Goal: Task Accomplishment & Management: Complete application form

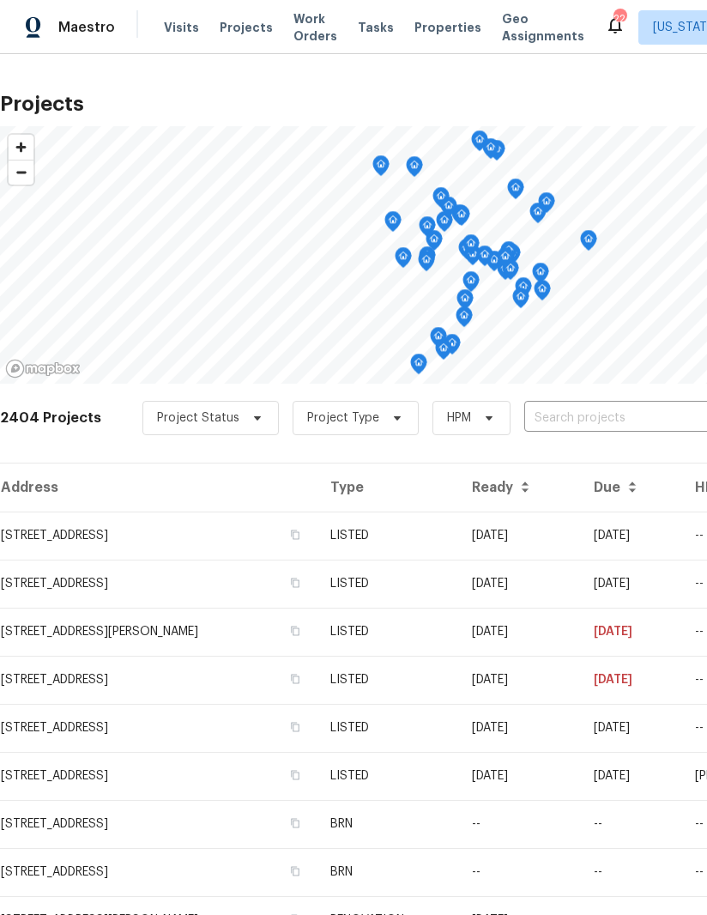
click at [596, 417] on input "text" at bounding box center [622, 418] width 196 height 27
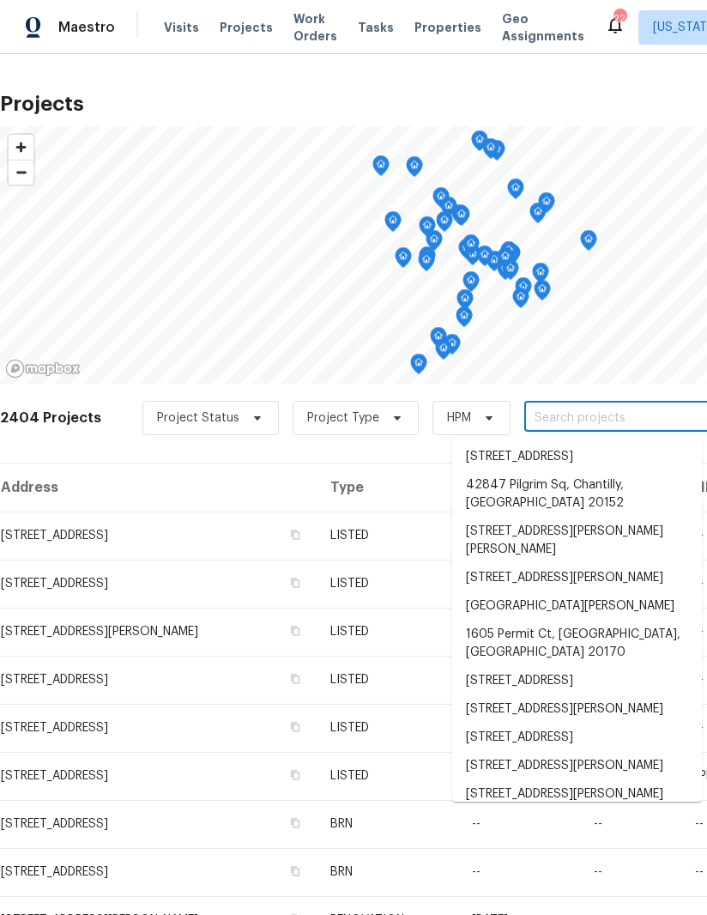
click at [571, 421] on input "text" at bounding box center [622, 418] width 196 height 27
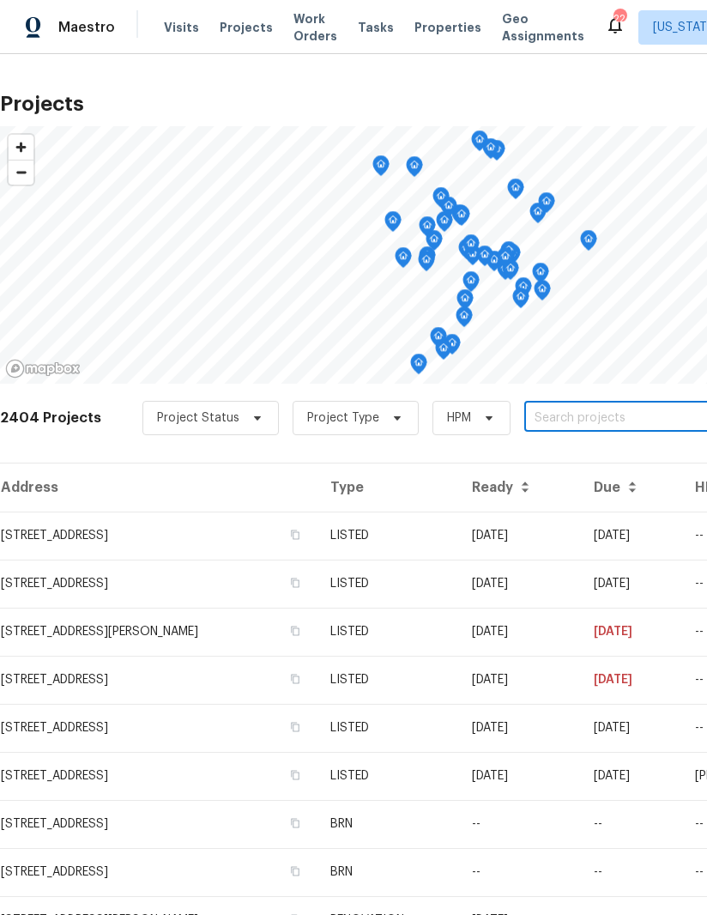
paste input "12511 Calvert Hills Dr, Beltsville, MD 20705"
type input "12511 Calvert Hills Dr, Beltsville, MD 20705"
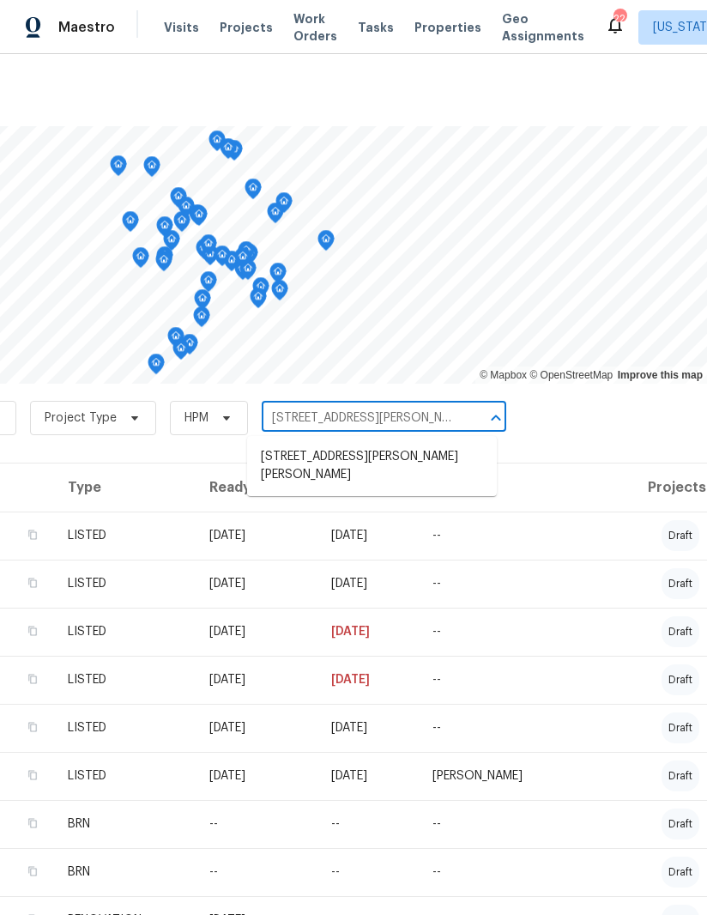
click at [389, 464] on li "12511 Calvert Hills Dr, Beltsville, MD 20705" at bounding box center [372, 466] width 250 height 46
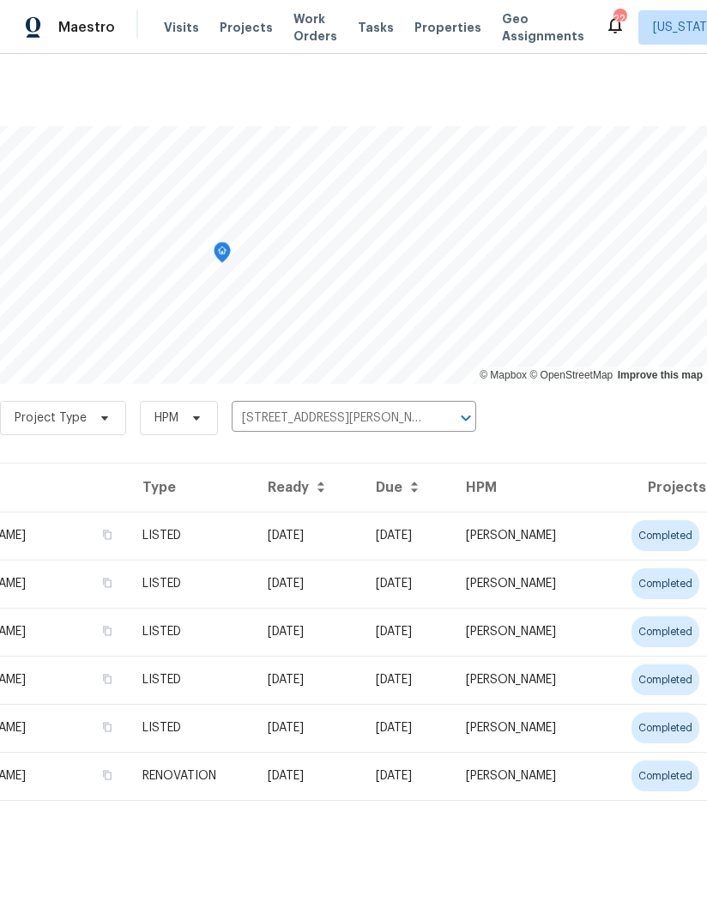
click at [129, 544] on td "LISTED" at bounding box center [191, 535] width 125 height 48
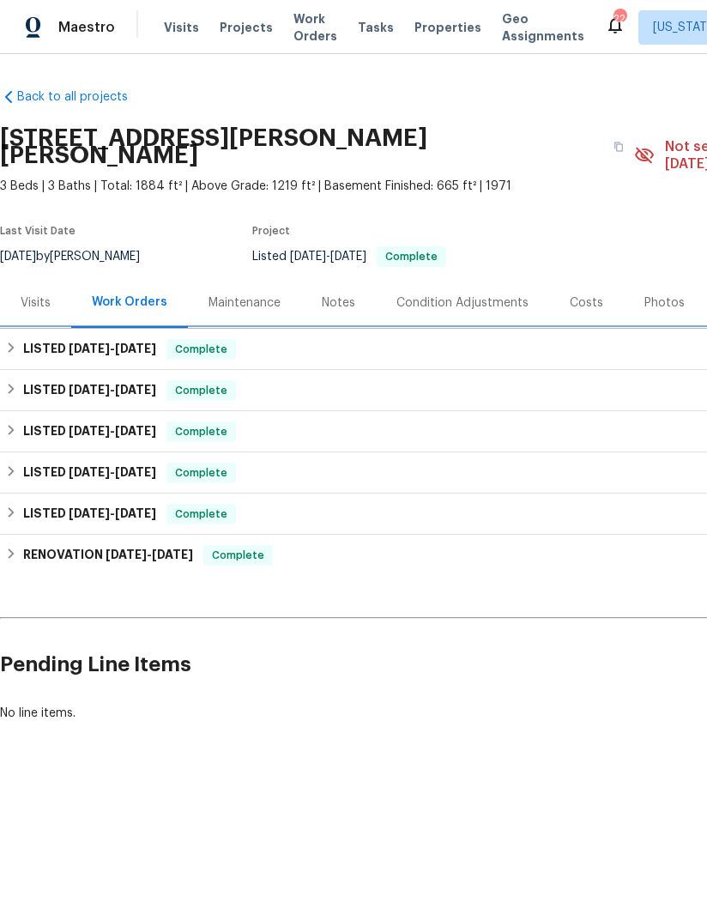
click at [19, 339] on div "LISTED 7/30/25 - 8/5/25 Complete" at bounding box center [484, 349] width 959 height 21
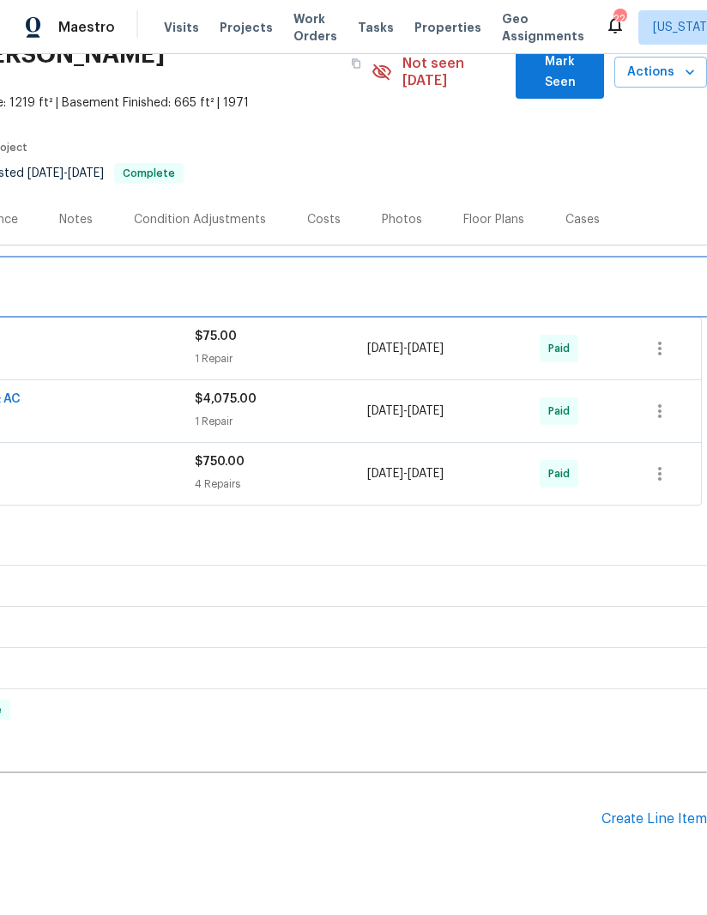
scroll to position [82, 263]
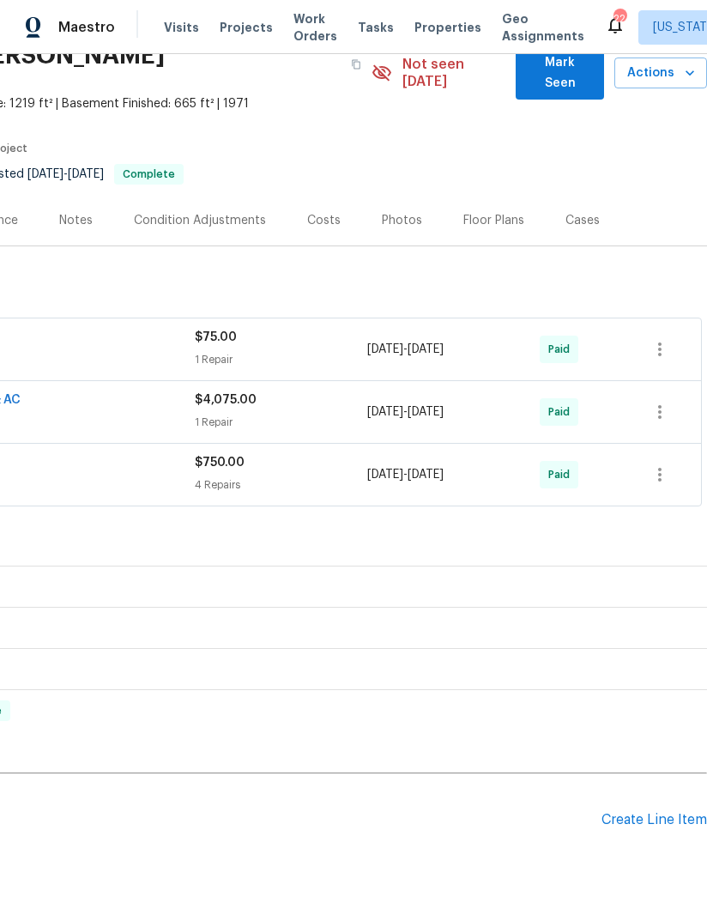
click at [658, 812] on div "Create Line Item" at bounding box center [654, 820] width 106 height 16
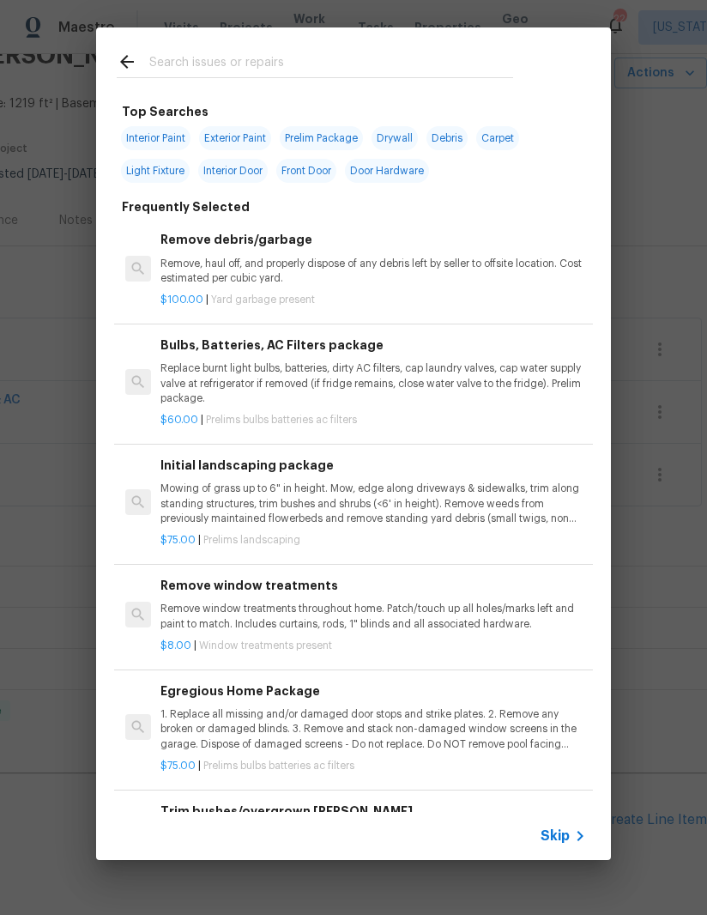
click at [447, 62] on input "text" at bounding box center [331, 64] width 364 height 26
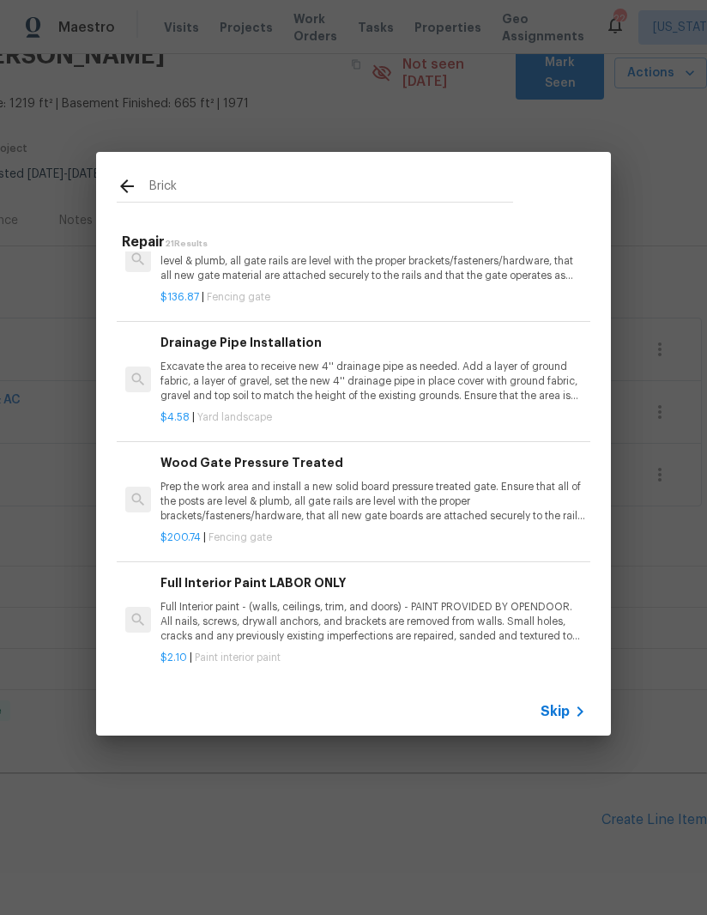
scroll to position [2080, 0]
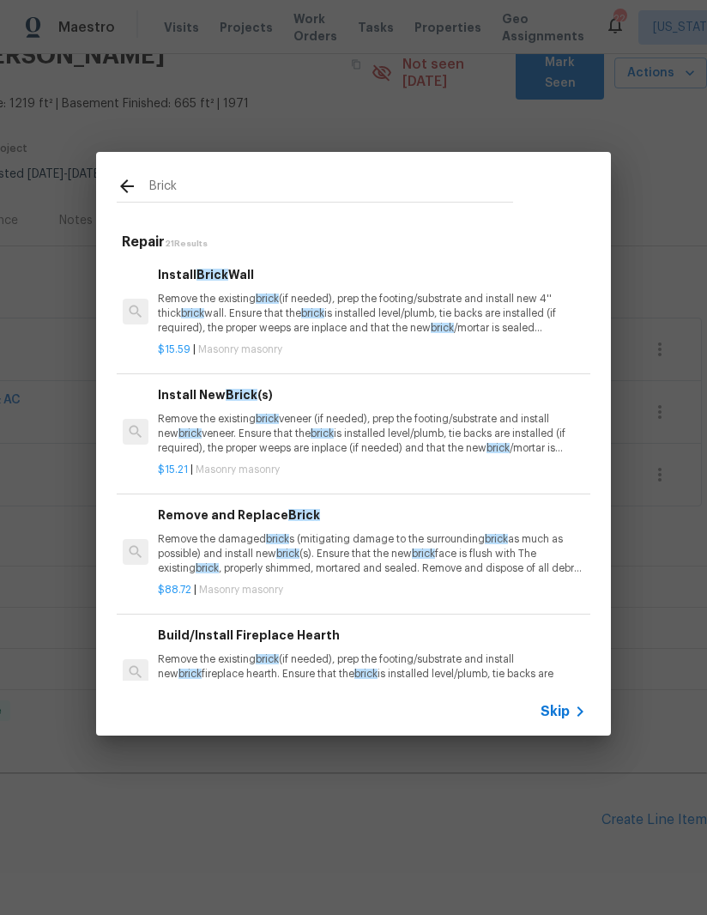
click at [463, 189] on input "Brick" at bounding box center [331, 189] width 364 height 26
type input "B"
type input "Paint exterior"
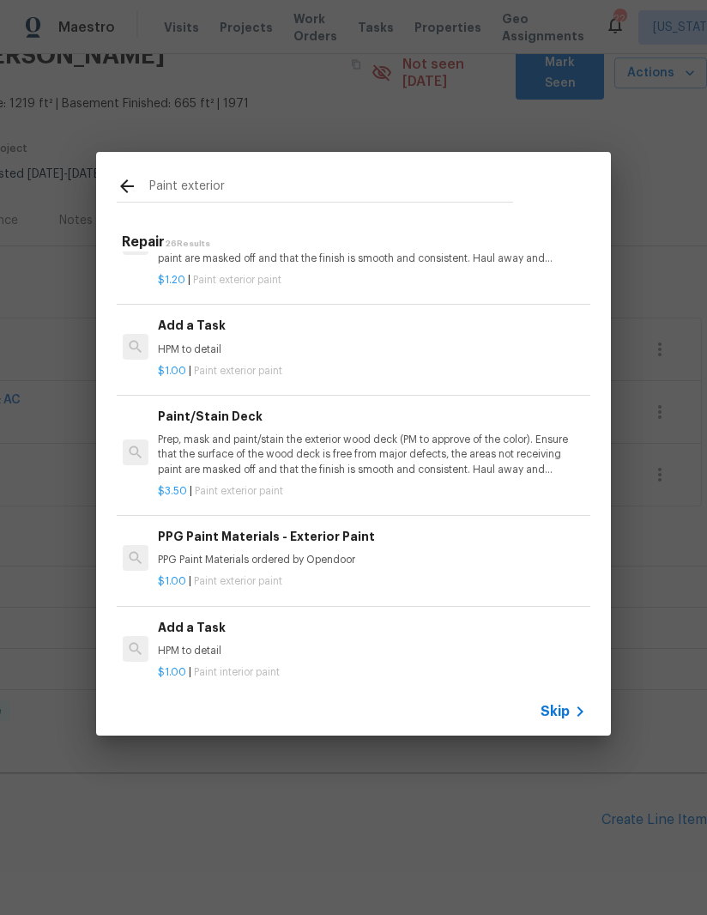
scroll to position [401, 3]
click at [467, 357] on div "$1.00 | Paint exterior paint" at bounding box center [371, 367] width 426 height 21
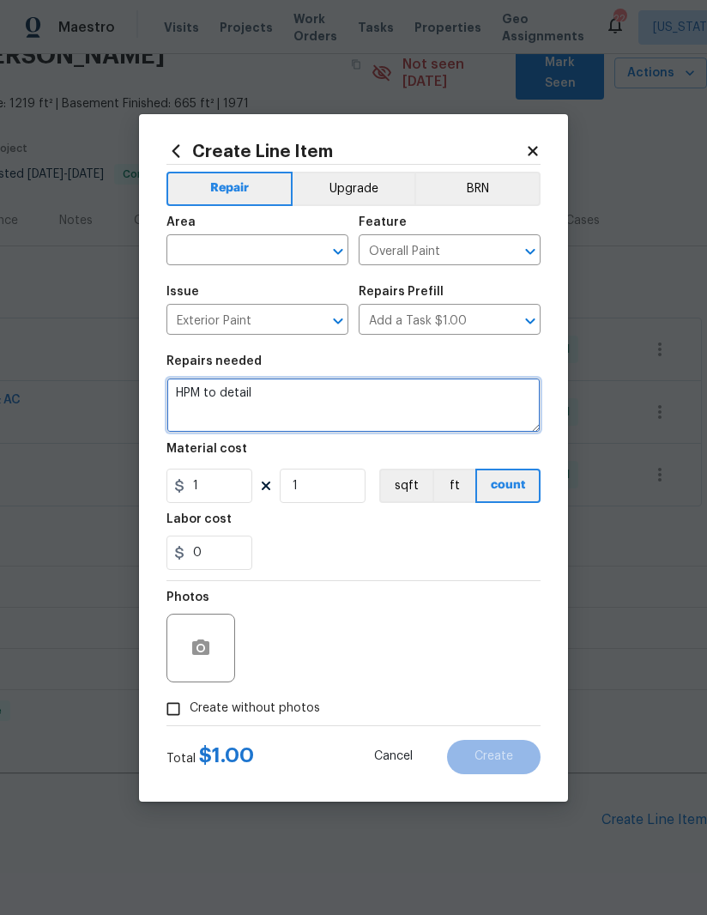
click at [316, 401] on textarea "HPM to detail" at bounding box center [353, 404] width 374 height 55
click at [317, 394] on textarea "HPM to detail" at bounding box center [353, 404] width 374 height 55
click at [317, 393] on textarea "HPM to detail" at bounding box center [353, 404] width 374 height 55
click at [321, 400] on textarea "HPM to detail" at bounding box center [353, 404] width 374 height 55
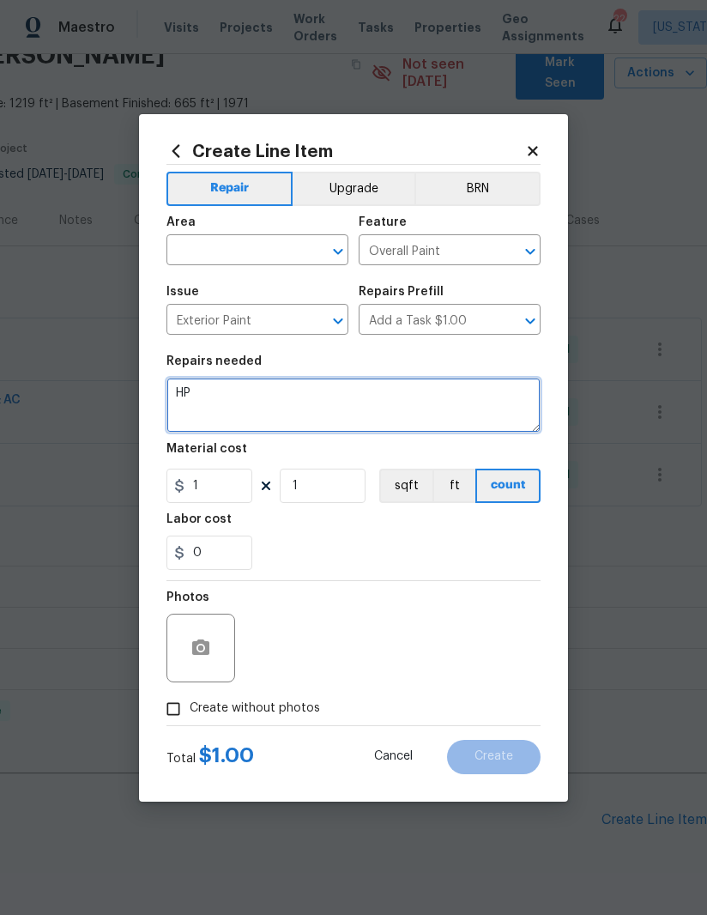
type textarea "H"
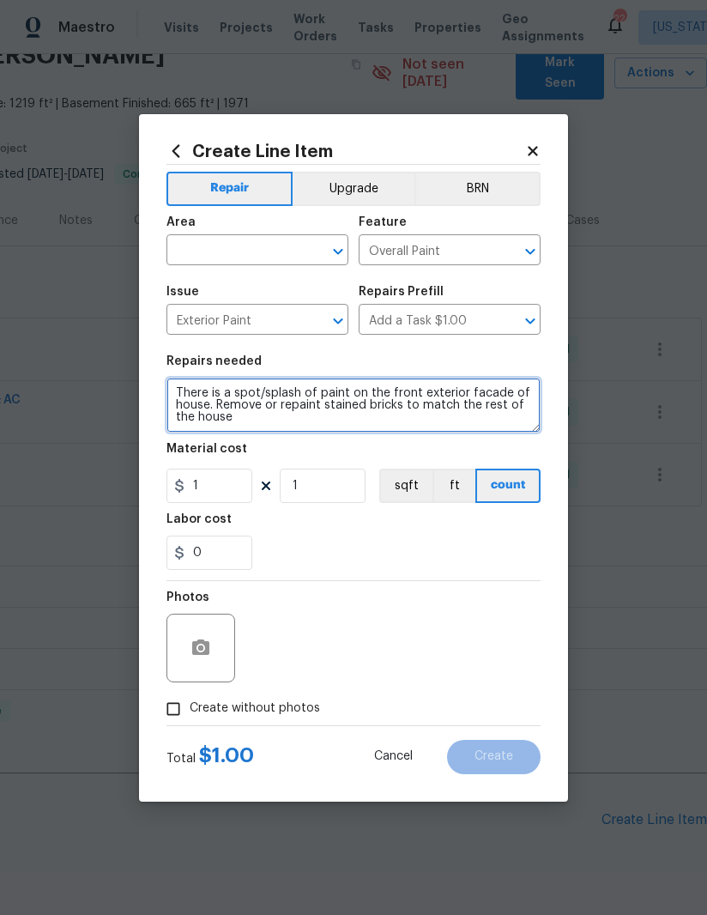
type textarea "There is a spot/splash of paint on the front exterior facade of house. Remove o…"
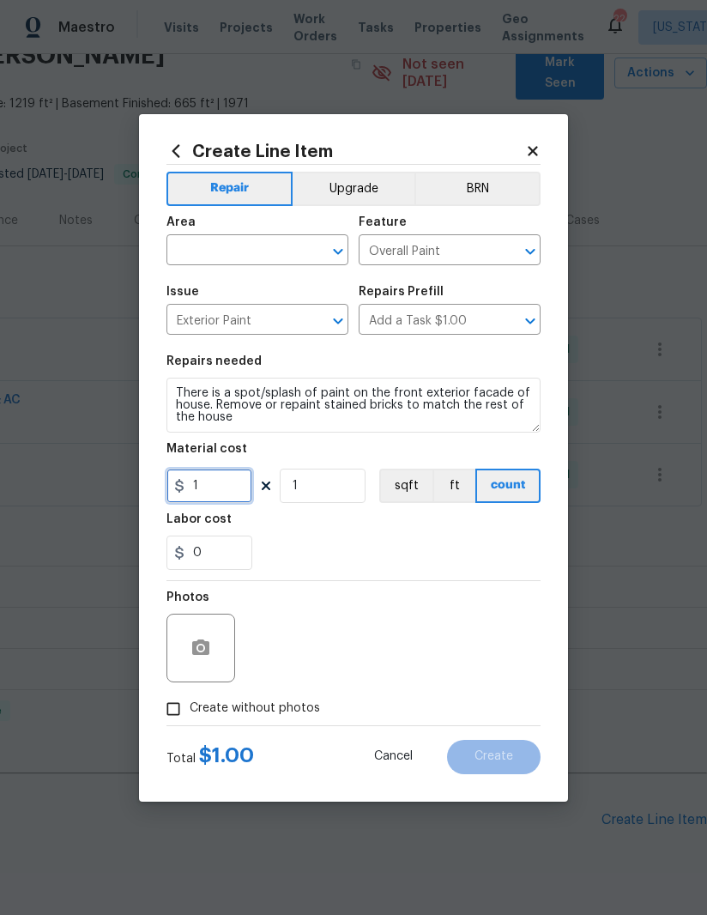
click at [211, 495] on input "1" at bounding box center [209, 485] width 86 height 34
type input "150"
click at [196, 269] on span "Area ​" at bounding box center [257, 240] width 182 height 69
click at [203, 240] on input "text" at bounding box center [233, 251] width 134 height 27
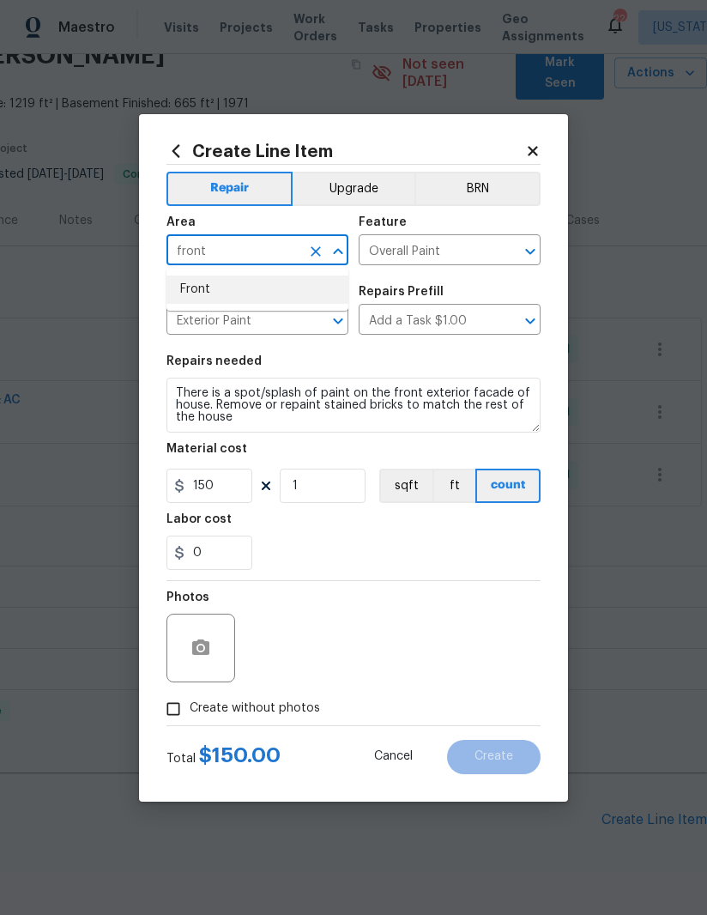
click at [197, 287] on li "Front" at bounding box center [257, 289] width 182 height 28
type input "Front"
click at [480, 542] on div "0" at bounding box center [353, 552] width 374 height 34
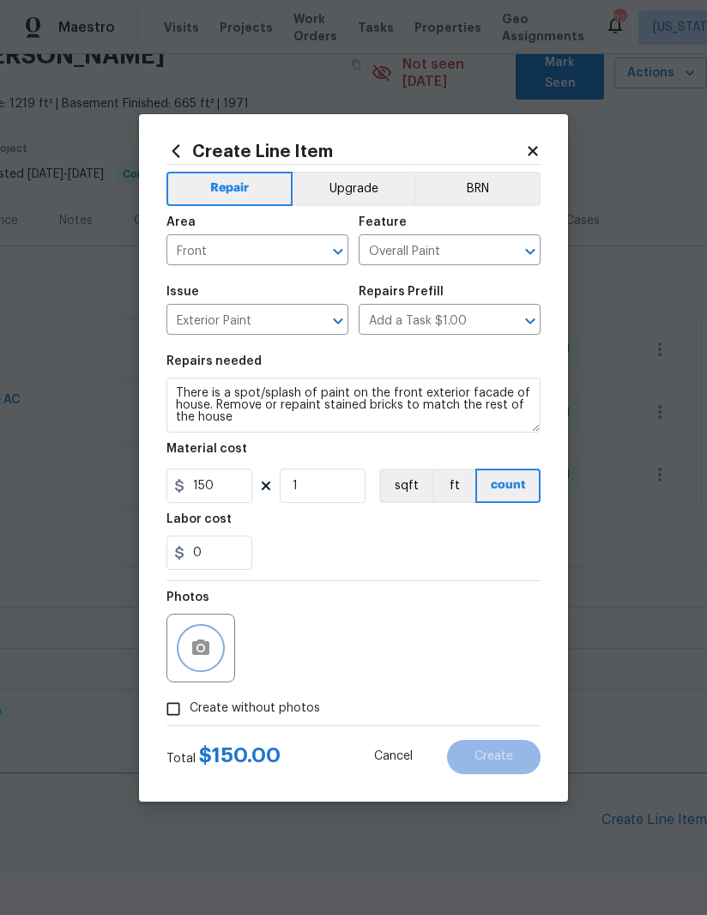
click at [195, 639] on icon "button" at bounding box center [200, 647] width 21 height 21
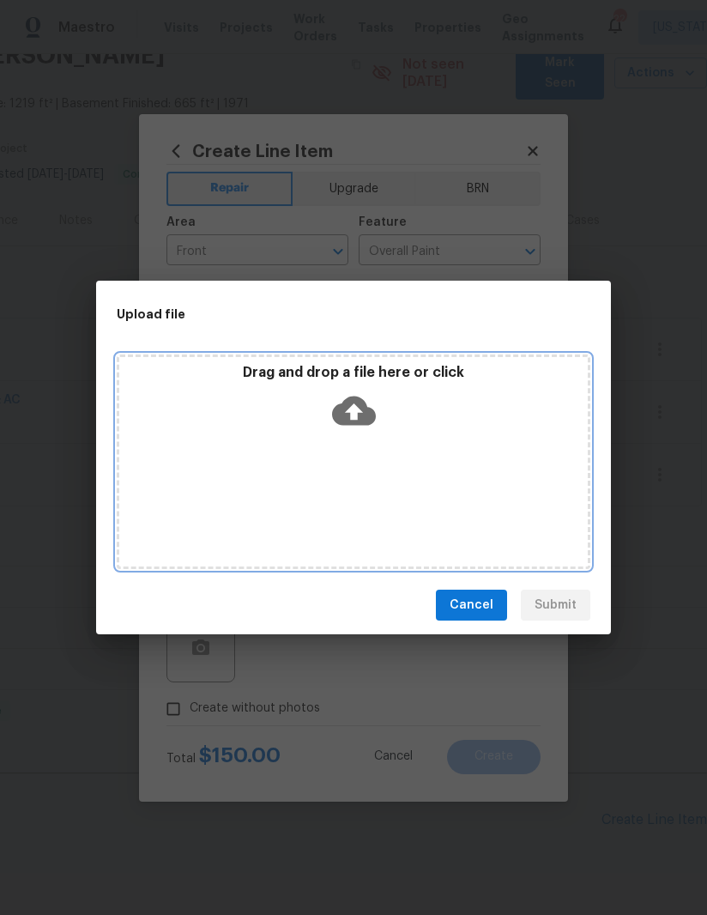
click at [457, 455] on div "Drag and drop a file here or click" at bounding box center [354, 461] width 474 height 214
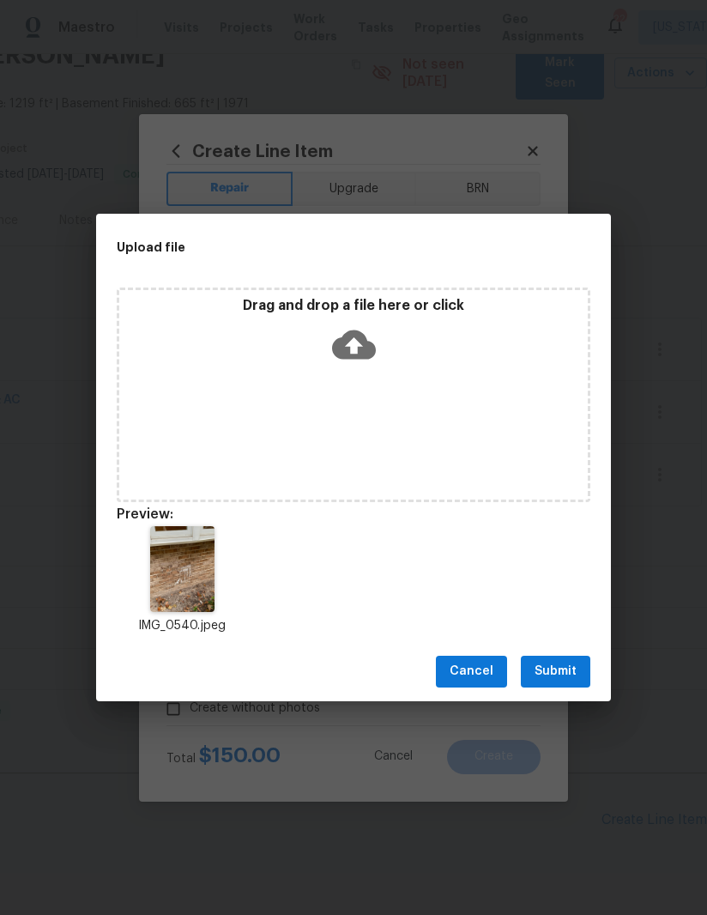
click at [562, 663] on span "Submit" at bounding box center [555, 671] width 42 height 21
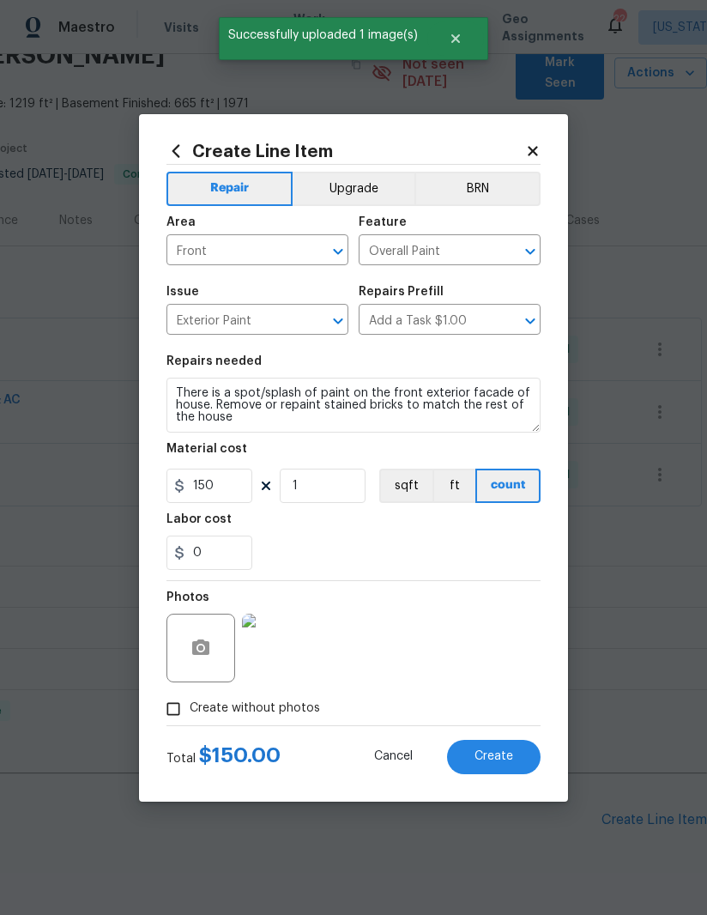
click at [491, 760] on span "Create" at bounding box center [493, 756] width 39 height 13
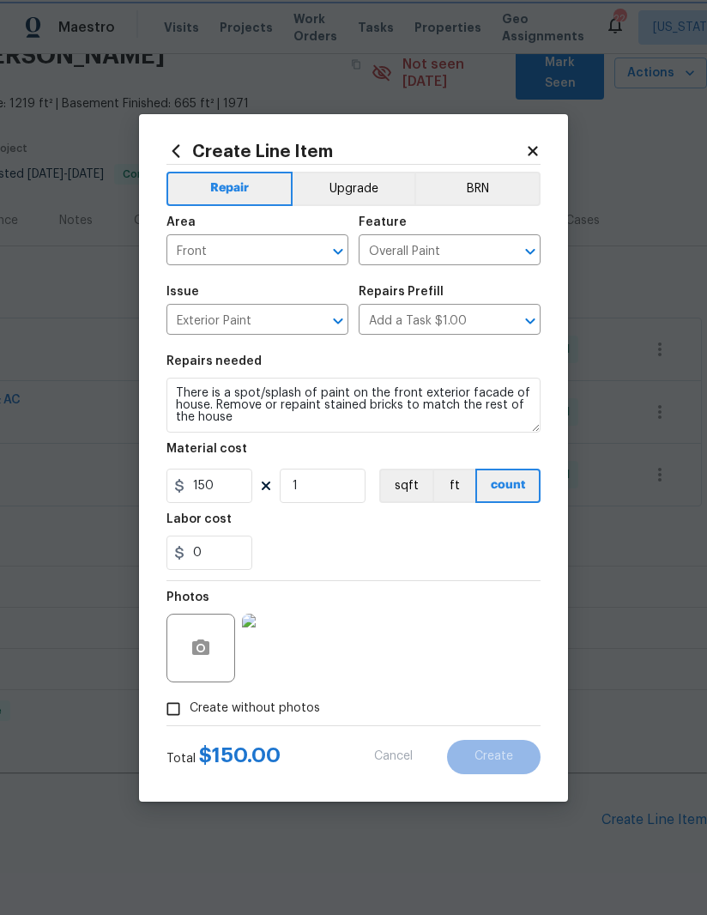
type input "0"
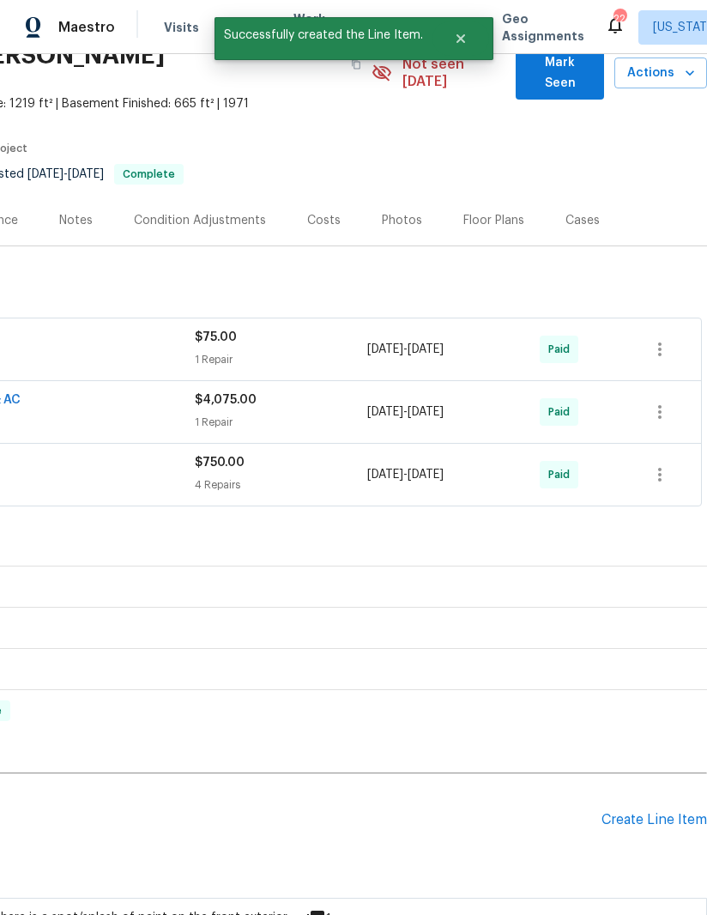
click at [655, 812] on div "Create Line Item" at bounding box center [654, 820] width 106 height 16
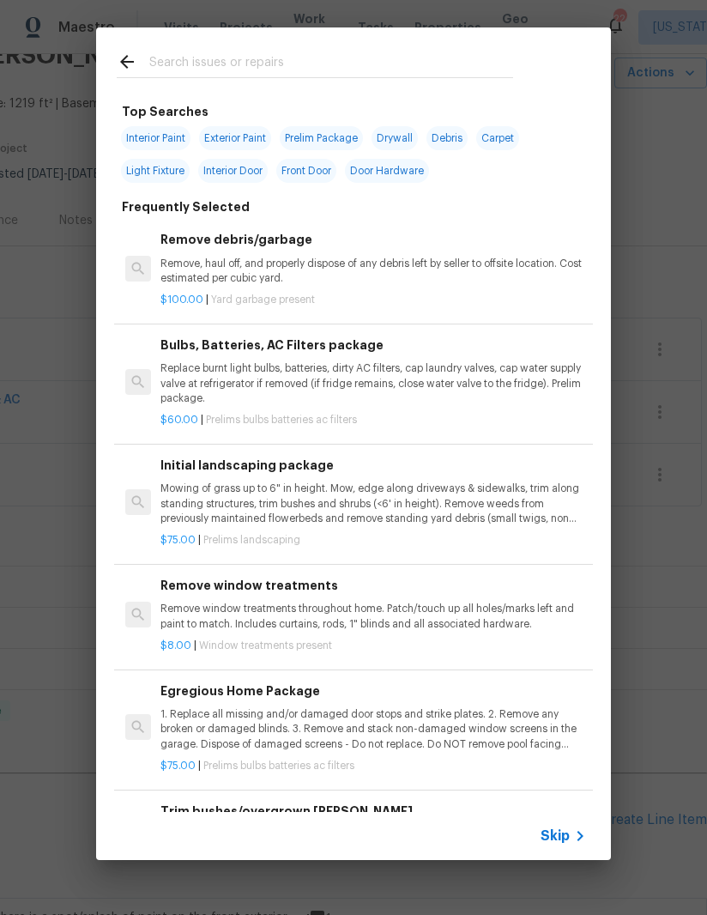
click at [324, 63] on input "text" at bounding box center [331, 64] width 364 height 26
type input "Gutter"
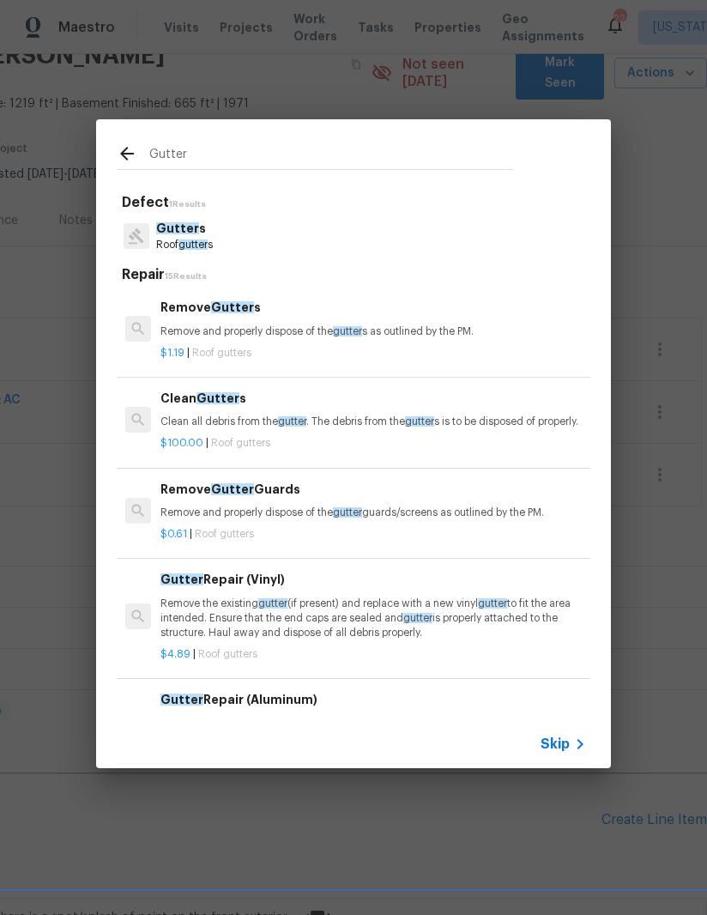
click at [273, 418] on p "Clean all debris from the gutter . The debris from the gutter s is to be dispos…" at bounding box center [373, 421] width 426 height 15
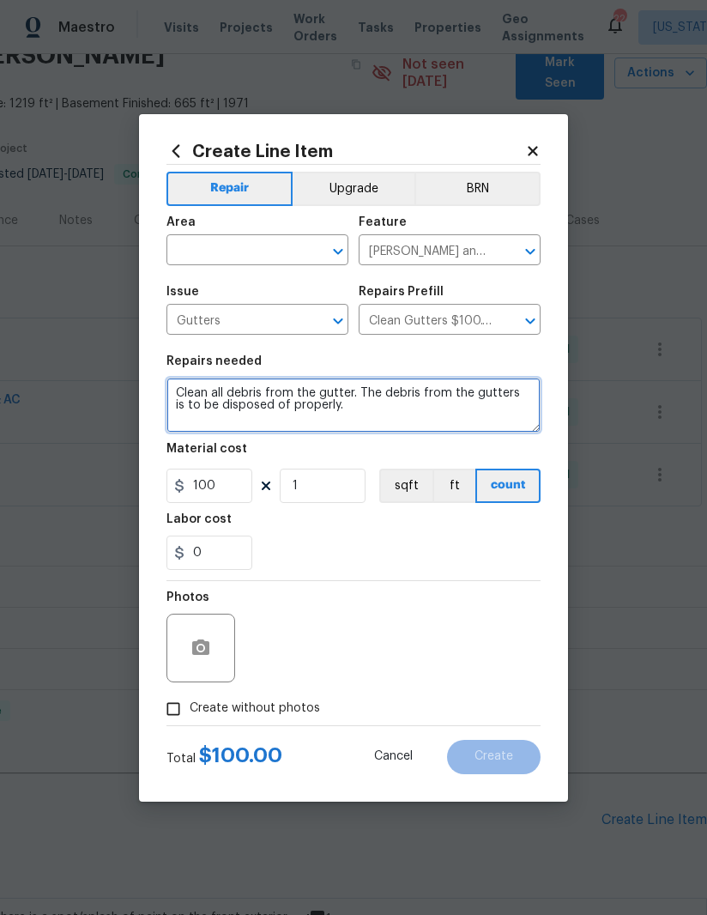
click at [348, 396] on textarea "Clean all debris from the gutter. The debris from the gutters is to be disposed…" at bounding box center [353, 404] width 374 height 55
click at [232, 393] on textarea "Clean all debris from the gutter. The debris from the gutters is to be disposed…" at bounding box center [353, 404] width 374 height 55
click at [371, 391] on textarea "Clean all leaf debris from the gutter. The debris from the gutters is to be dis…" at bounding box center [353, 404] width 374 height 55
click at [370, 407] on textarea "Clean all leaf debris from the gutters, roof and around the house. The debris f…" at bounding box center [353, 404] width 374 height 55
type textarea "Clean all leaf debris from the gutters, roof and around the house. The debris i…"
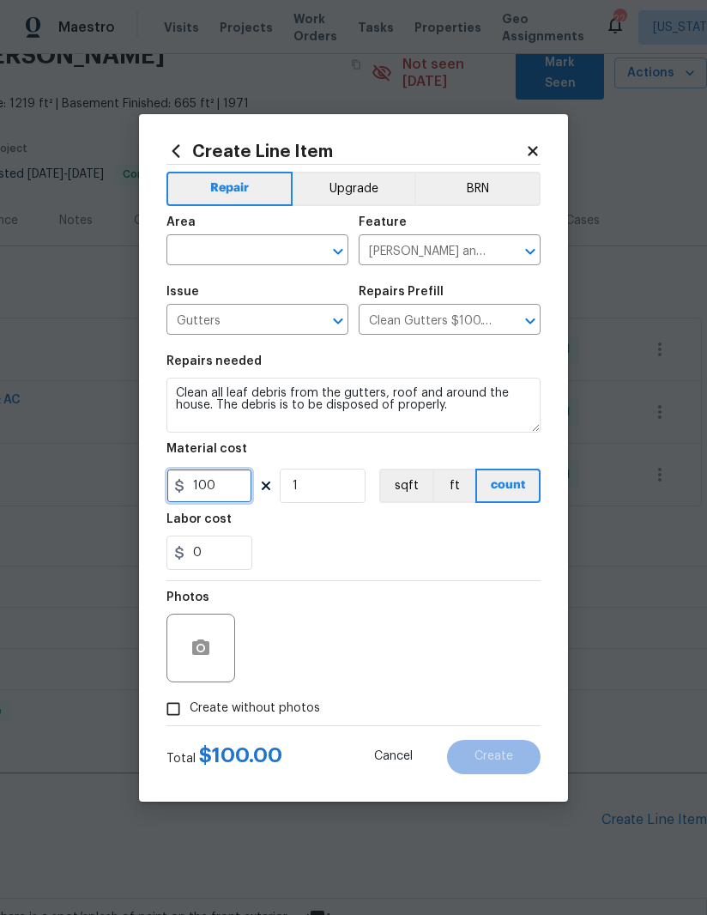
click at [237, 484] on input "100" at bounding box center [209, 485] width 86 height 34
type input "200"
click at [432, 562] on div "0" at bounding box center [353, 552] width 374 height 34
click at [193, 257] on input "text" at bounding box center [233, 251] width 134 height 27
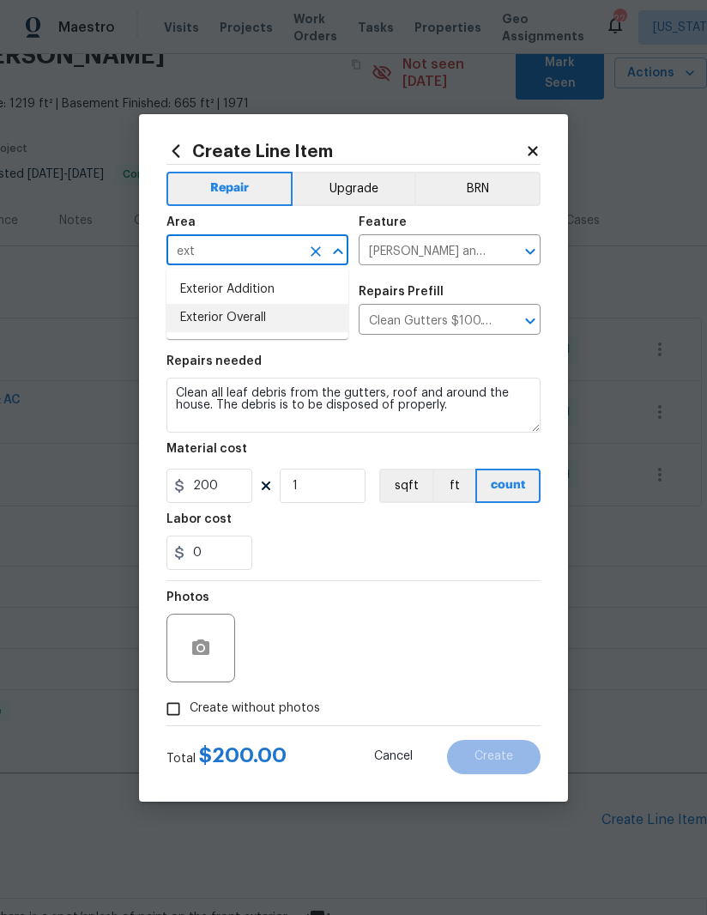
click at [205, 309] on li "Exterior Overall" at bounding box center [257, 318] width 182 height 28
type input "Exterior Overall"
click at [461, 537] on div "0" at bounding box center [353, 552] width 374 height 34
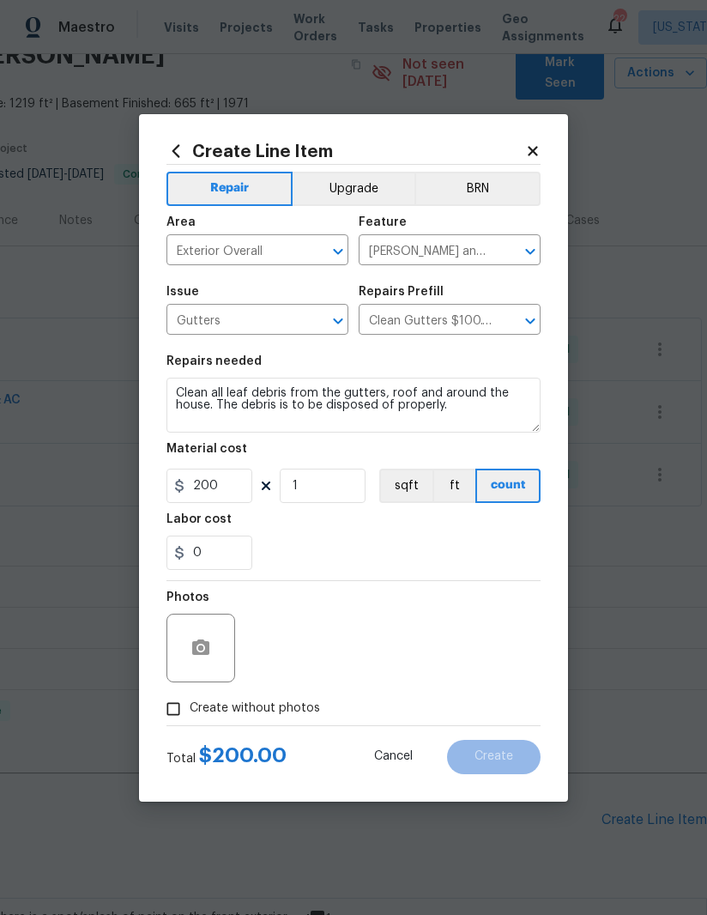
click at [171, 720] on input "Create without photos" at bounding box center [173, 708] width 33 height 33
checkbox input "true"
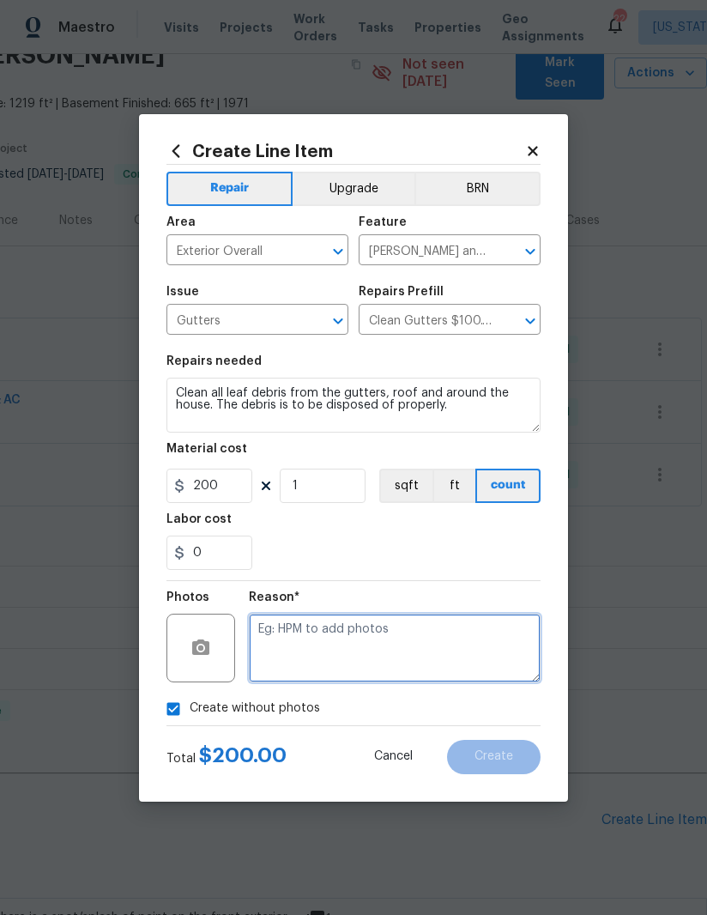
click at [436, 639] on textarea at bounding box center [395, 647] width 292 height 69
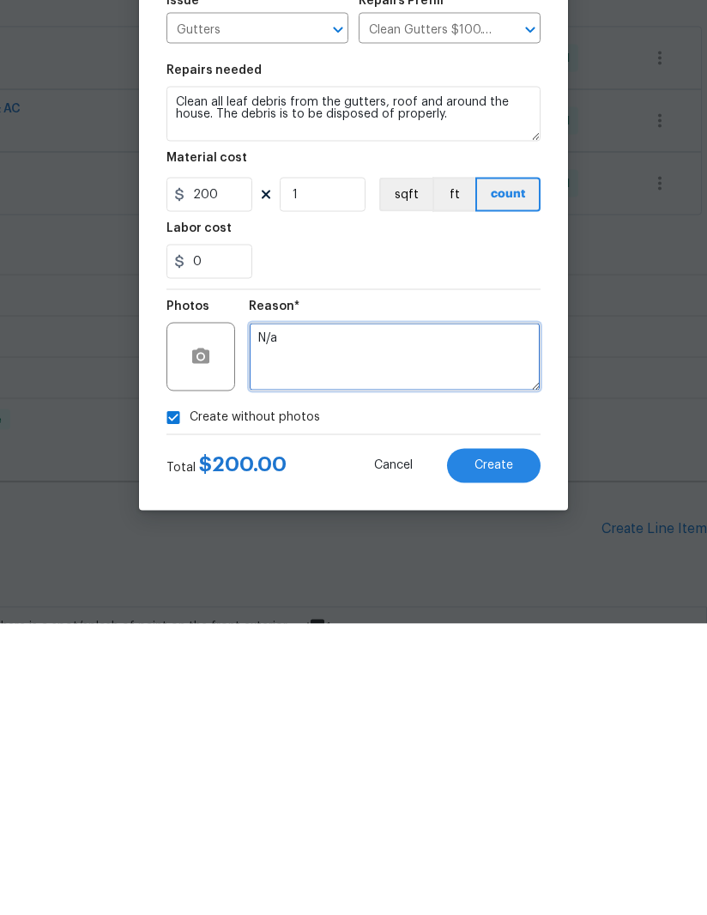
type textarea "N/a"
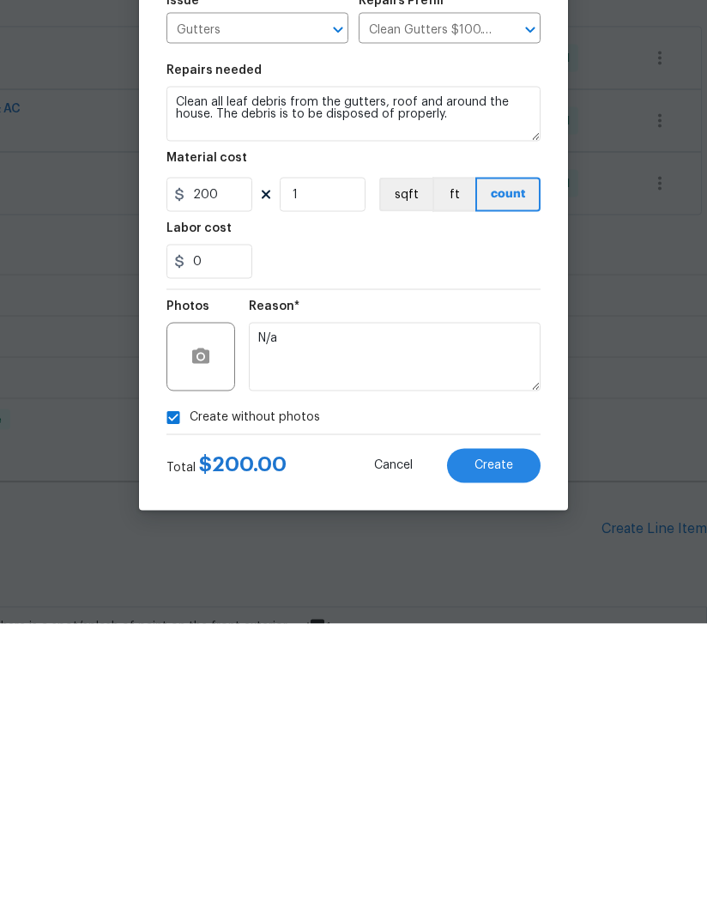
click at [514, 740] on button "Create" at bounding box center [494, 757] width 94 height 34
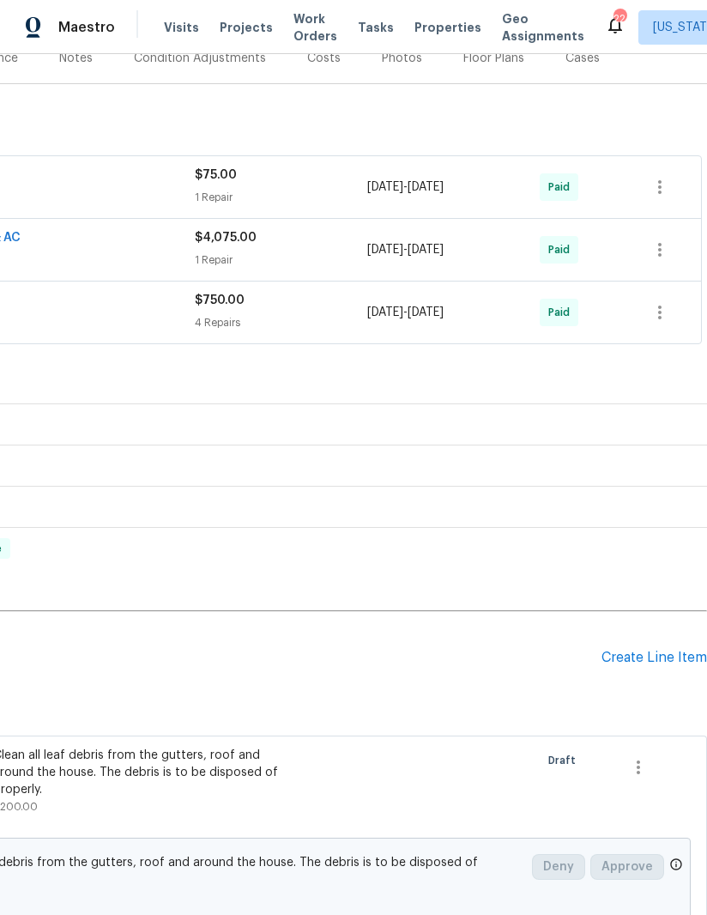
scroll to position [245, 263]
click at [653, 649] on div "Create Line Item" at bounding box center [654, 657] width 106 height 16
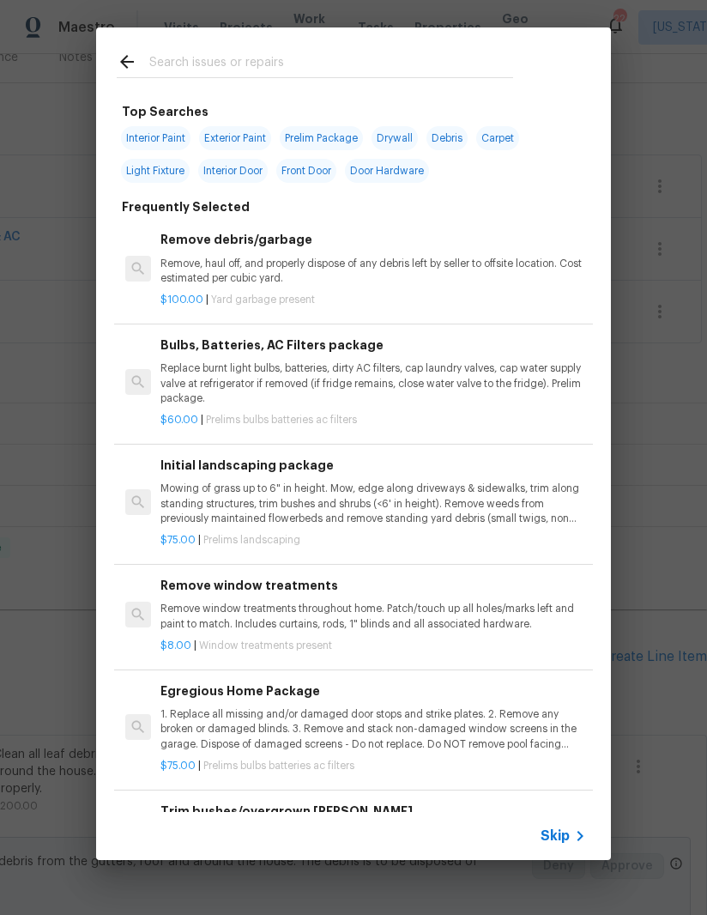
click at [465, 66] on input "text" at bounding box center [331, 64] width 364 height 26
type input "Pressure"
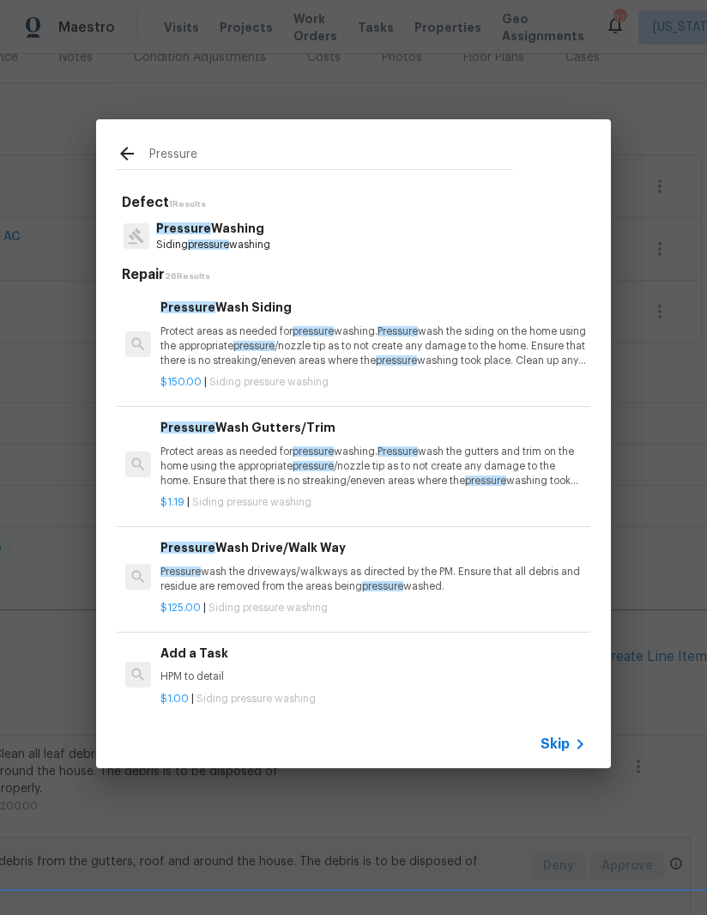
click at [394, 569] on p "Pressure wash the driveways/walkways as directed by the PM. Ensure that all deb…" at bounding box center [373, 579] width 426 height 29
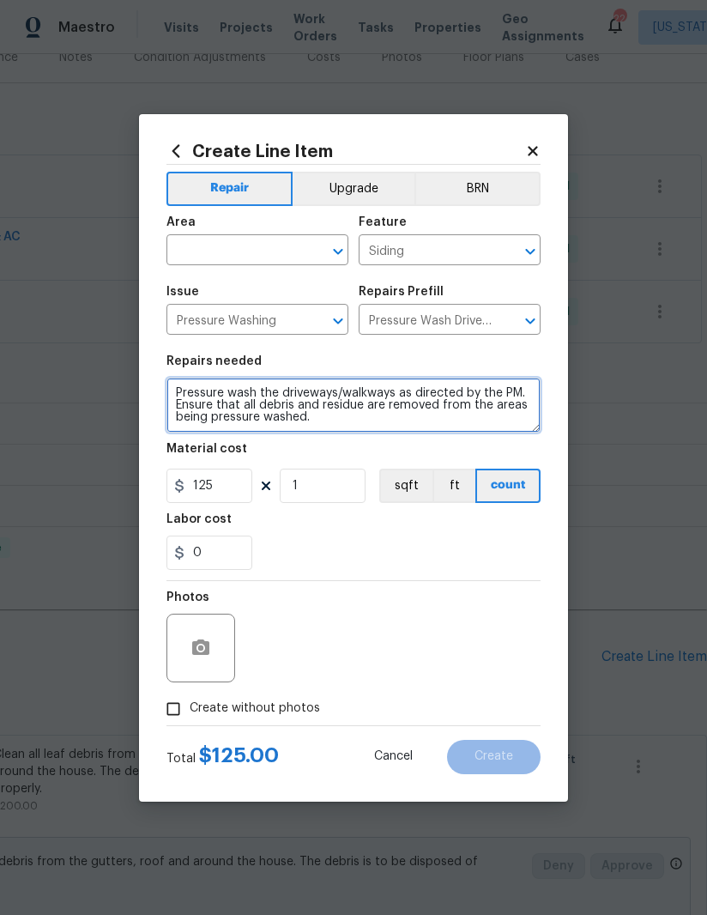
click at [400, 391] on textarea "Pressure wash the driveways/walkways as directed by the PM. Ensure that all deb…" at bounding box center [353, 404] width 374 height 55
click at [367, 420] on textarea "Pressure wash the driveways/walkways as directed by the PM. Ensure that all deb…" at bounding box center [353, 404] width 374 height 55
click at [266, 395] on textarea "Pressure wash the driveways/walkways as directed by the PM. Ensure that all deb…" at bounding box center [353, 404] width 374 height 55
type textarea "Pressure wash oil stains in the driveways/walkways as directed by the PM. Ensur…"
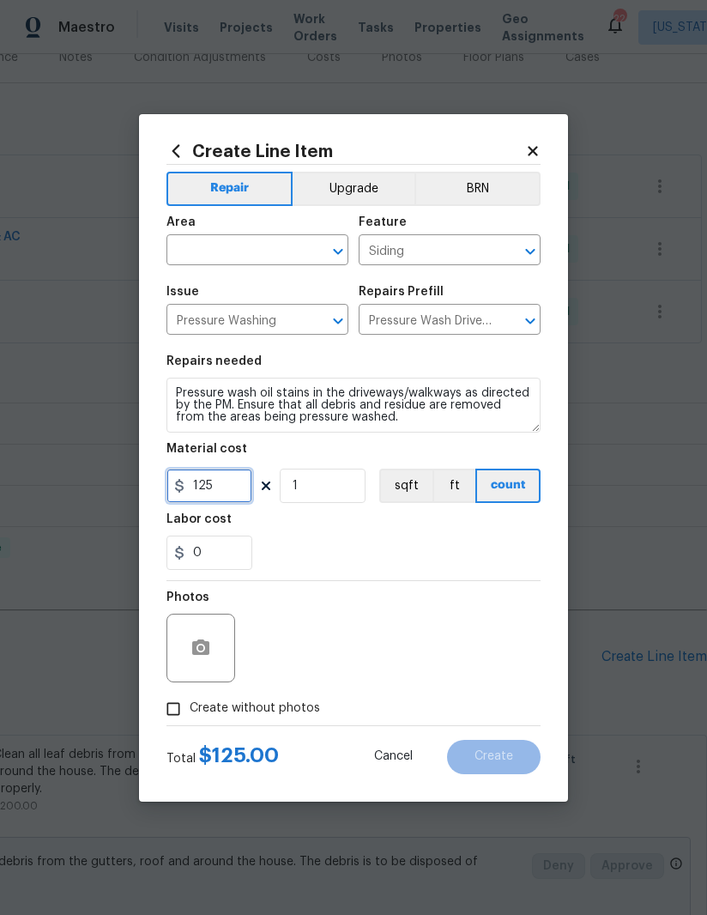
click at [242, 490] on input "125" at bounding box center [209, 485] width 86 height 34
type input "200"
click at [448, 531] on div "Labor cost" at bounding box center [353, 524] width 374 height 22
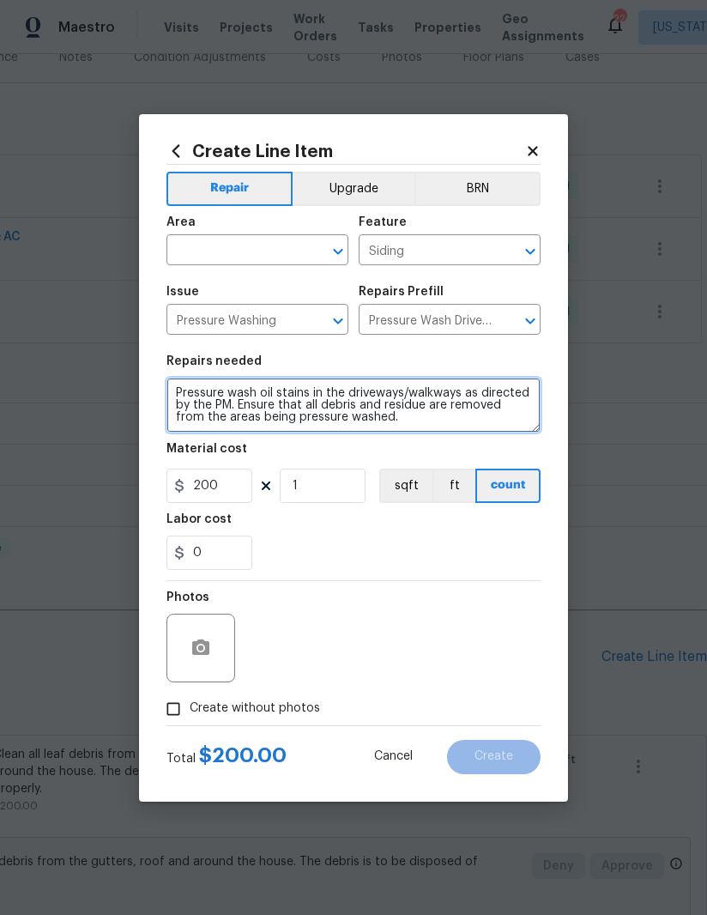
click at [408, 422] on textarea "Pressure wash oil stains in the driveways/walkways as directed by the PM. Ensur…" at bounding box center [353, 404] width 374 height 55
type textarea "Pressure wash oil stains in the driveways/walkways as directed by the PM. Ensur…"
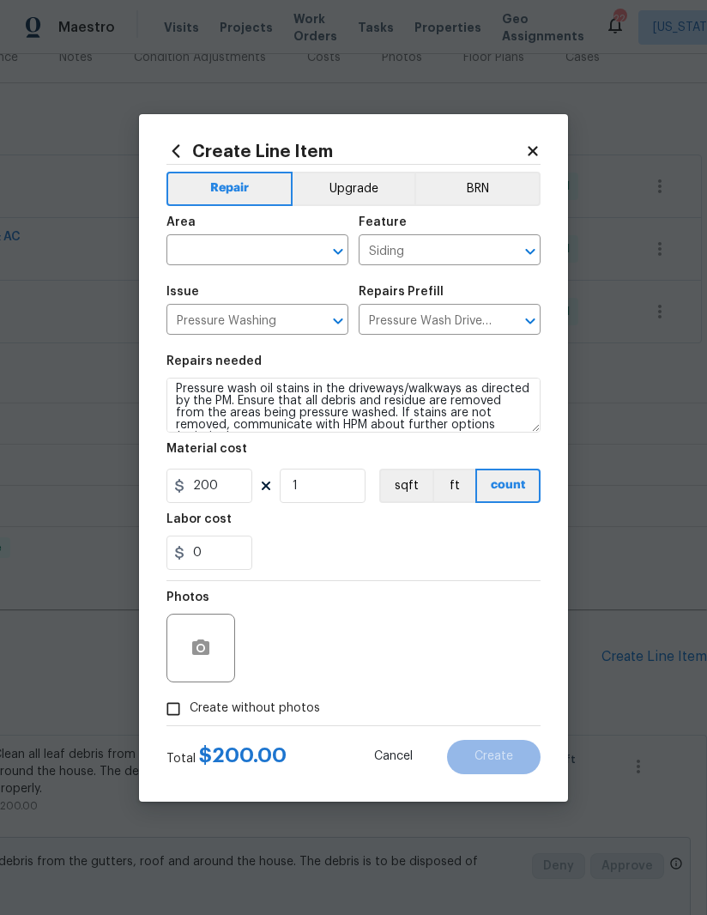
click at [455, 537] on div "0" at bounding box center [353, 552] width 374 height 34
click at [190, 245] on input "text" at bounding box center [233, 251] width 134 height 27
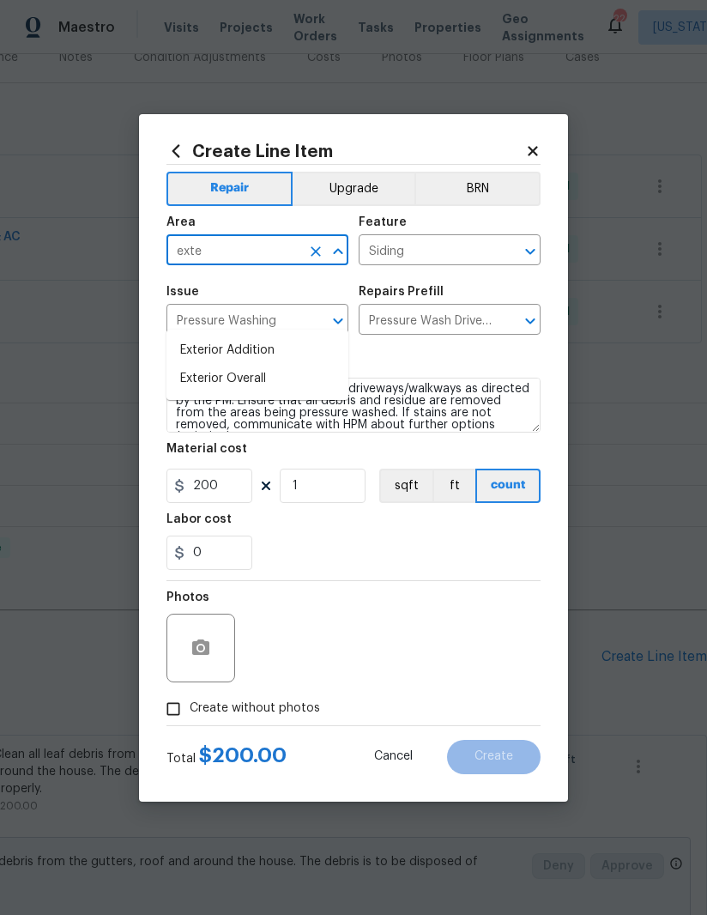
click at [296, 365] on li "Exterior Overall" at bounding box center [257, 379] width 182 height 28
type input "Exterior Overall"
click at [395, 536] on div "0" at bounding box center [353, 552] width 374 height 34
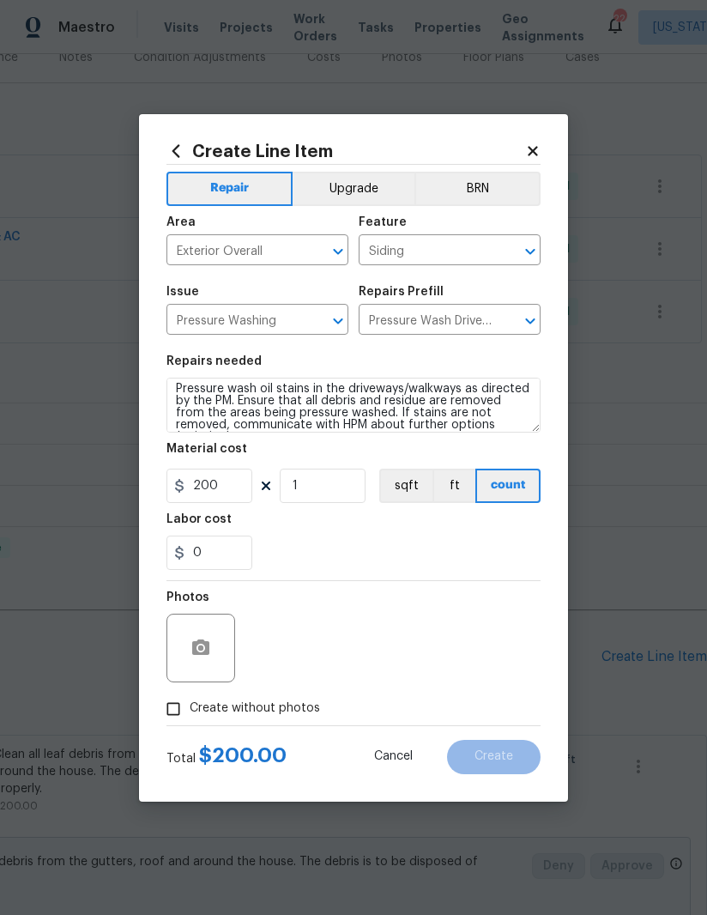
click at [167, 715] on input "Create without photos" at bounding box center [173, 708] width 33 height 33
checkbox input "true"
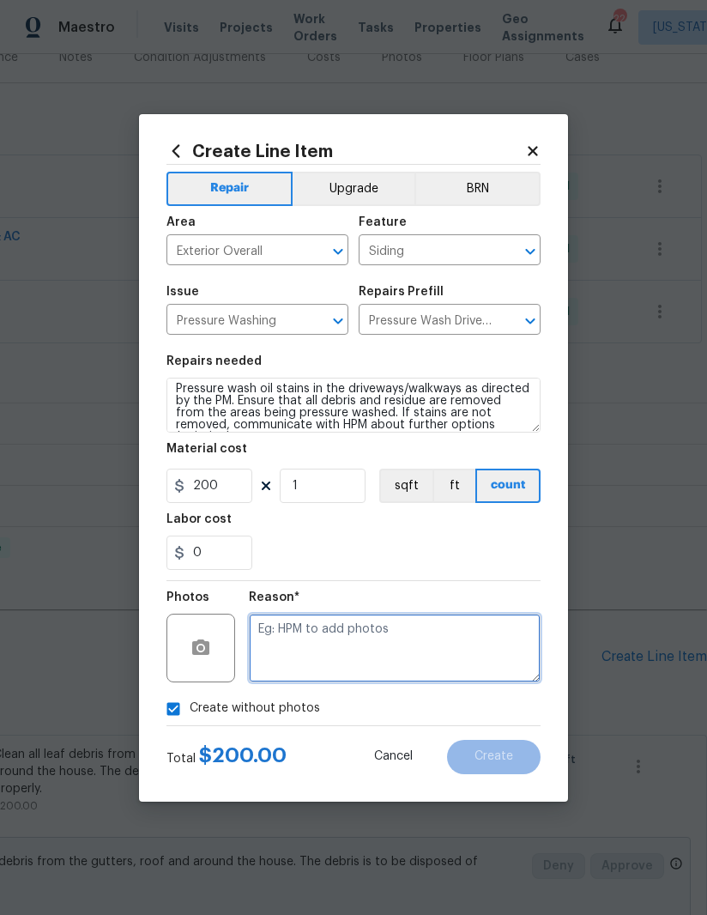
click at [435, 640] on textarea at bounding box center [395, 647] width 292 height 69
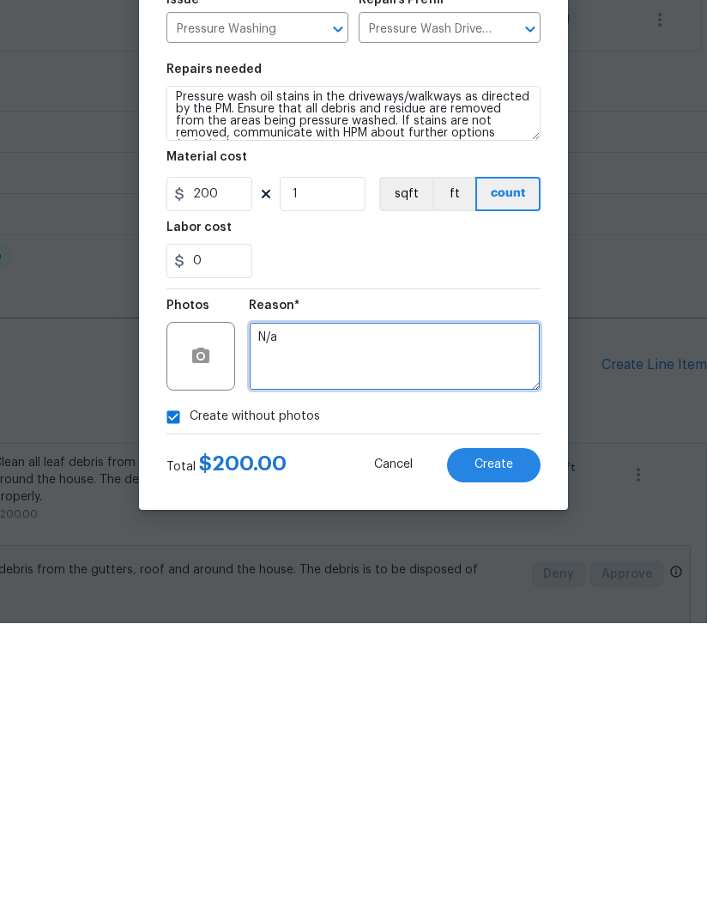
type textarea "N/a"
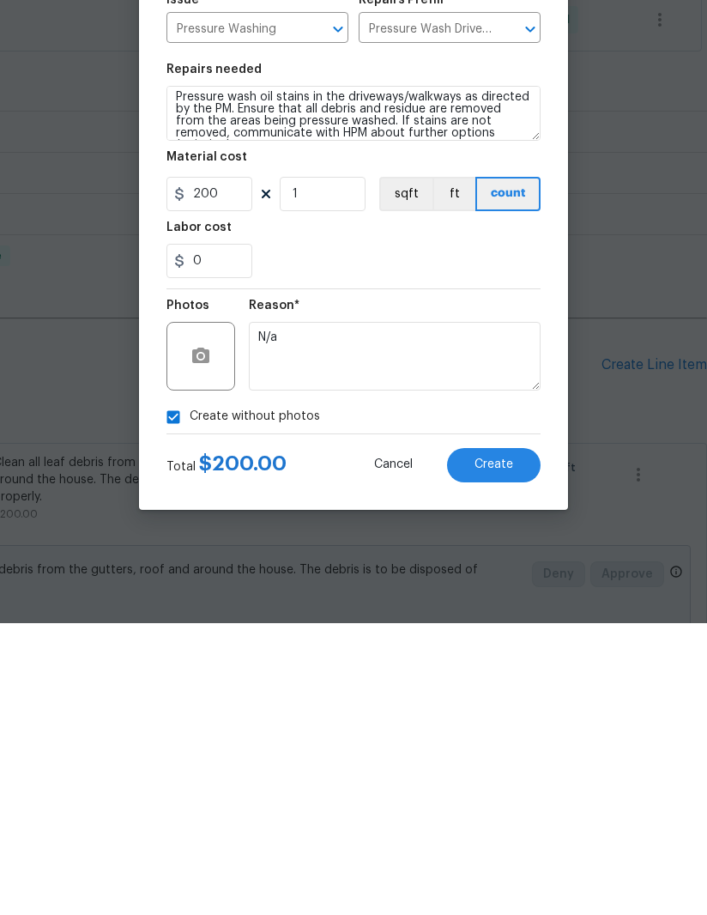
click at [502, 750] on span "Create" at bounding box center [493, 756] width 39 height 13
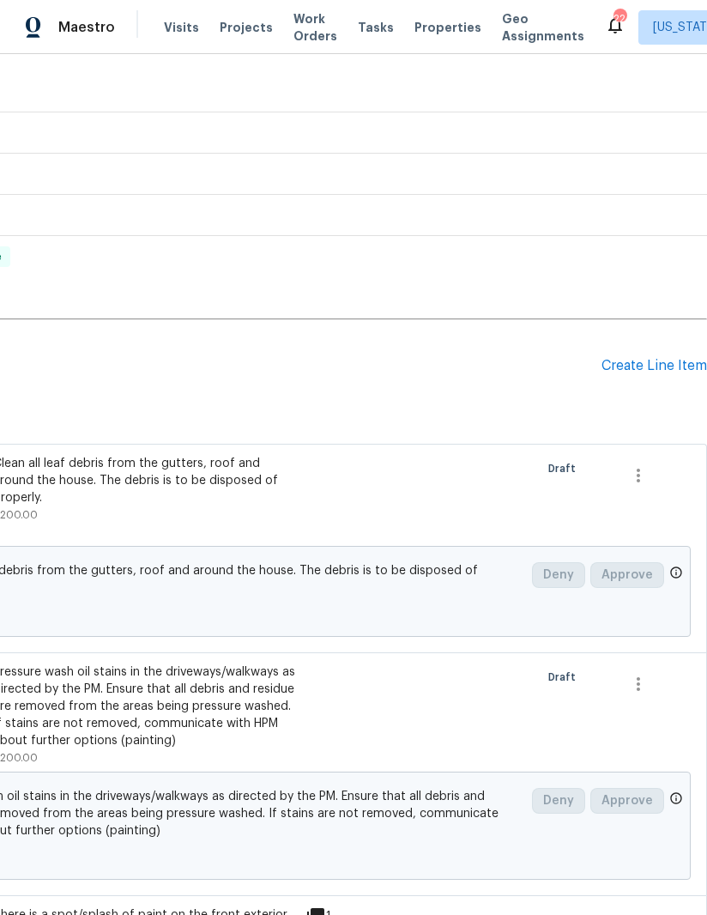
scroll to position [536, 263]
click at [647, 358] on div "Create Line Item" at bounding box center [654, 366] width 106 height 16
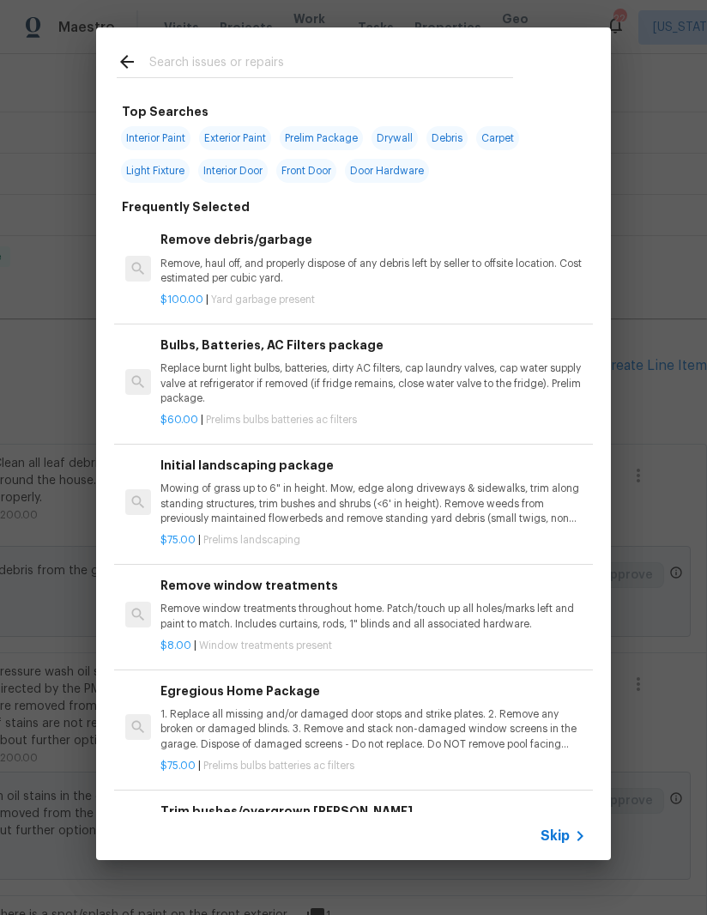
click at [406, 63] on input "text" at bounding box center [331, 64] width 364 height 26
type input "Tree"
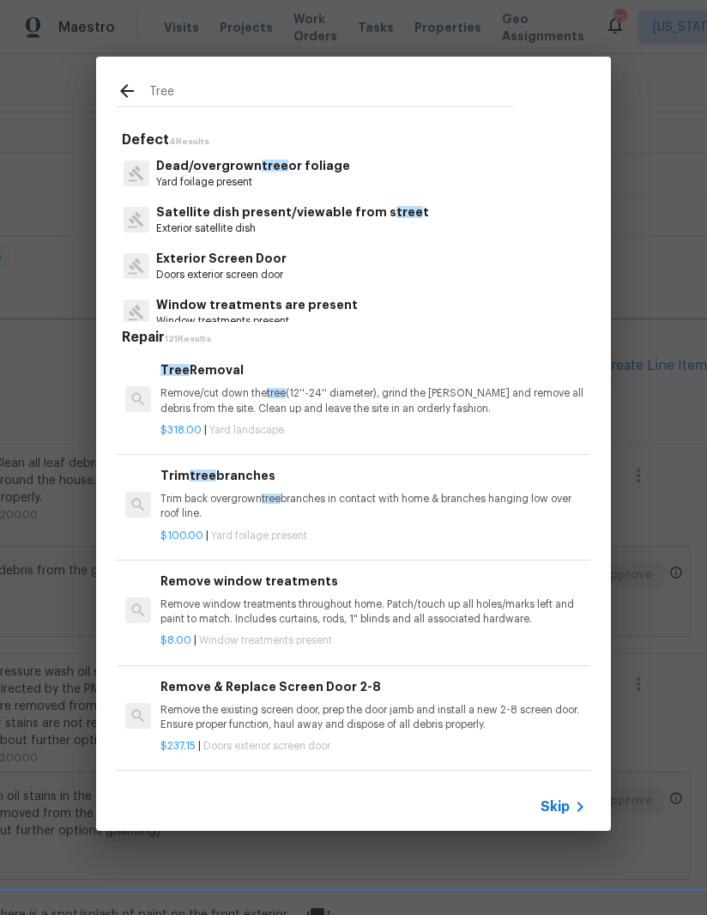
click at [305, 486] on div "Trim tree branches Trim back overgrown tree branches in contact with home & bra…" at bounding box center [373, 494] width 426 height 56
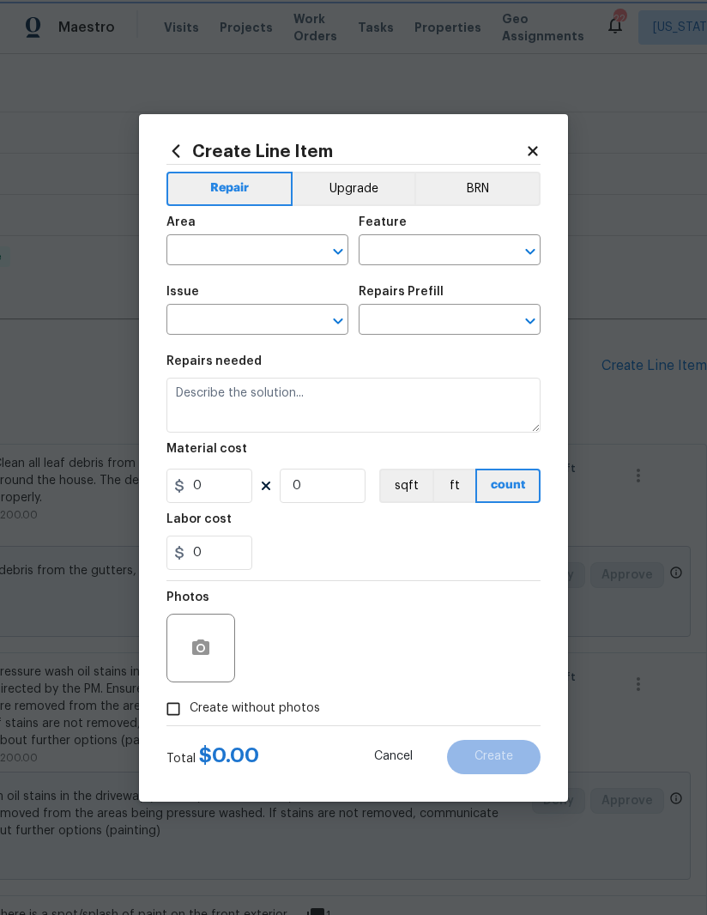
type input "Dead/overgrown tree or foliage"
type input "Trim tree branches $100.00"
type textarea "Trim back overgrown tree branches in contact with home & branches hanging low o…"
type input "100"
type input "1"
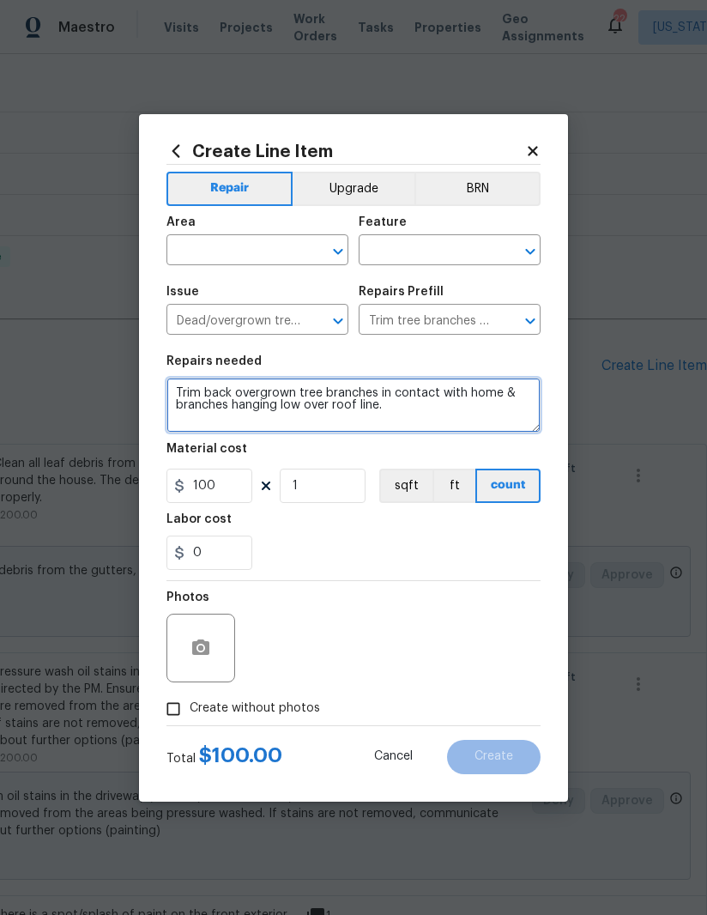
click at [414, 402] on textarea "Trim back overgrown tree branches in contact with home & branches hanging low o…" at bounding box center [353, 404] width 374 height 55
type textarea "Trim back overgrown tree branches in contact with home & branches hanging low o…"
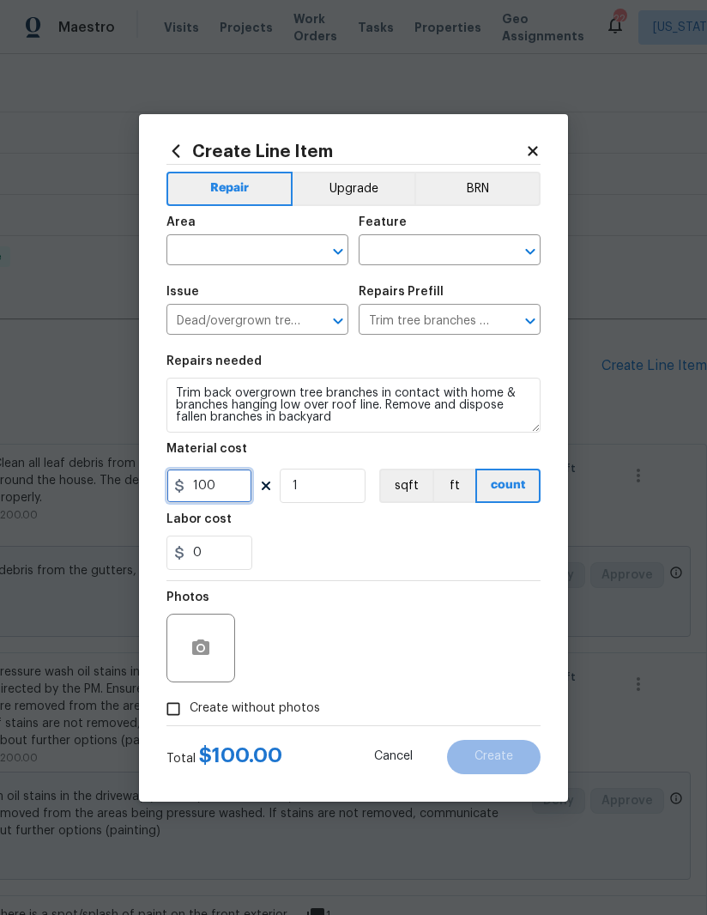
click at [235, 488] on input "100" at bounding box center [209, 485] width 86 height 34
type input "200"
click at [248, 251] on input "text" at bounding box center [233, 251] width 134 height 27
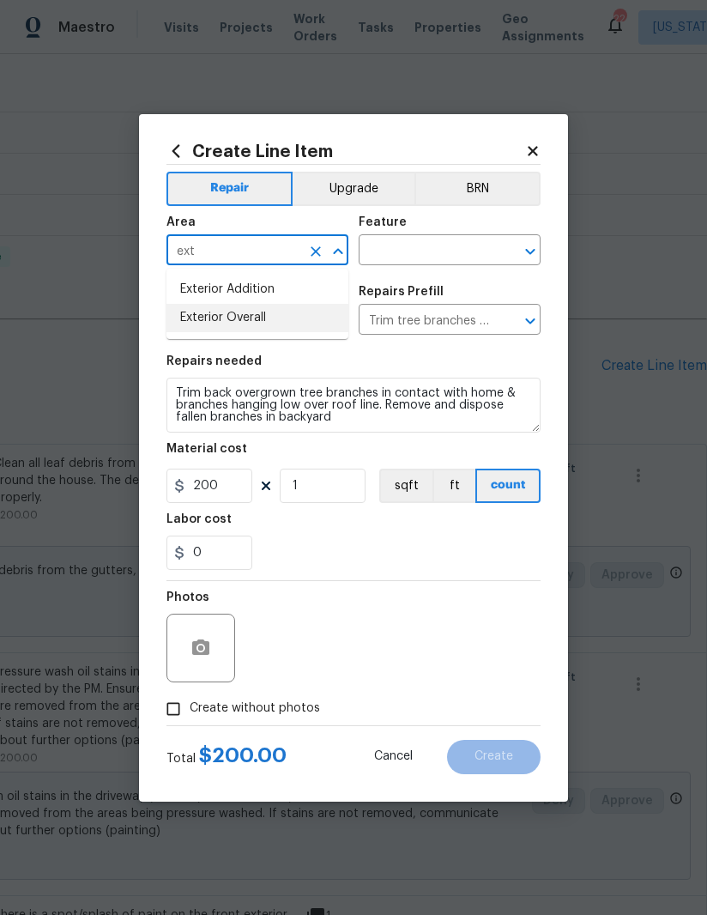
click at [262, 318] on li "Exterior Overall" at bounding box center [257, 318] width 182 height 28
type input "Exterior Overall"
click at [418, 253] on input "text" at bounding box center [426, 251] width 134 height 27
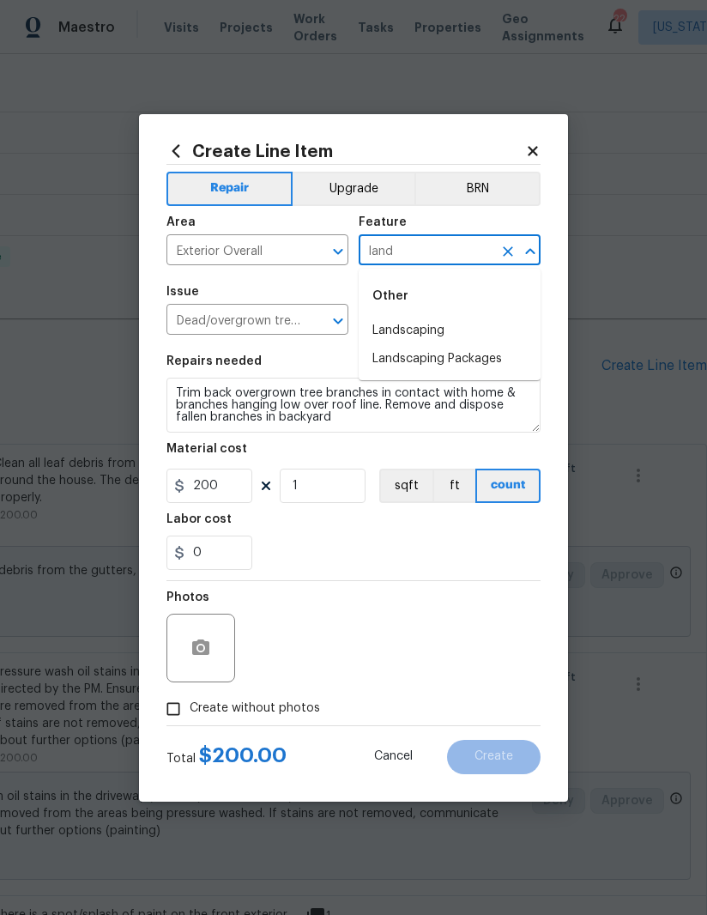
click at [441, 328] on li "Landscaping" at bounding box center [450, 331] width 182 height 28
type input "Landscaping"
click at [393, 560] on div "0" at bounding box center [353, 552] width 374 height 34
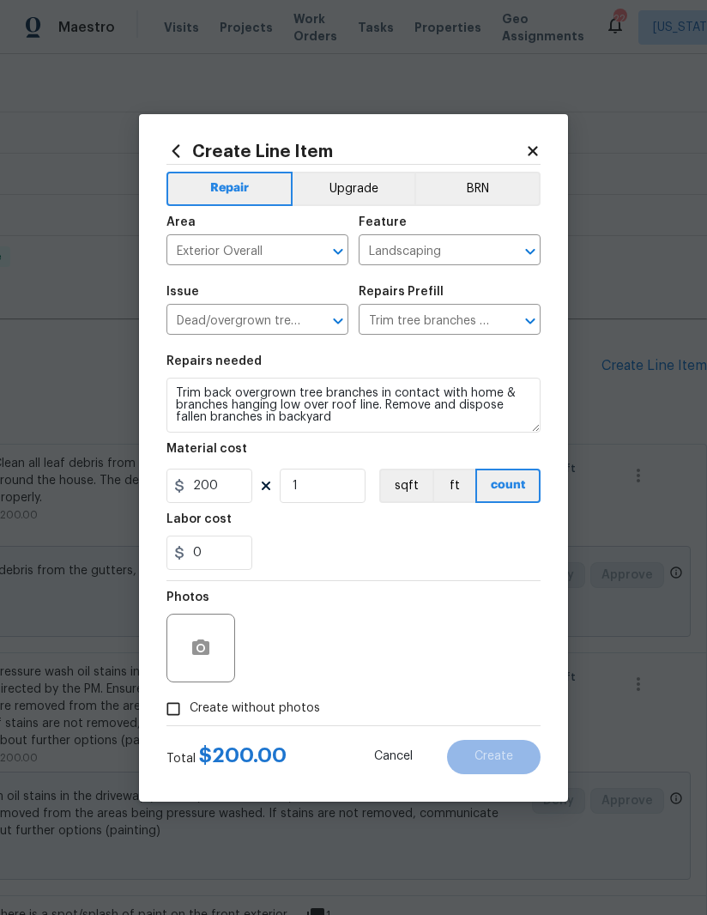
click at [170, 715] on input "Create without photos" at bounding box center [173, 708] width 33 height 33
checkbox input "true"
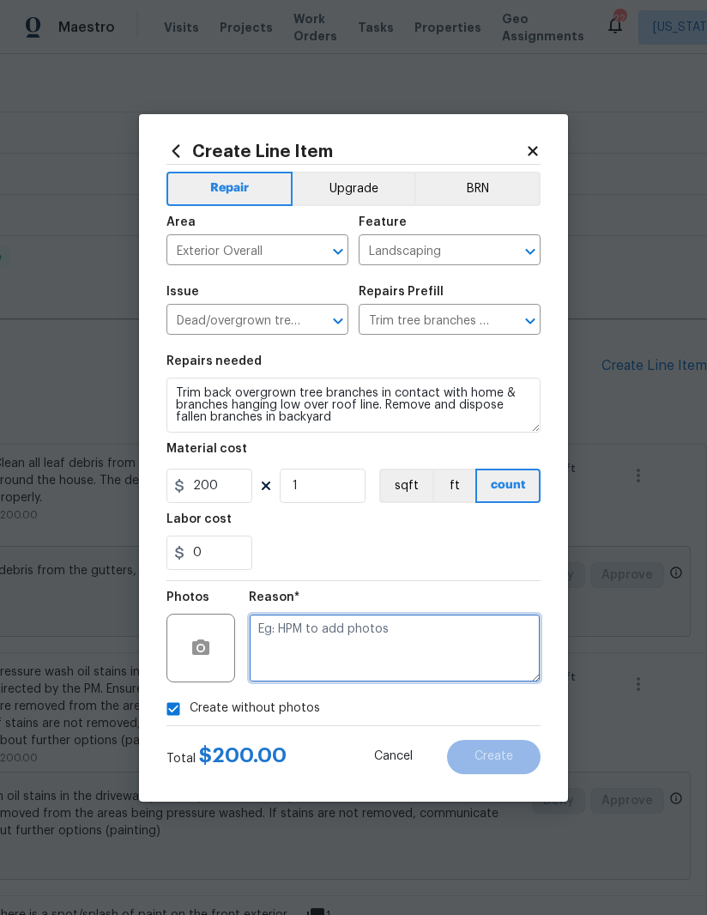
click at [396, 656] on textarea at bounding box center [395, 647] width 292 height 69
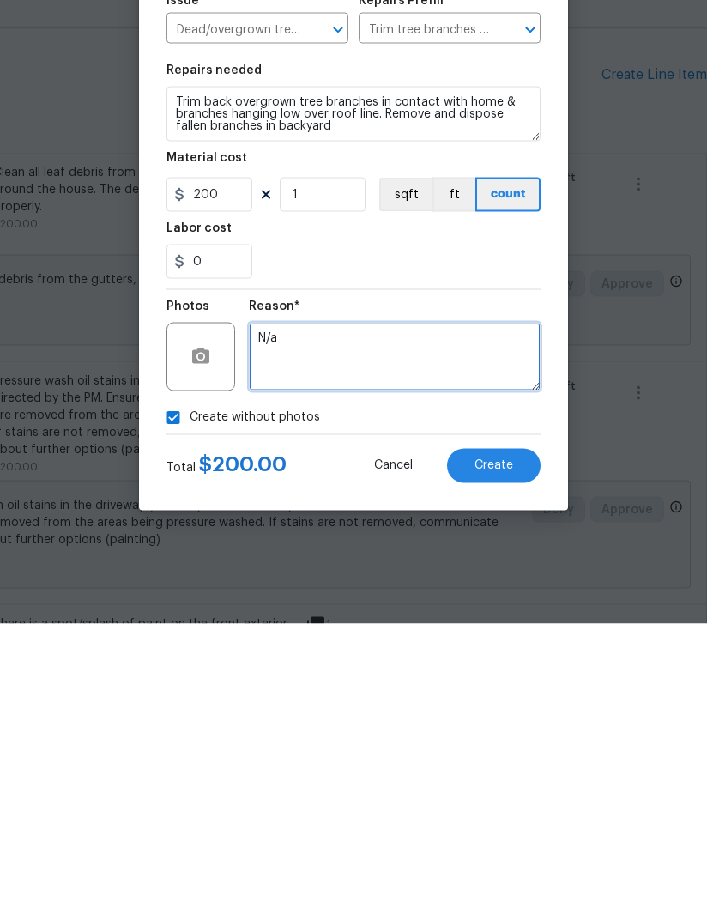
type textarea "N/a"
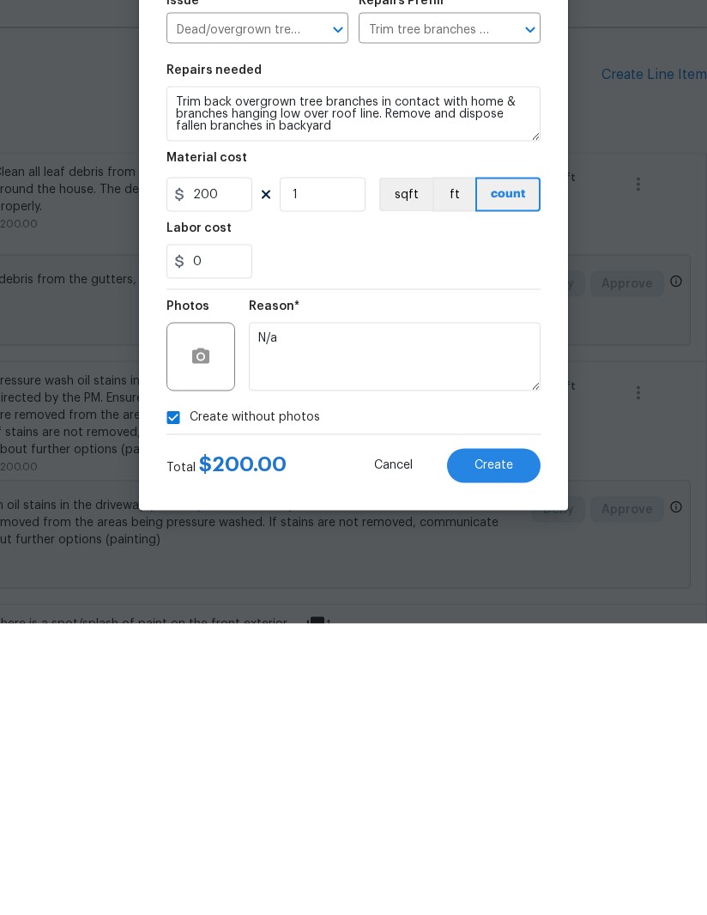
click at [507, 750] on span "Create" at bounding box center [493, 756] width 39 height 13
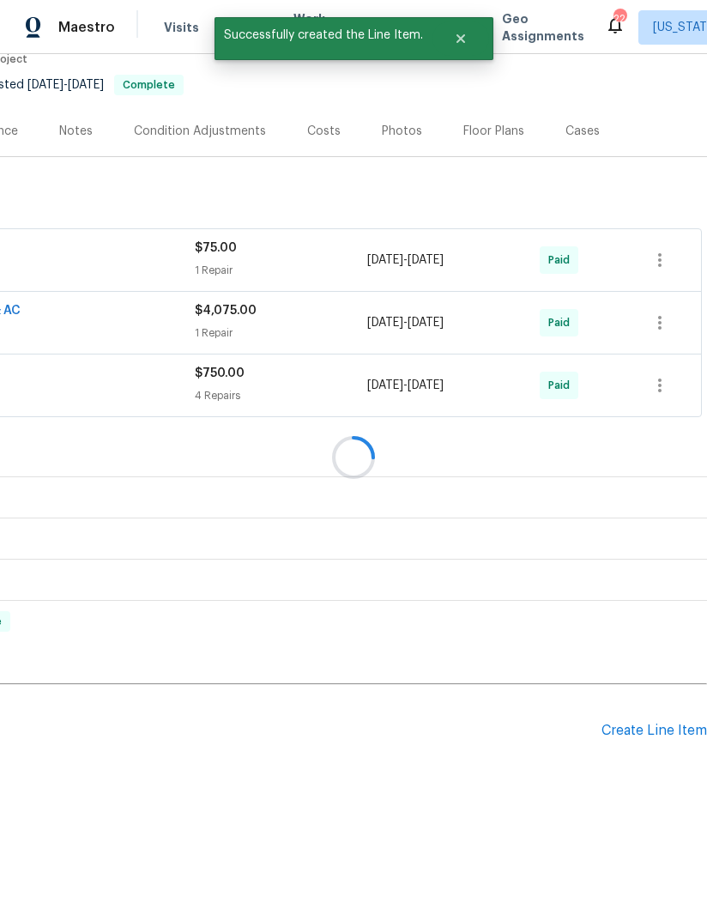
scroll to position [93, 263]
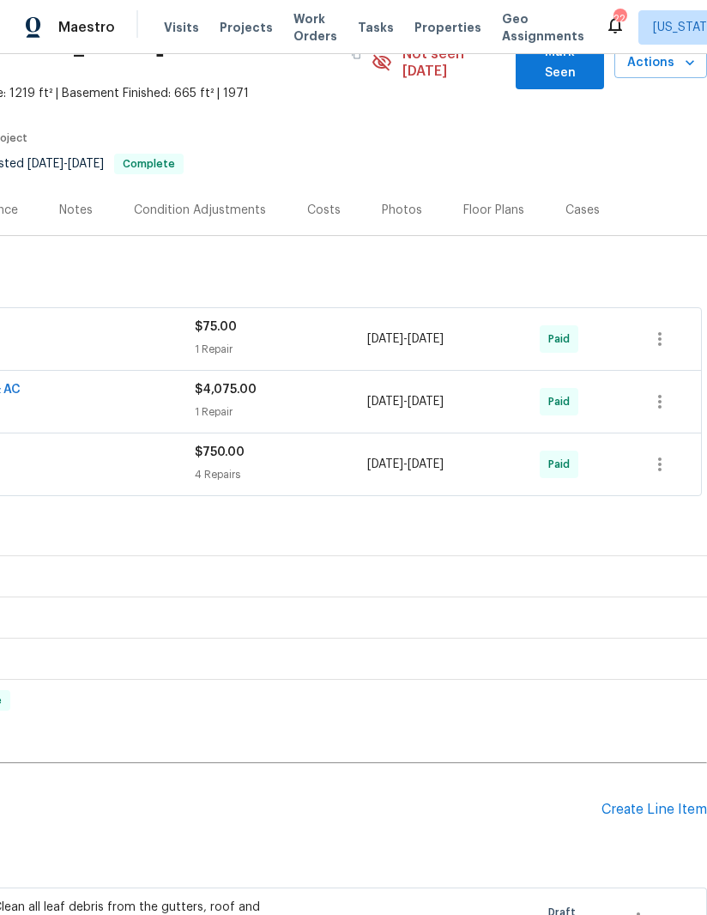
click at [655, 801] on div "Create Line Item" at bounding box center [654, 809] width 106 height 16
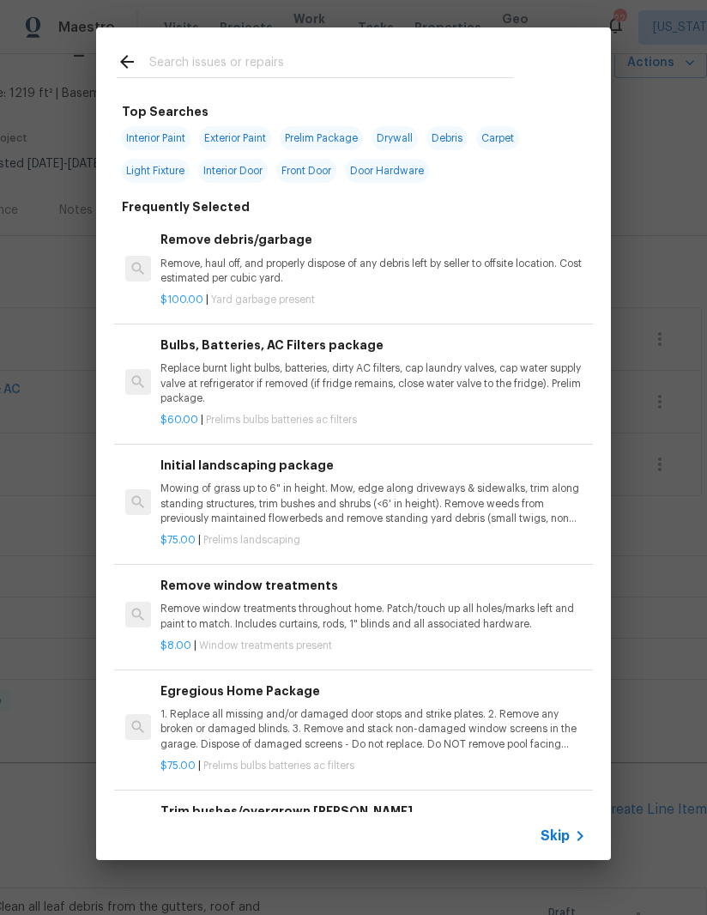
click at [275, 54] on input "text" at bounding box center [331, 64] width 364 height 26
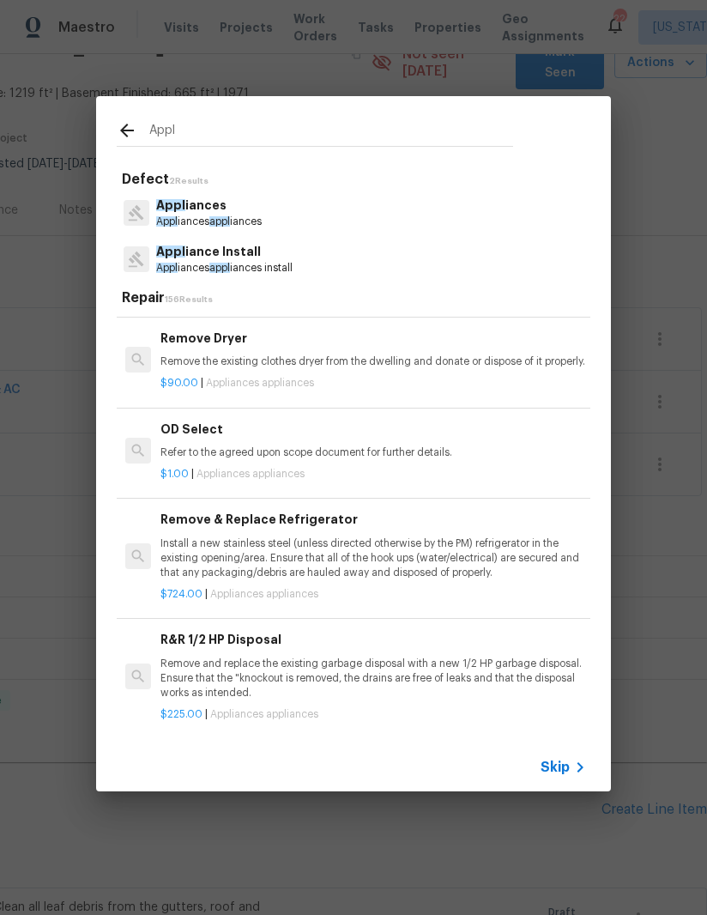
scroll to position [1282, -1]
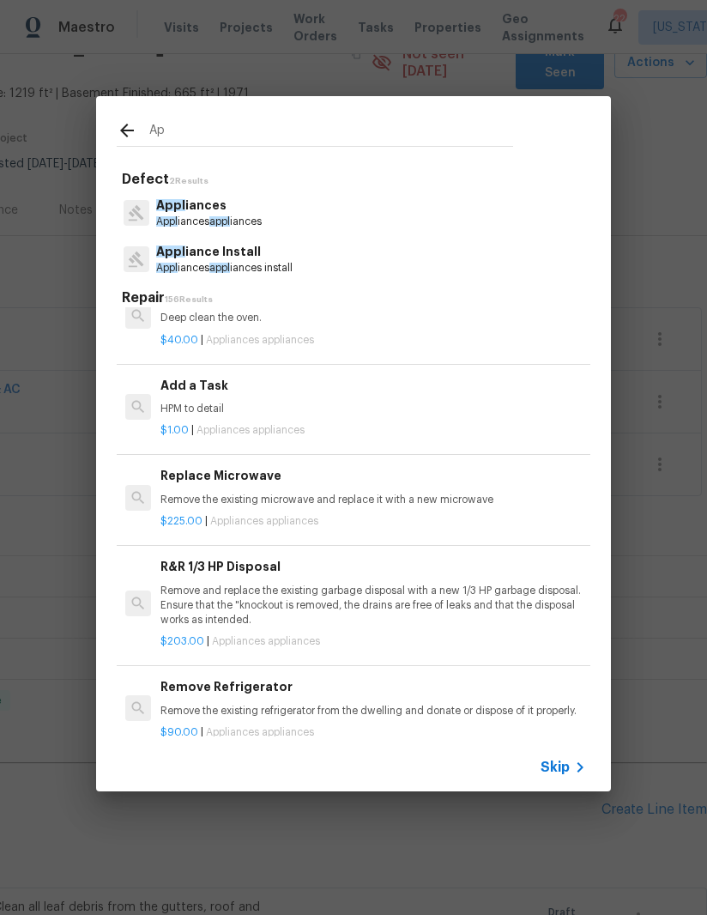
type input "A"
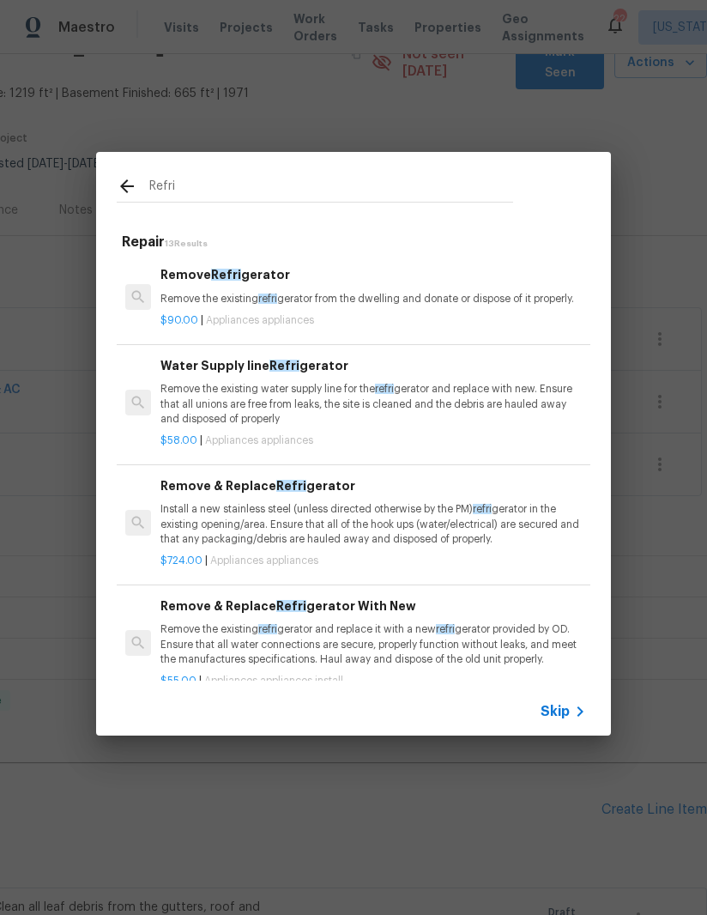
scroll to position [0, 0]
type input "R"
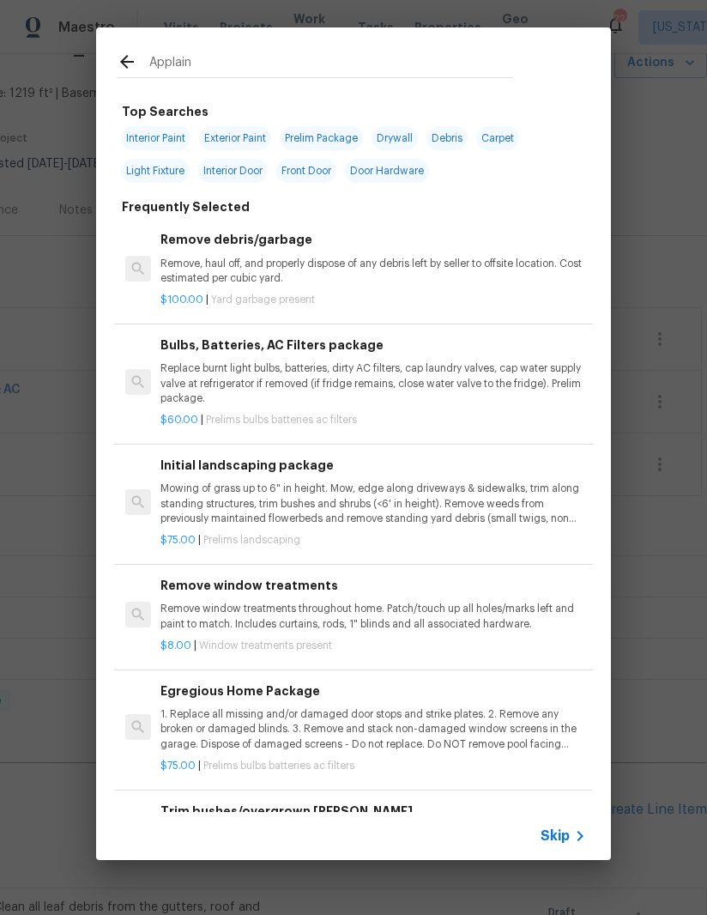
type input "Applainc"
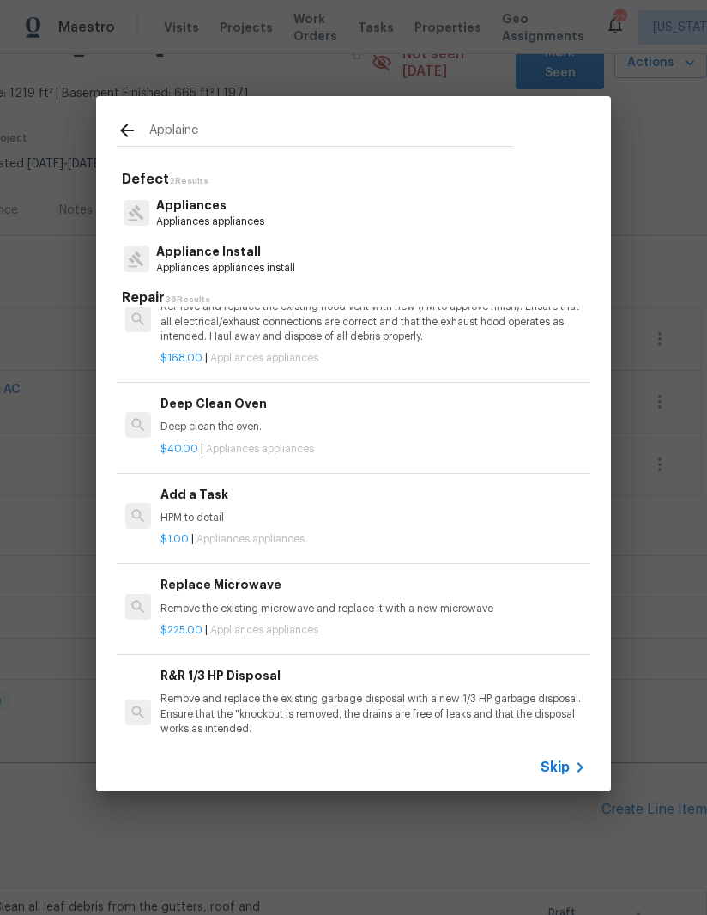
scroll to position [619, 0]
click at [186, 510] on p "HPM to detail" at bounding box center [373, 517] width 426 height 15
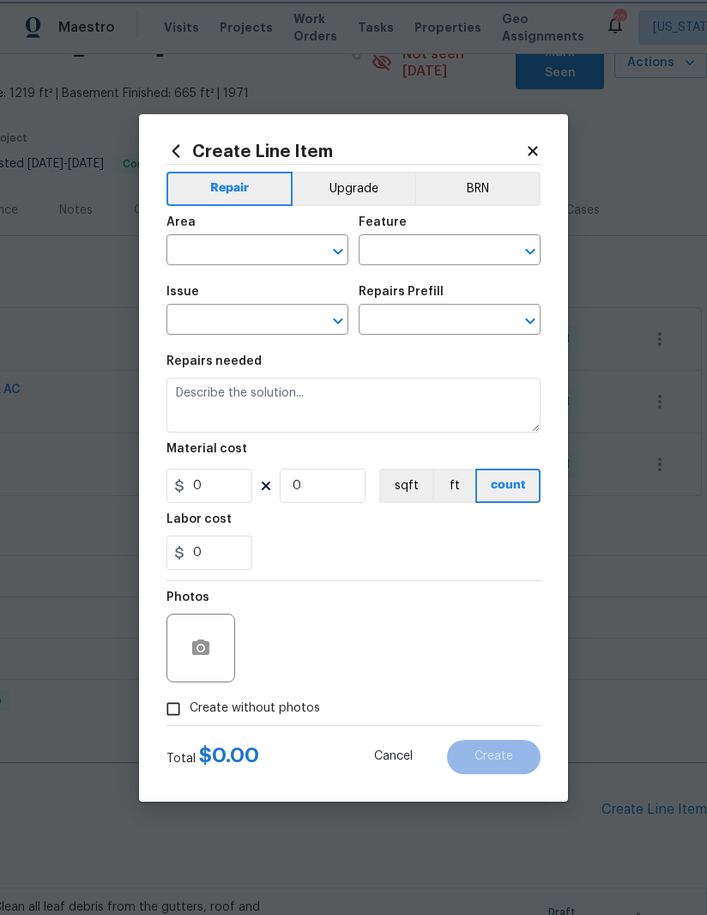
type input "Appliances"
type textarea "HPM to detail"
type input "1"
type input "Add a Task $1.00"
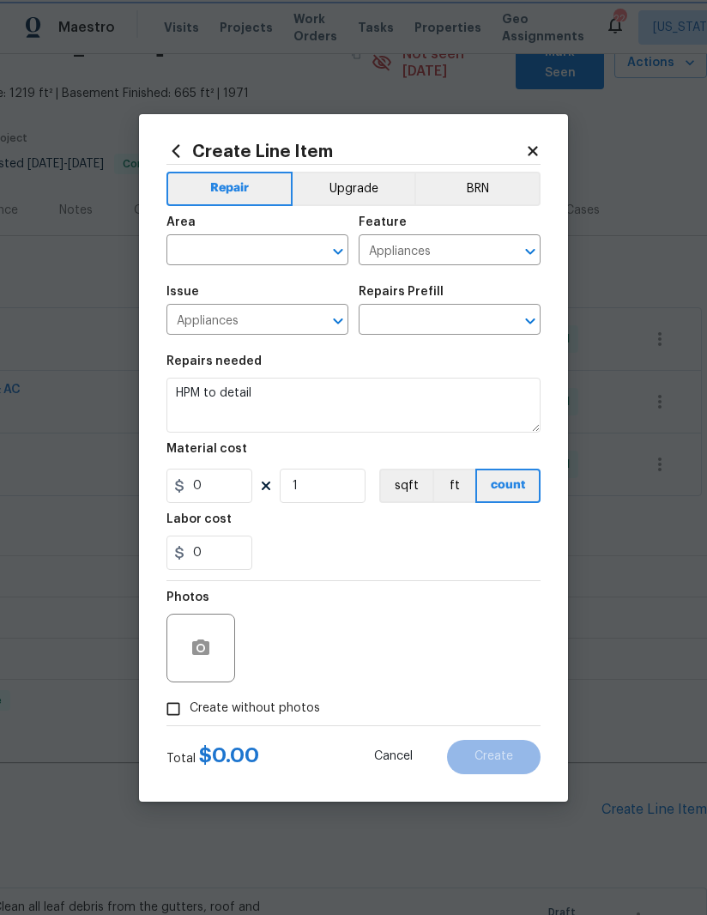
type input "1"
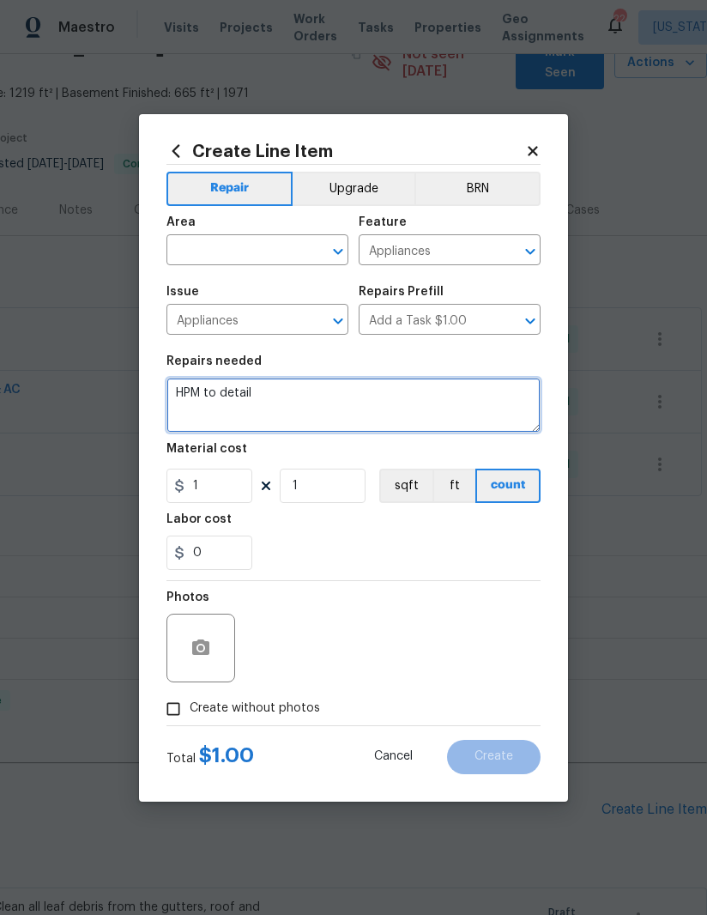
click at [196, 390] on textarea "HPM to detail" at bounding box center [353, 404] width 374 height 55
click at [209, 400] on textarea "HPM to detail" at bounding box center [353, 404] width 374 height 55
type textarea "Remove protective film from refrigerator."
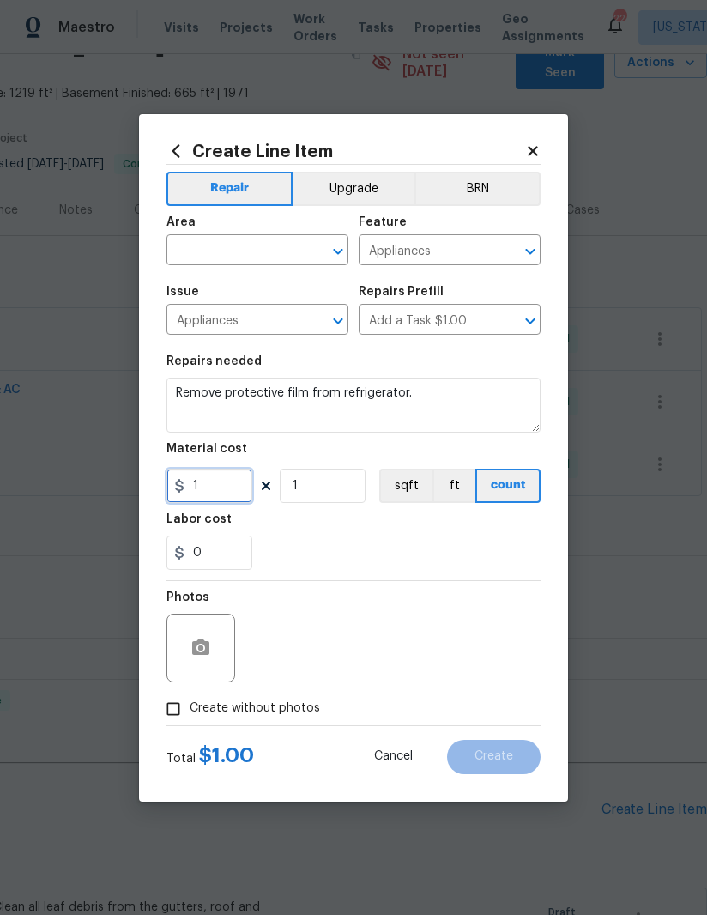
click at [239, 480] on input "1" at bounding box center [209, 485] width 86 height 34
type input "20"
click at [240, 257] on input "text" at bounding box center [233, 251] width 134 height 27
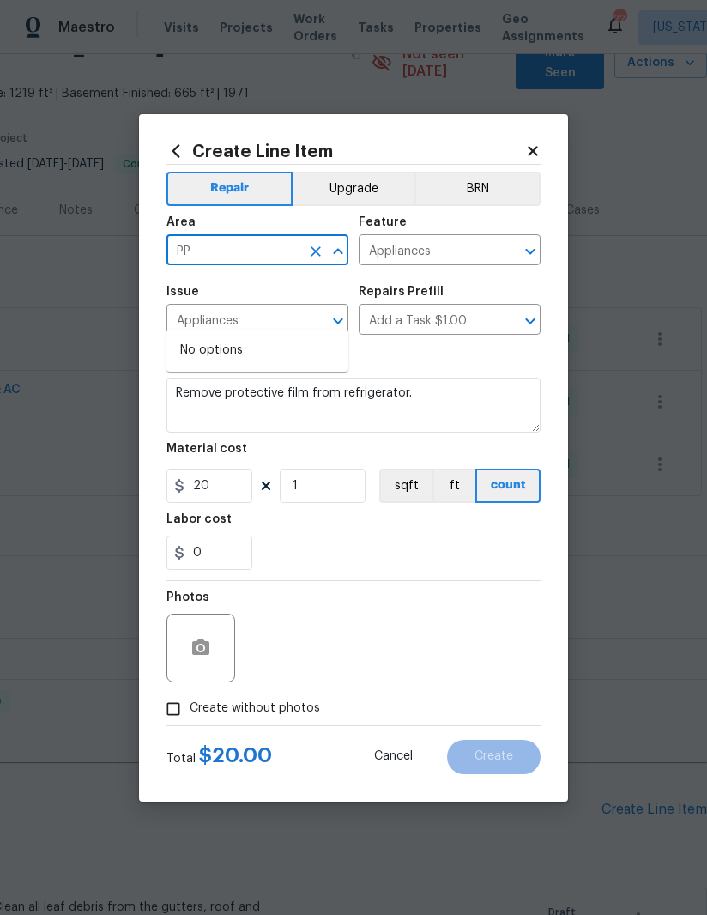
type input "P"
type input "A"
type input "a"
click at [260, 336] on li "Kitchen" at bounding box center [257, 350] width 182 height 28
type input "Kitchen"
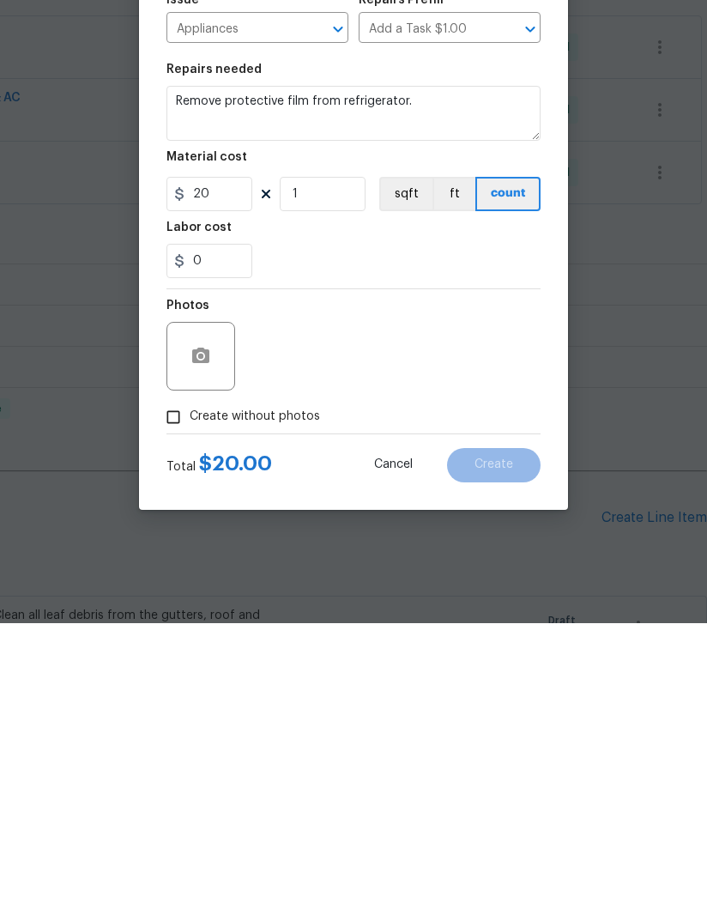
click at [164, 692] on input "Create without photos" at bounding box center [173, 708] width 33 height 33
checkbox input "true"
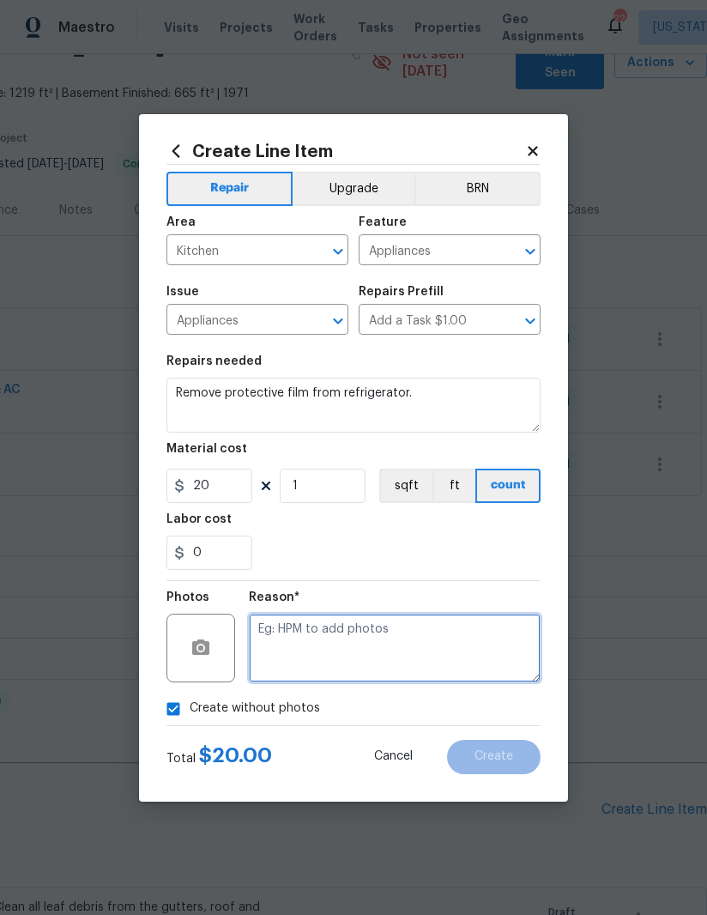
click at [387, 655] on textarea at bounding box center [395, 647] width 292 height 69
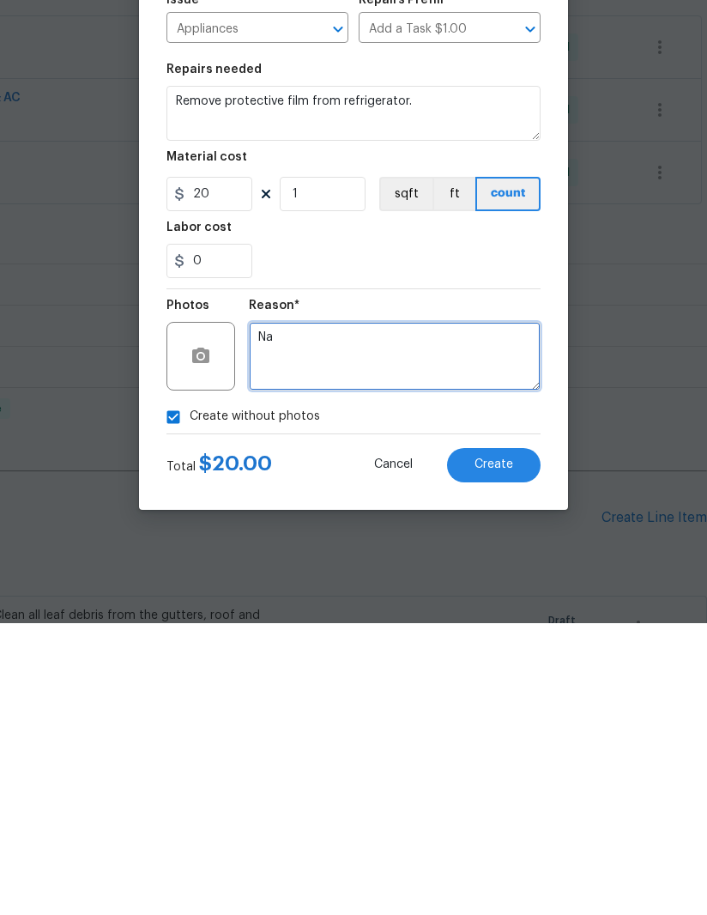
type textarea "Na"
click at [495, 740] on button "Create" at bounding box center [494, 757] width 94 height 34
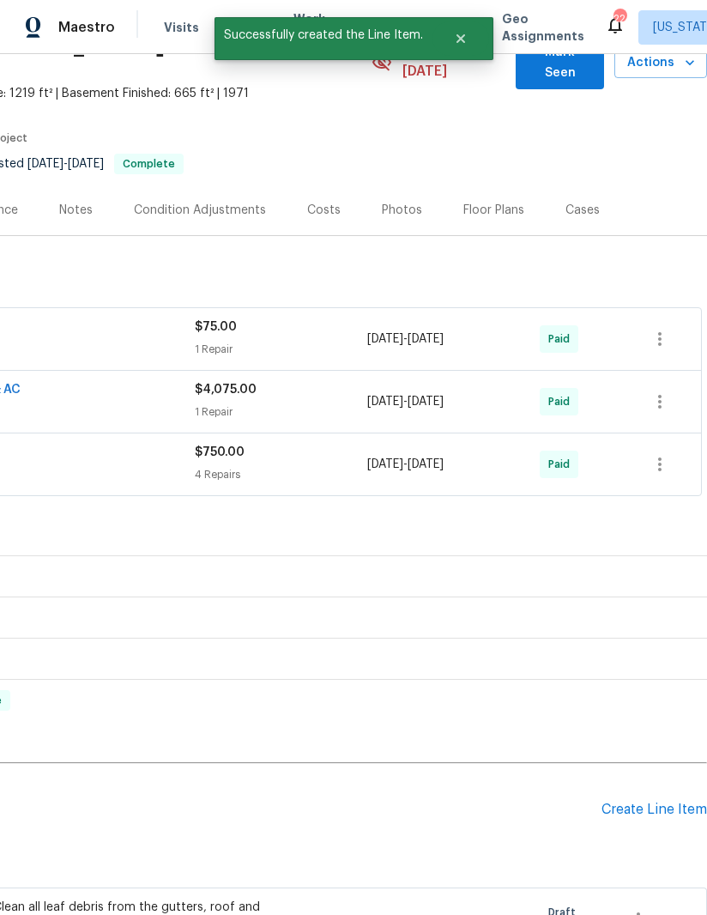
click at [664, 801] on div "Create Line Item" at bounding box center [654, 809] width 106 height 16
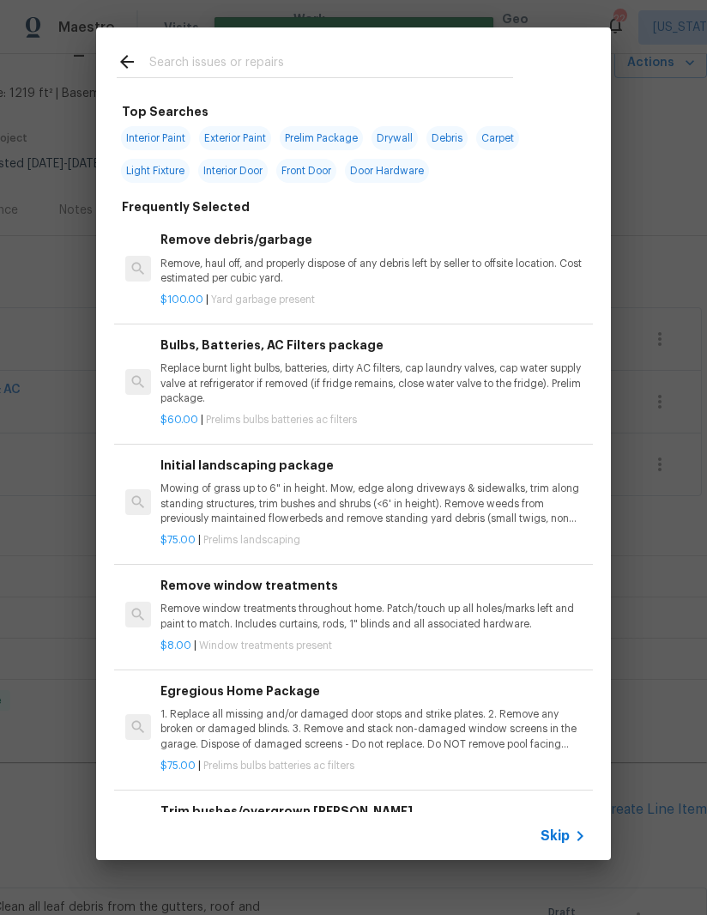
click at [287, 67] on input "text" at bounding box center [331, 64] width 364 height 26
type input "Finish"
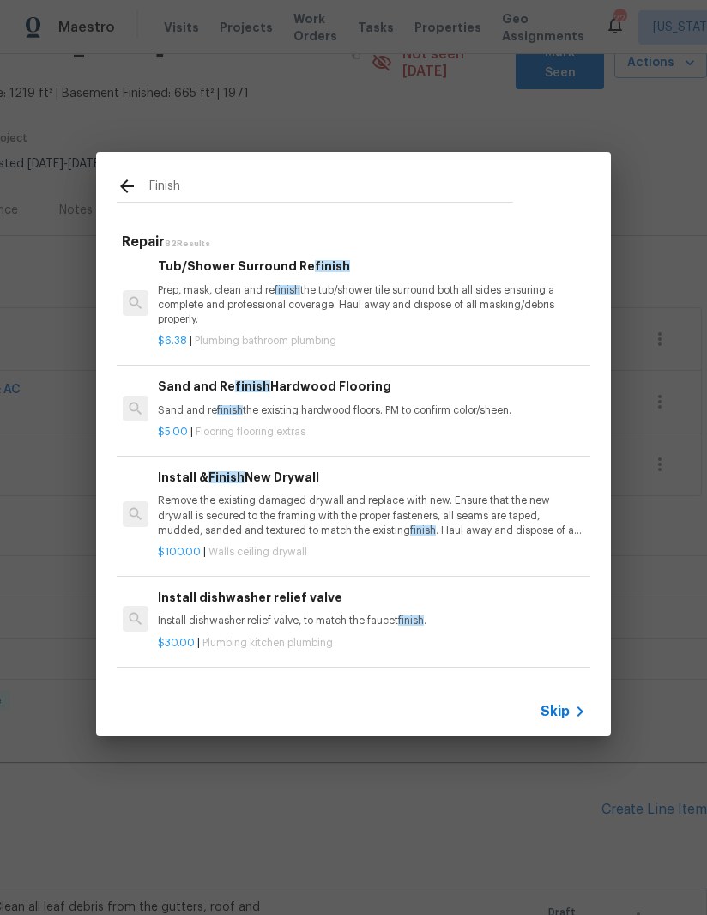
scroll to position [9, 3]
click at [323, 500] on p "Remove the existing damaged drywall and replace with new. Ensure that the new d…" at bounding box center [371, 514] width 426 height 44
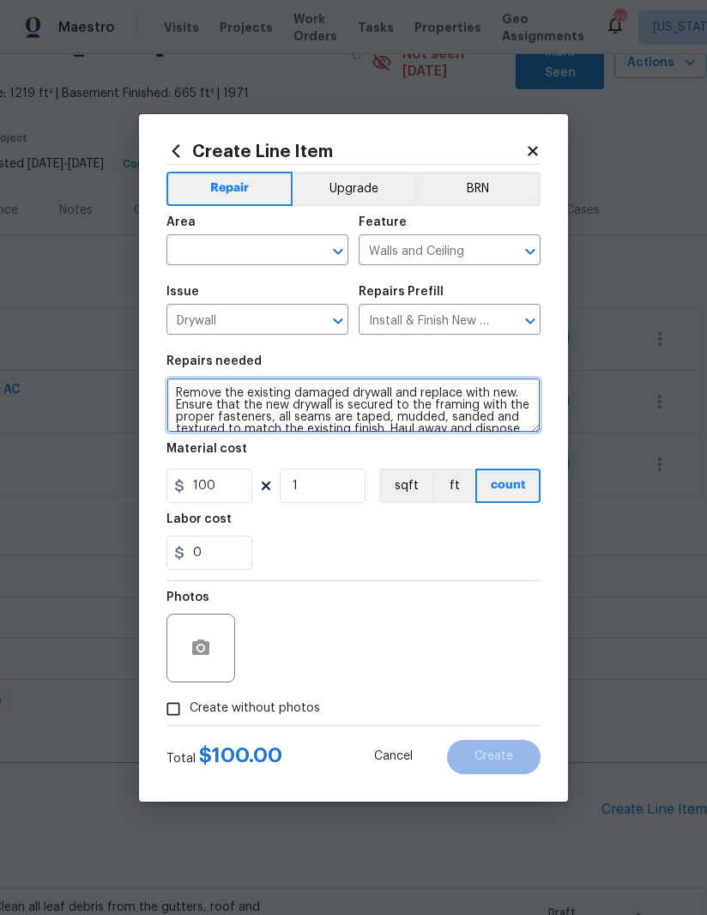
click at [327, 394] on textarea "Remove the existing damaged drywall and replace with new. Ensure that the new d…" at bounding box center [353, 404] width 374 height 55
click at [326, 394] on textarea "Remove the existing damaged drywall and replace with new. Ensure that the new d…" at bounding box center [353, 404] width 374 height 55
click at [328, 410] on textarea "Remove the existing damaged drywall and replace with new. Ensure that the new d…" at bounding box center [353, 404] width 374 height 55
click at [328, 409] on textarea "Remove the existing damaged drywall and replace with new. Ensure that the new d…" at bounding box center [353, 404] width 374 height 55
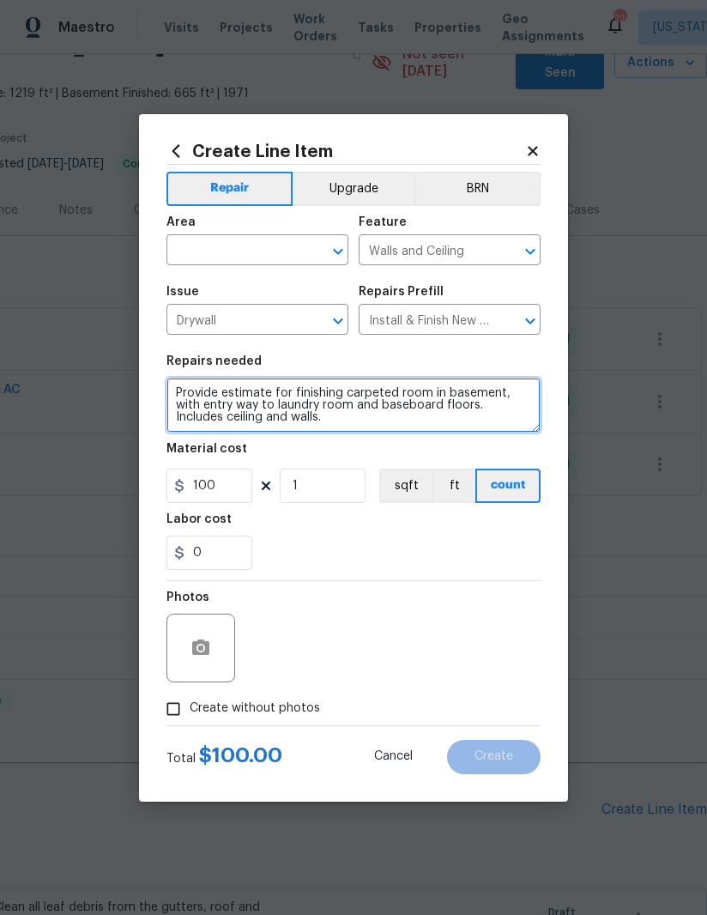
type textarea "Provide estimate for finishing carpeted room in basement, with entry way to lau…"
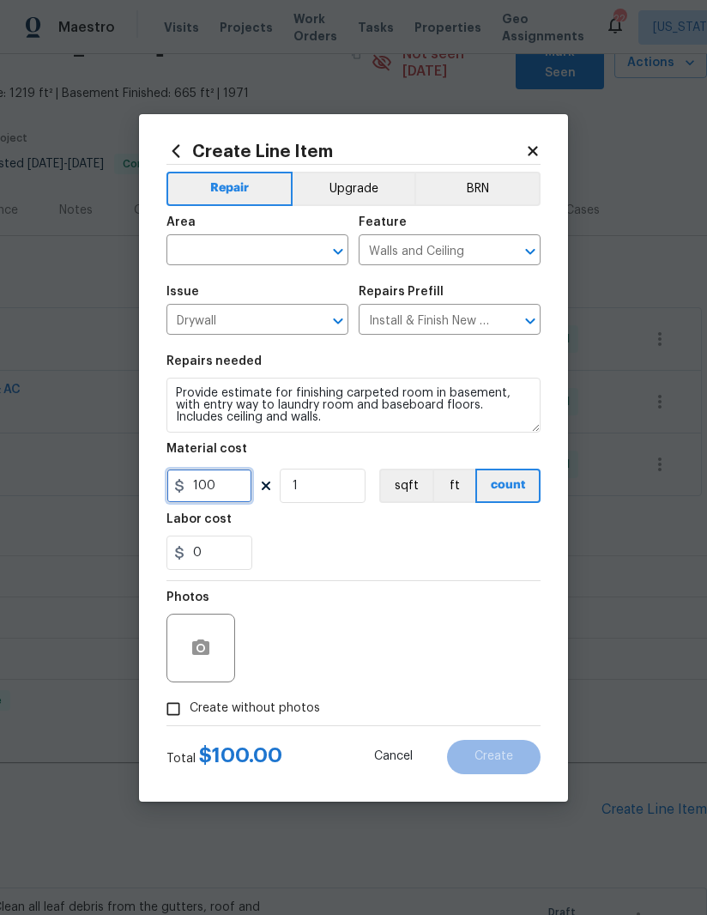
click at [229, 491] on input "100" at bounding box center [209, 485] width 86 height 34
click at [221, 486] on input "100" at bounding box center [209, 485] width 86 height 34
click at [220, 486] on input "100" at bounding box center [209, 485] width 86 height 34
type input "5"
click at [395, 554] on div "0" at bounding box center [353, 552] width 374 height 34
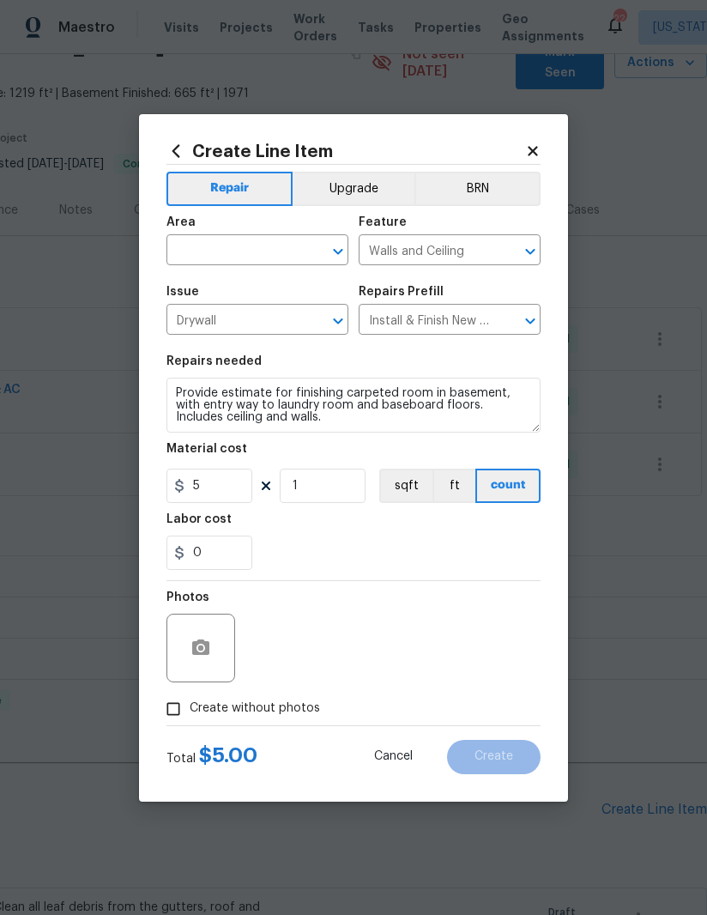
click at [232, 257] on input "text" at bounding box center [233, 251] width 134 height 27
click at [281, 336] on li "Unfinished basement" at bounding box center [257, 350] width 182 height 28
type input "Unfinished basement"
click at [357, 519] on div "Labor cost" at bounding box center [353, 524] width 374 height 22
click at [174, 712] on input "Create without photos" at bounding box center [173, 708] width 33 height 33
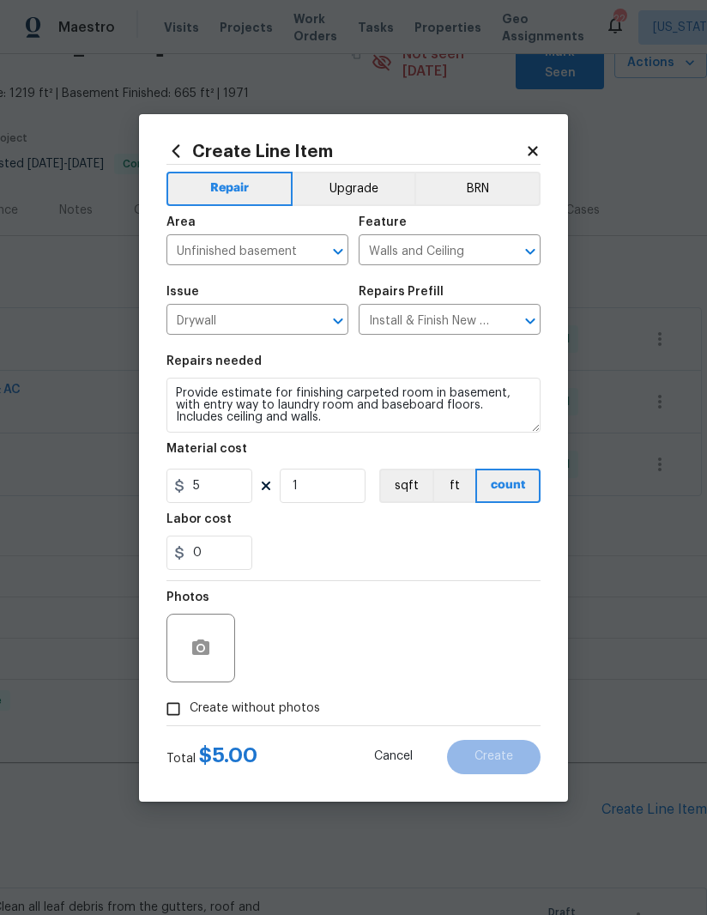
checkbox input "true"
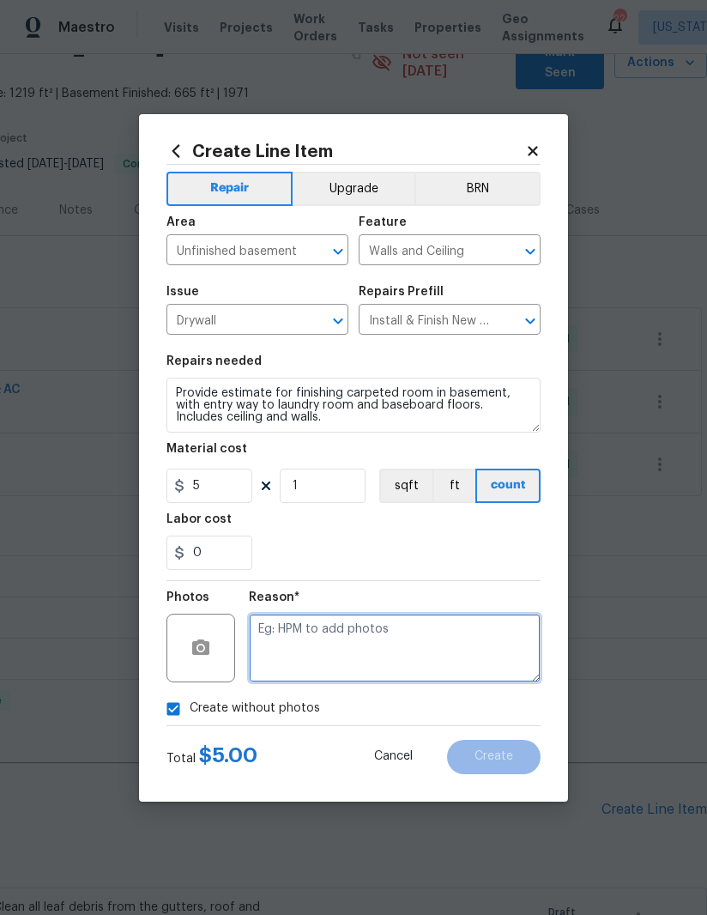
click at [426, 642] on textarea at bounding box center [395, 647] width 292 height 69
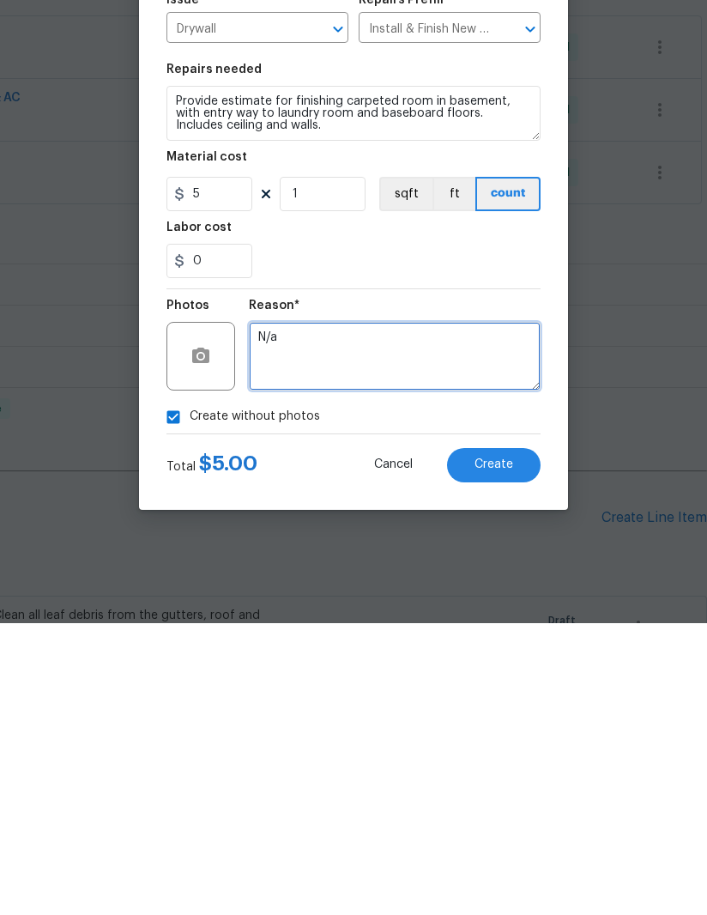
type textarea "N/a"
click at [487, 750] on span "Create" at bounding box center [493, 756] width 39 height 13
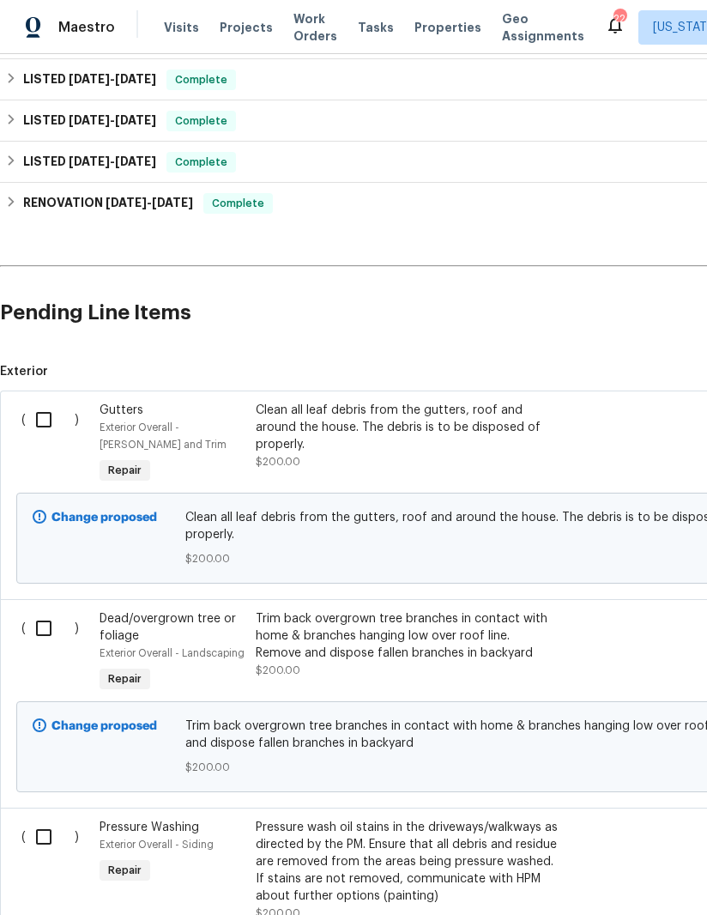
scroll to position [585, 0]
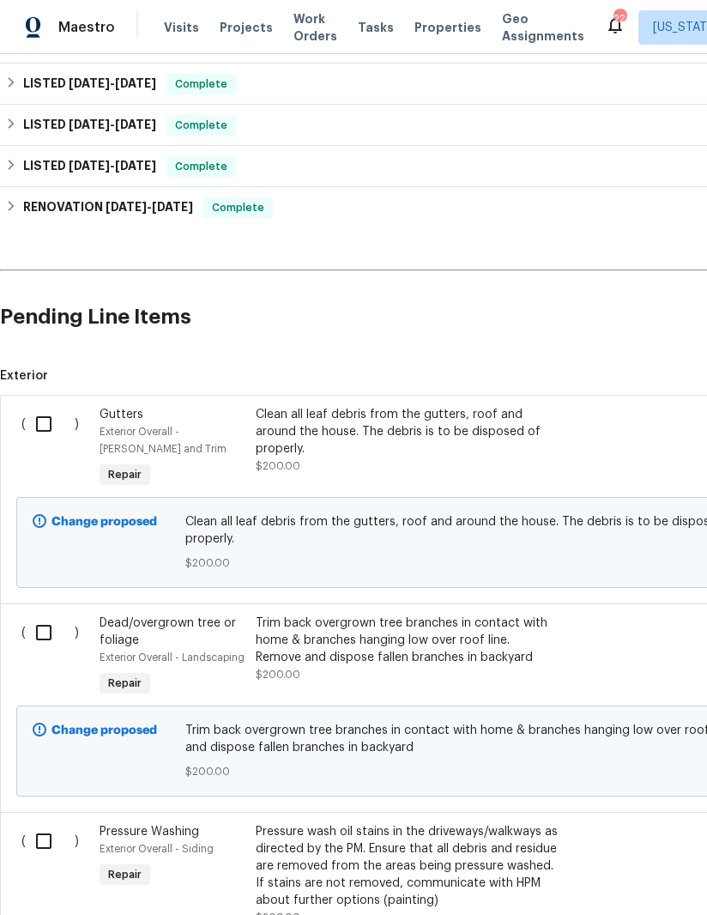
click at [45, 406] on input "checkbox" at bounding box center [50, 424] width 49 height 36
checkbox input "true"
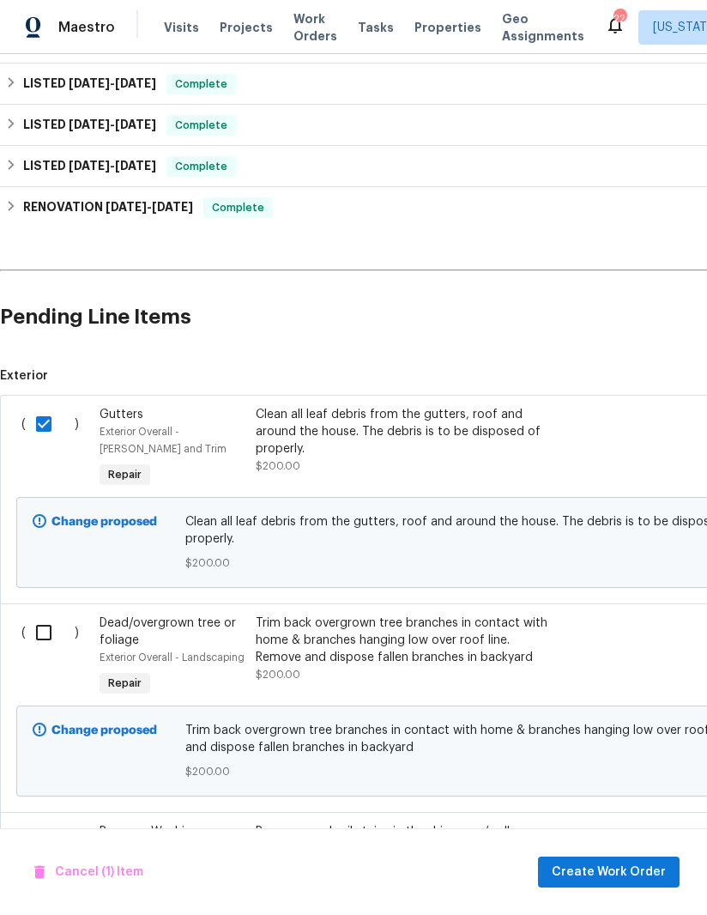
click at [30, 614] on input "checkbox" at bounding box center [50, 632] width 49 height 36
checkbox input "true"
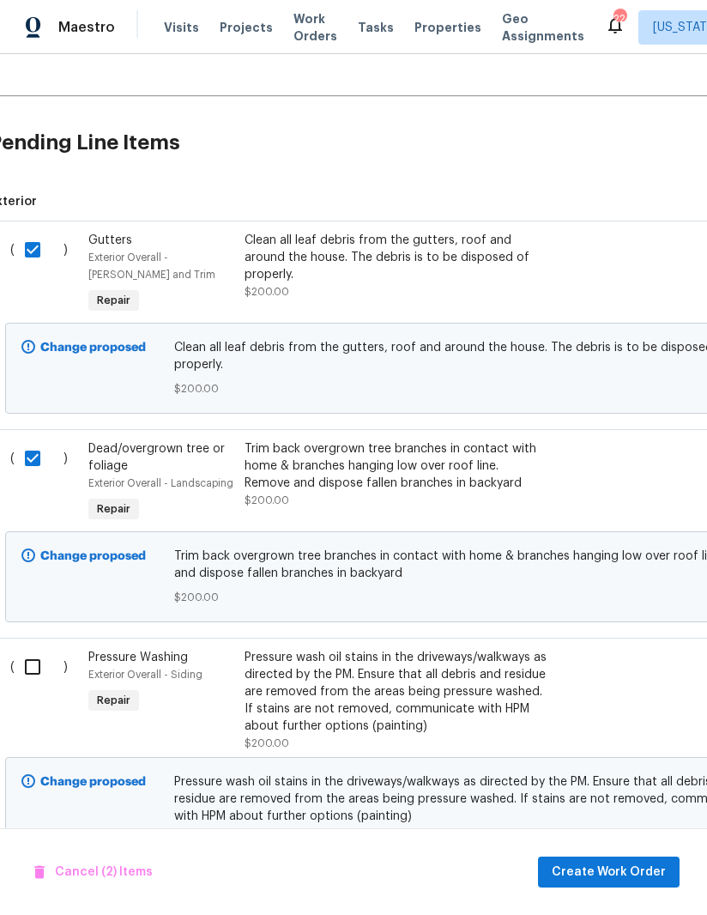
click at [35, 649] on input "checkbox" at bounding box center [39, 667] width 49 height 36
checkbox input "true"
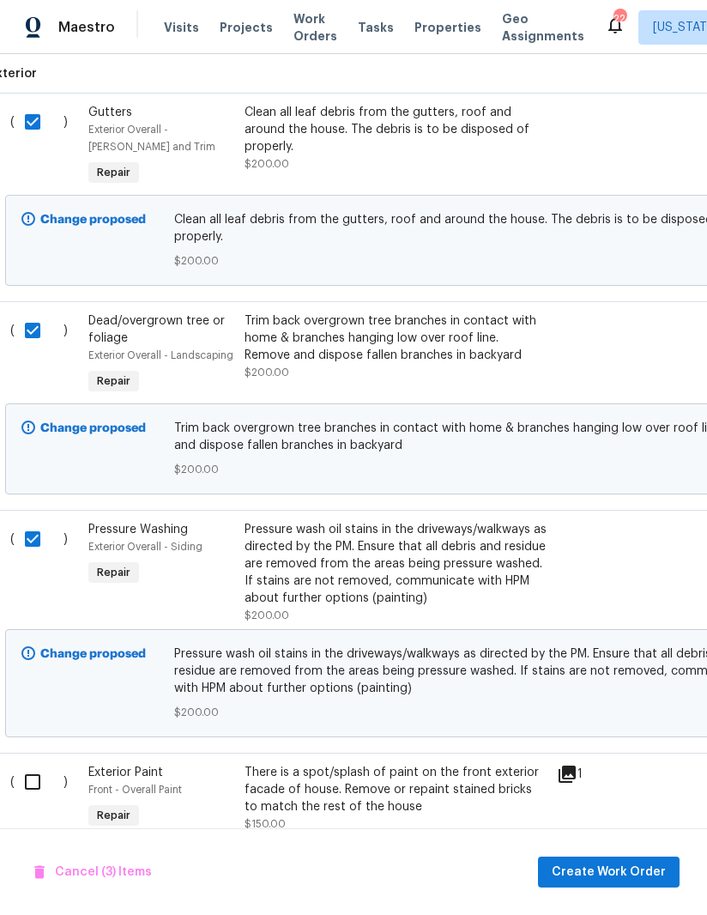
click at [40, 764] on input "checkbox" at bounding box center [39, 782] width 49 height 36
checkbox input "true"
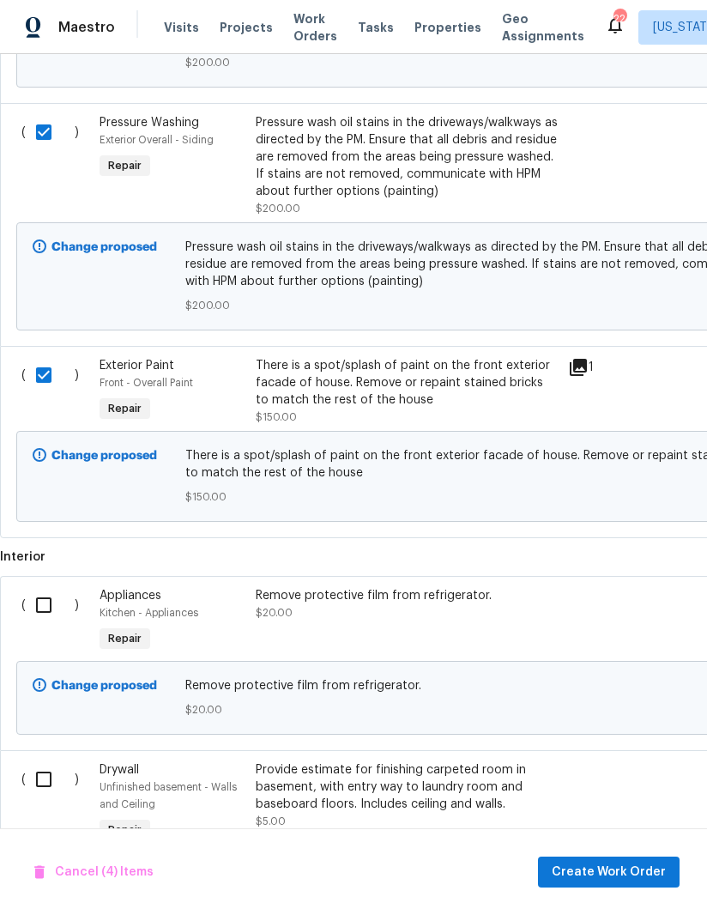
scroll to position [1295, 0]
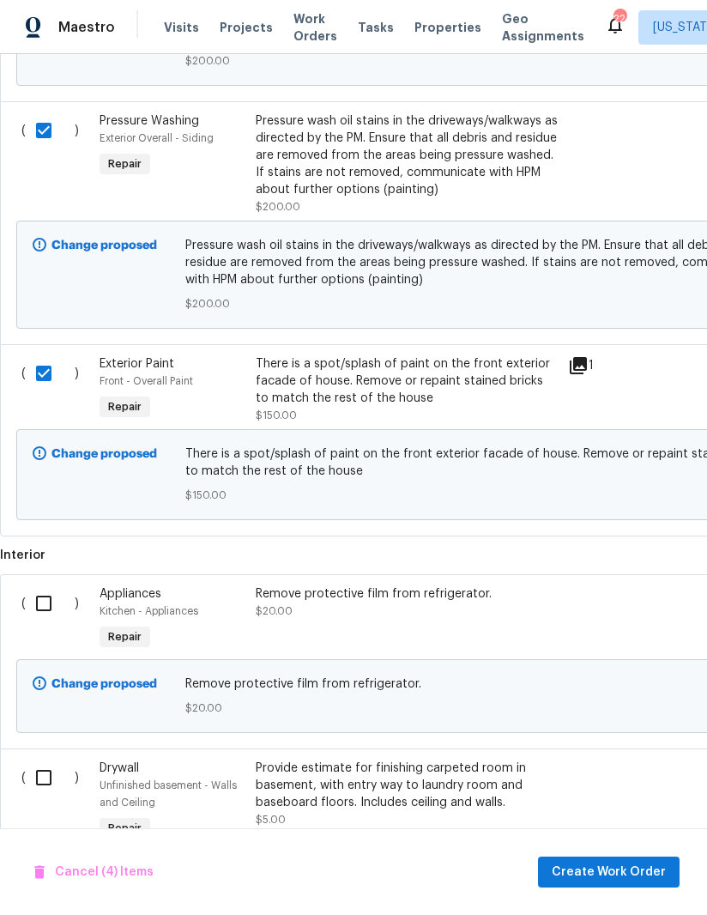
click at [41, 585] on input "checkbox" at bounding box center [50, 603] width 49 height 36
checkbox input "true"
click at [39, 759] on input "checkbox" at bounding box center [50, 777] width 49 height 36
checkbox input "true"
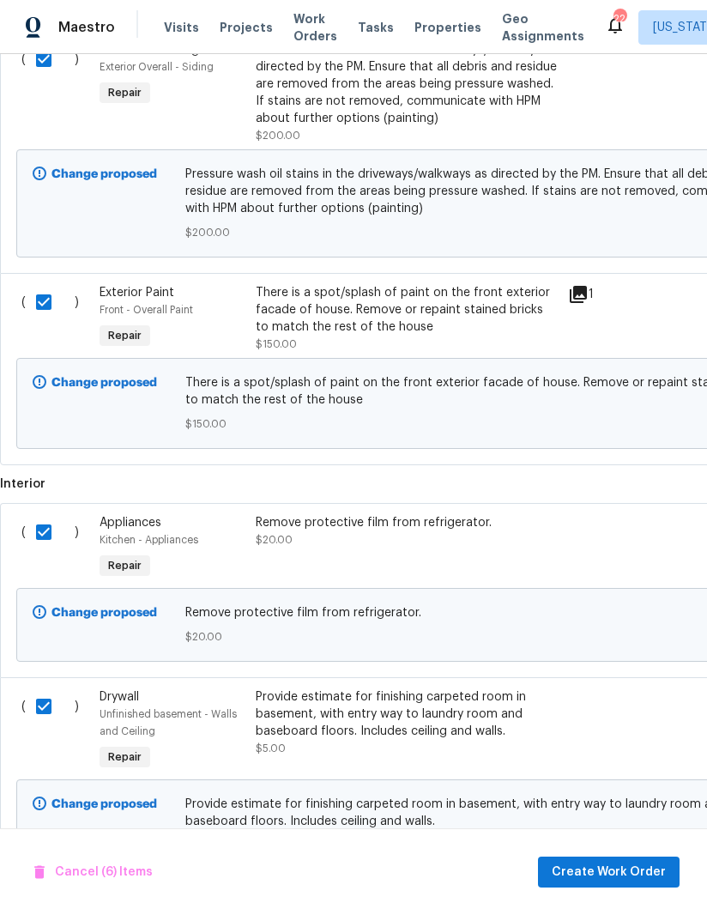
scroll to position [1366, 0]
click at [630, 876] on span "Create Work Order" at bounding box center [609, 871] width 114 height 21
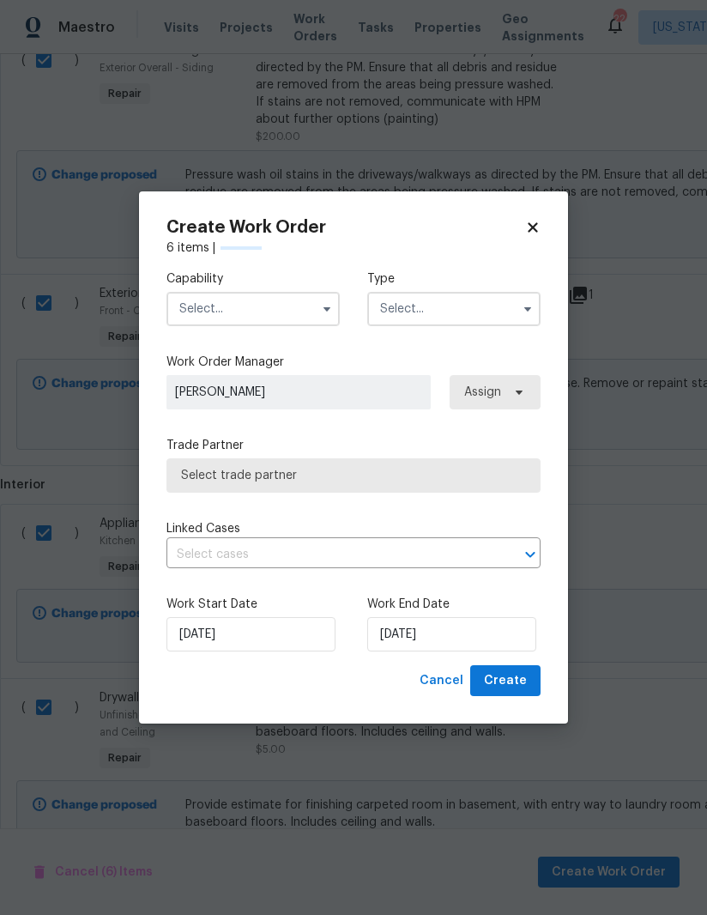
checkbox input "false"
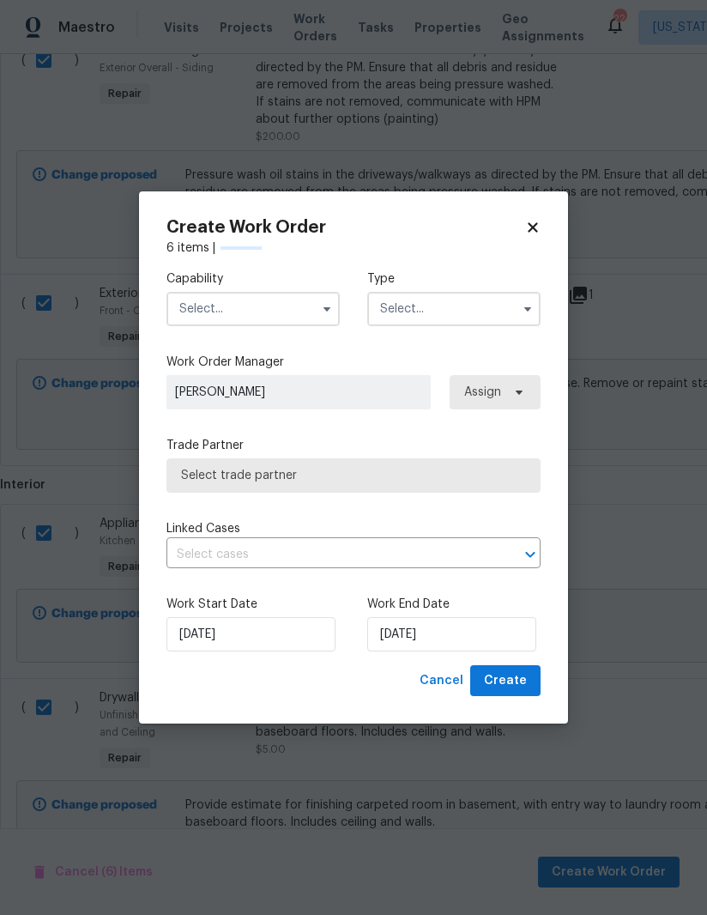
checkbox input "false"
click at [312, 301] on input "text" at bounding box center [252, 309] width 173 height 34
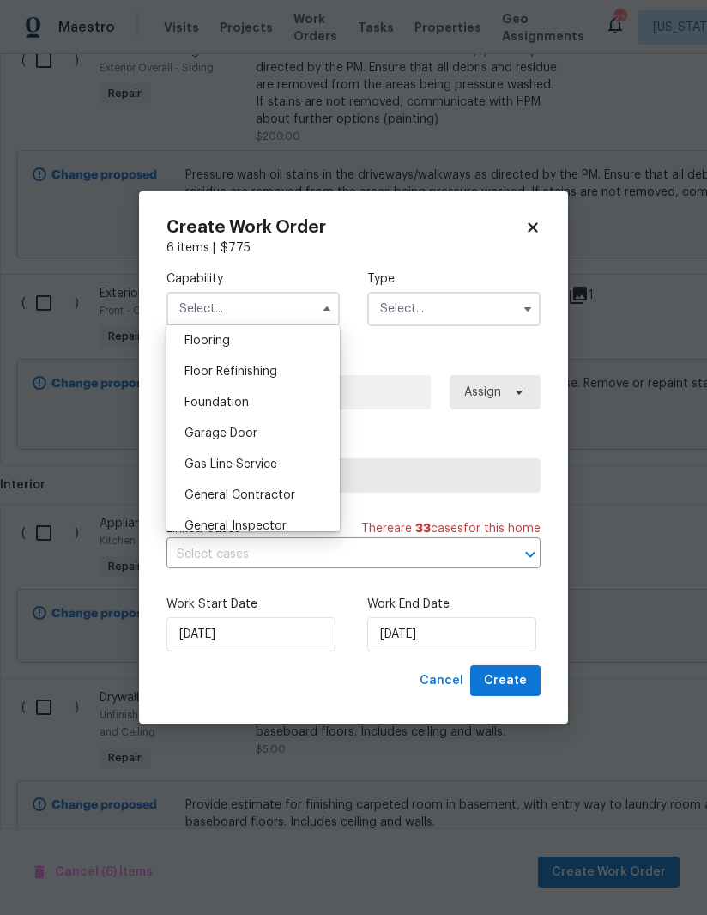
scroll to position [697, 0]
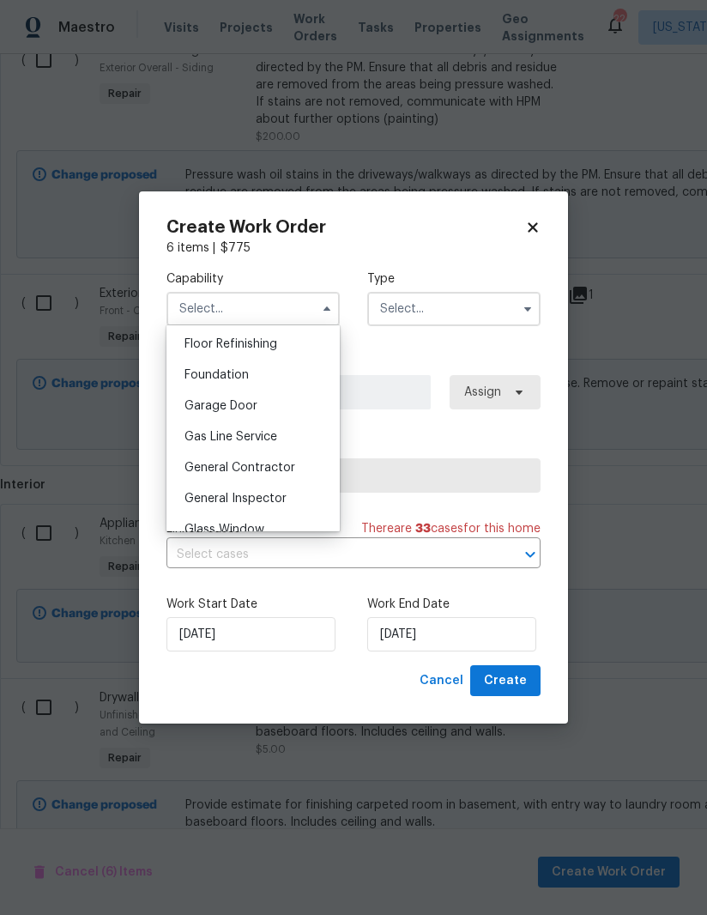
click at [281, 463] on span "General Contractor" at bounding box center [239, 468] width 111 height 12
type input "General Contractor"
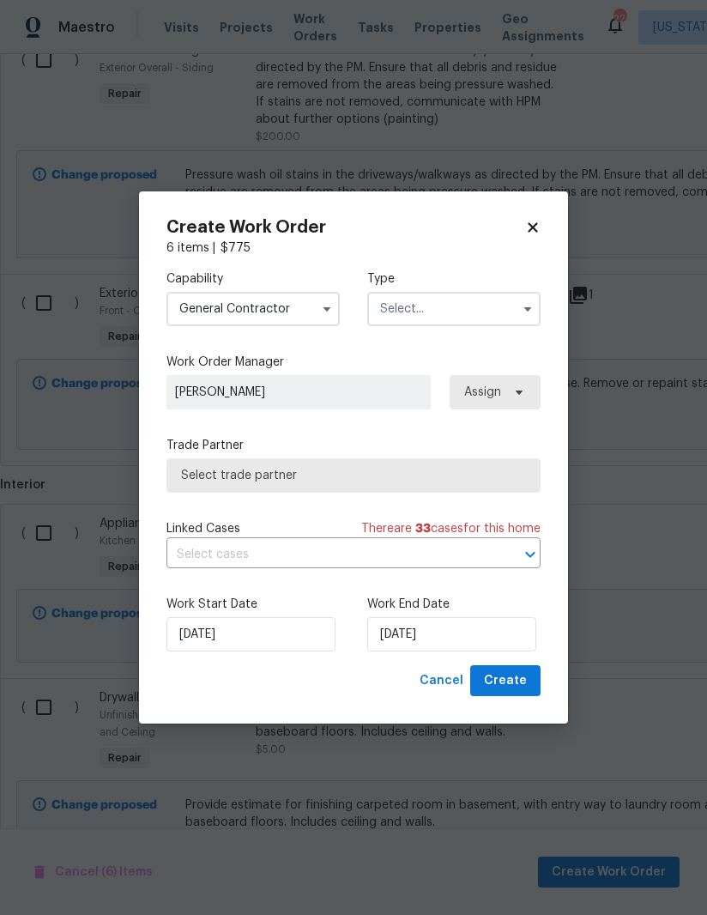
click at [468, 311] on input "text" at bounding box center [453, 309] width 173 height 34
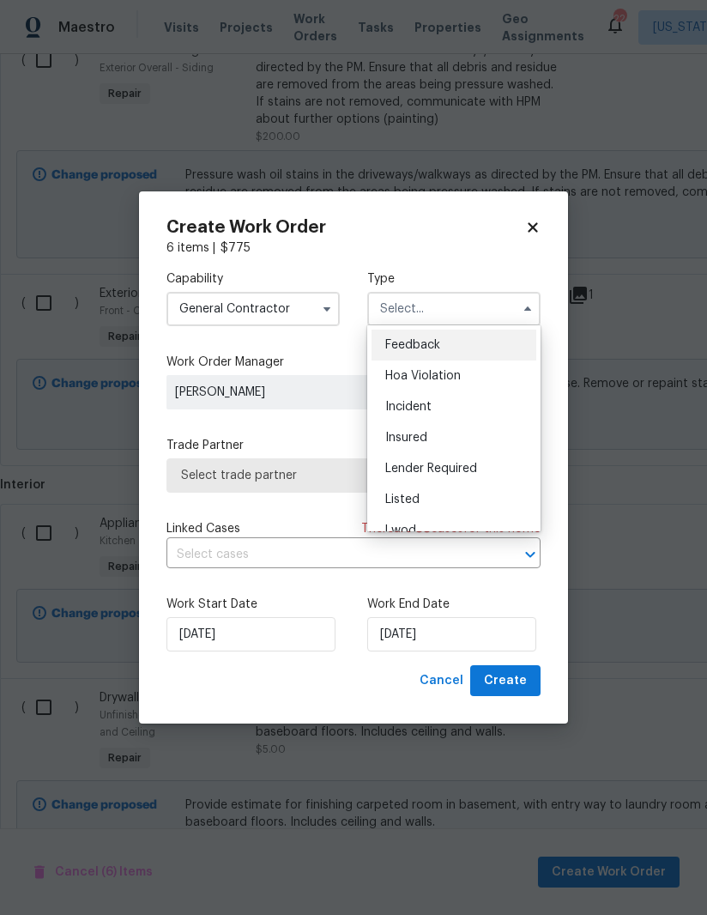
click at [429, 490] on div "Listed" at bounding box center [453, 499] width 165 height 31
type input "Listed"
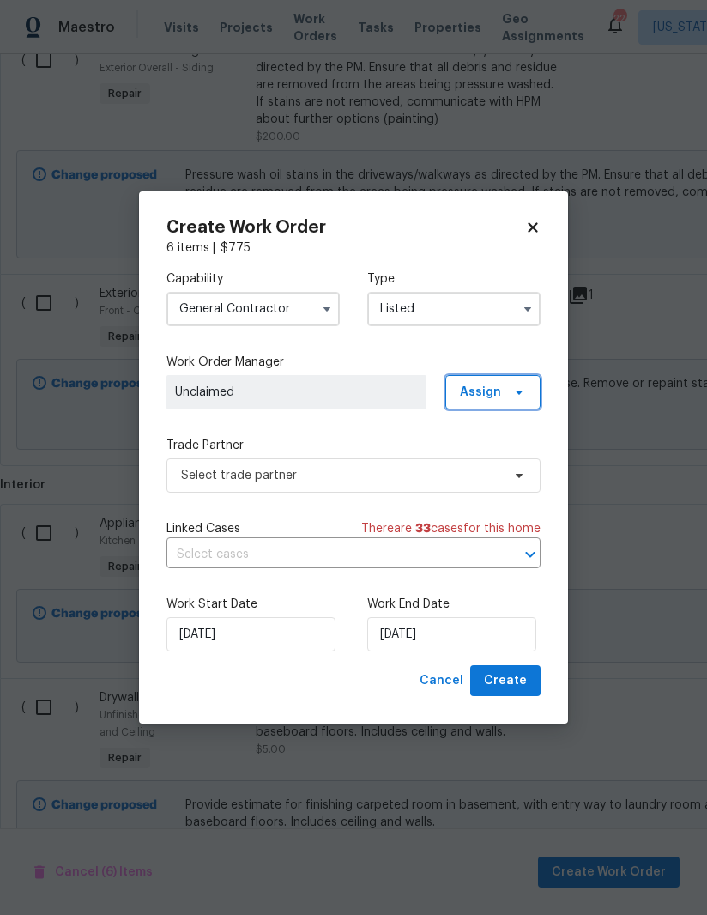
click at [516, 388] on icon at bounding box center [519, 392] width 14 height 14
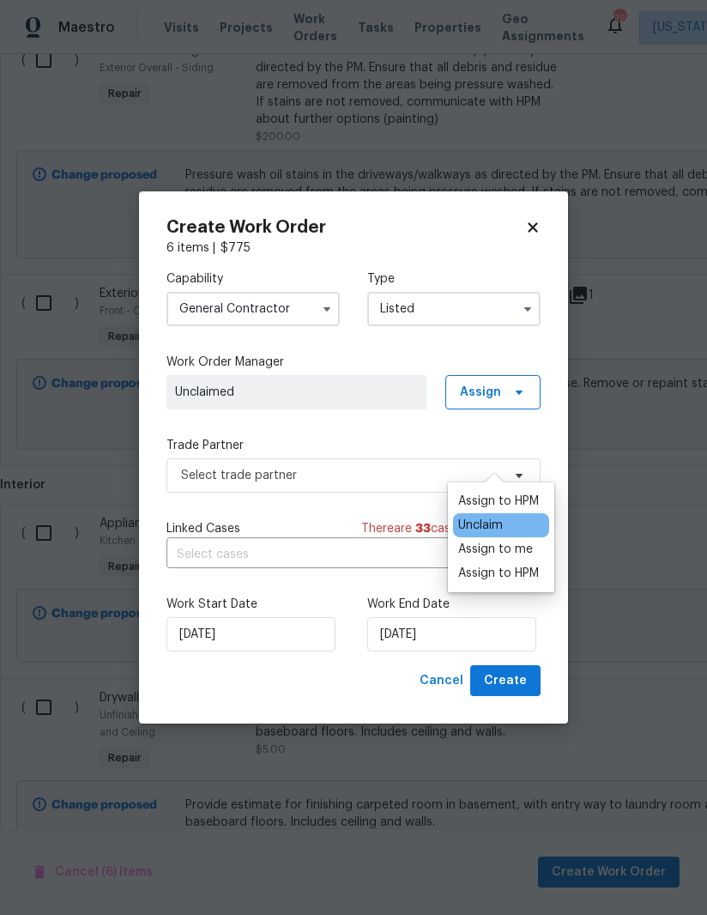
click at [499, 540] on div "Assign to me" at bounding box center [495, 548] width 75 height 17
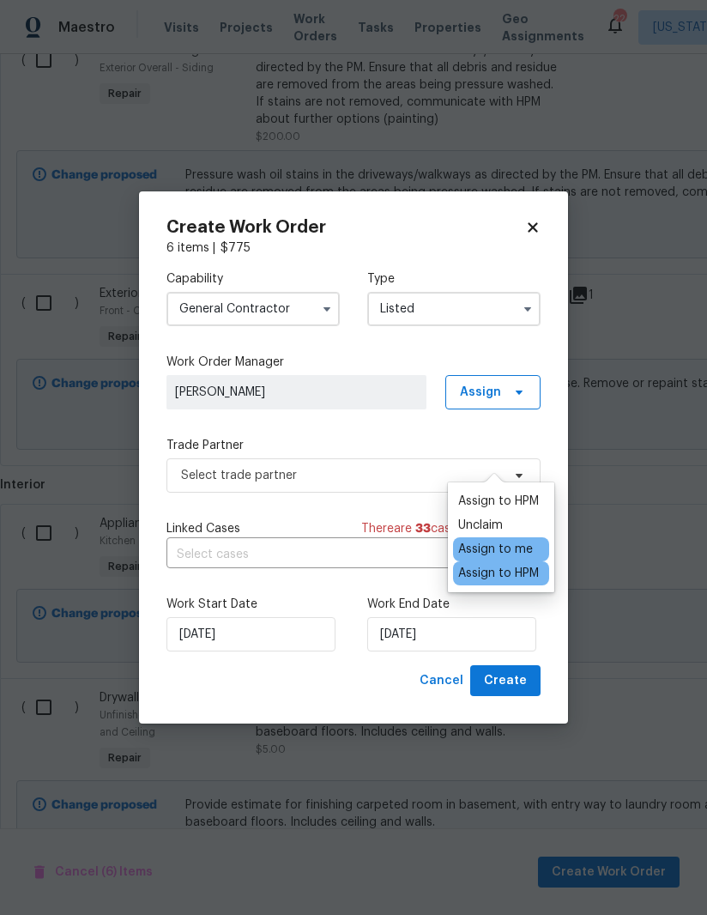
click at [374, 434] on div "Capability General Contractor Type Listed Work Order Manager Nicolas Campuzano …" at bounding box center [353, 461] width 374 height 408
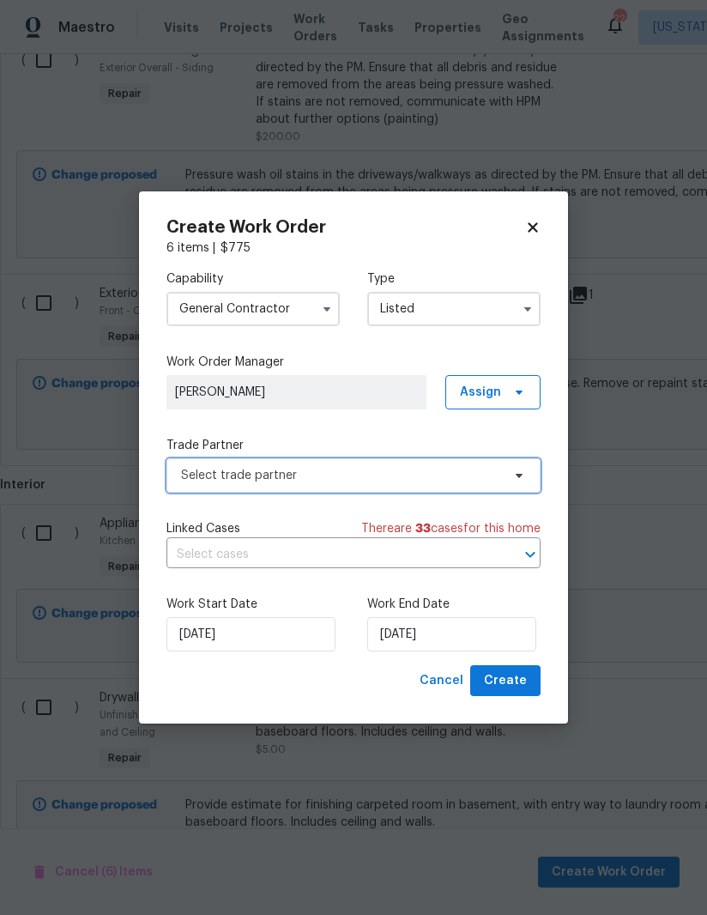
click at [457, 467] on span "Select trade partner" at bounding box center [341, 475] width 320 height 17
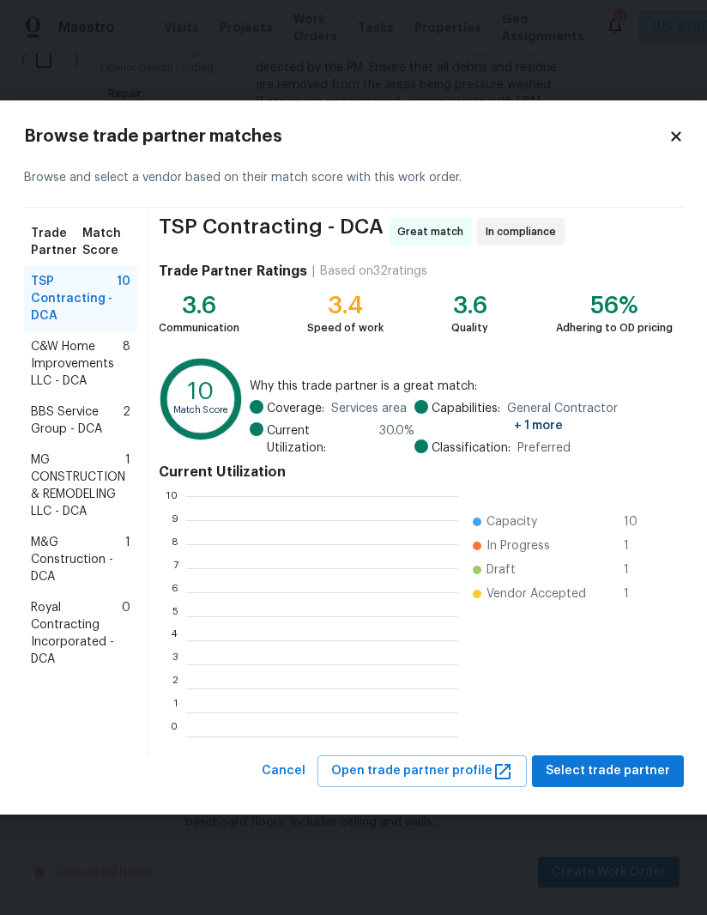
scroll to position [240, 272]
click at [51, 427] on span "BBS Service Group - DCA" at bounding box center [77, 420] width 92 height 34
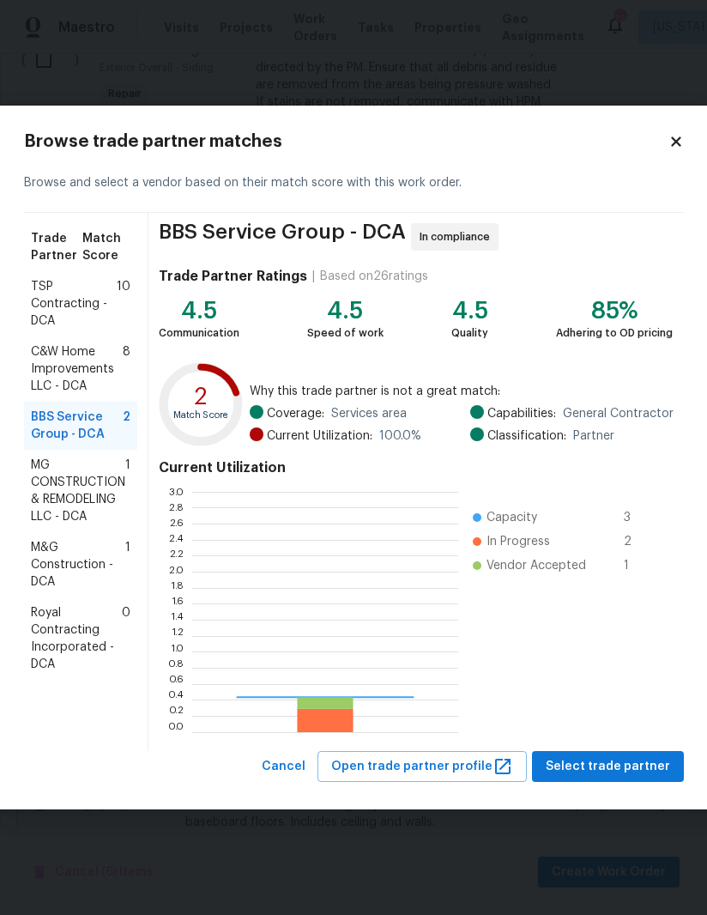
scroll to position [240, 266]
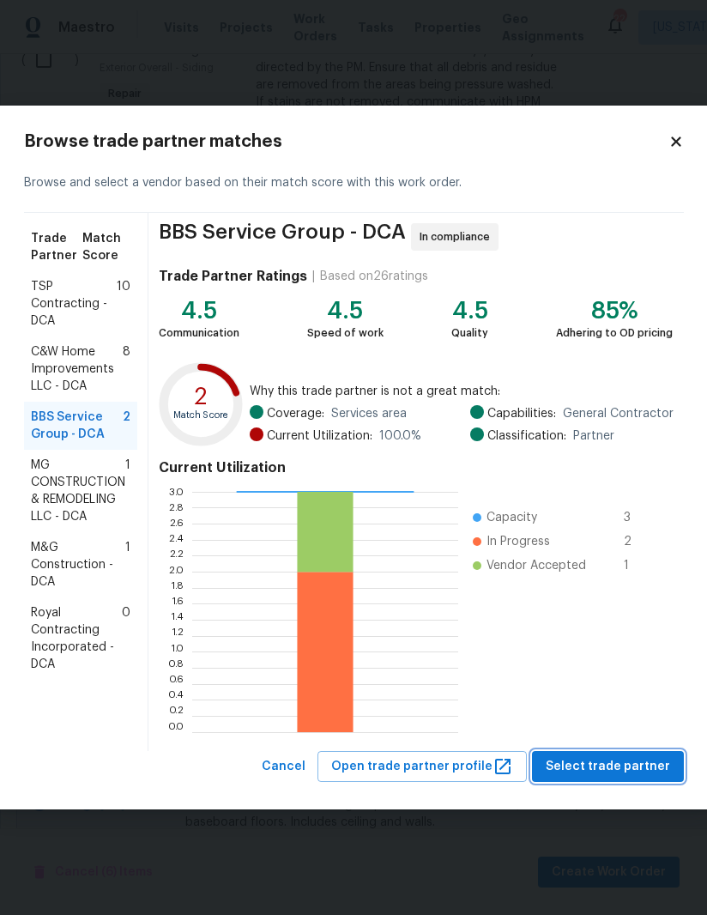
click at [626, 758] on span "Select trade partner" at bounding box center [608, 766] width 124 height 21
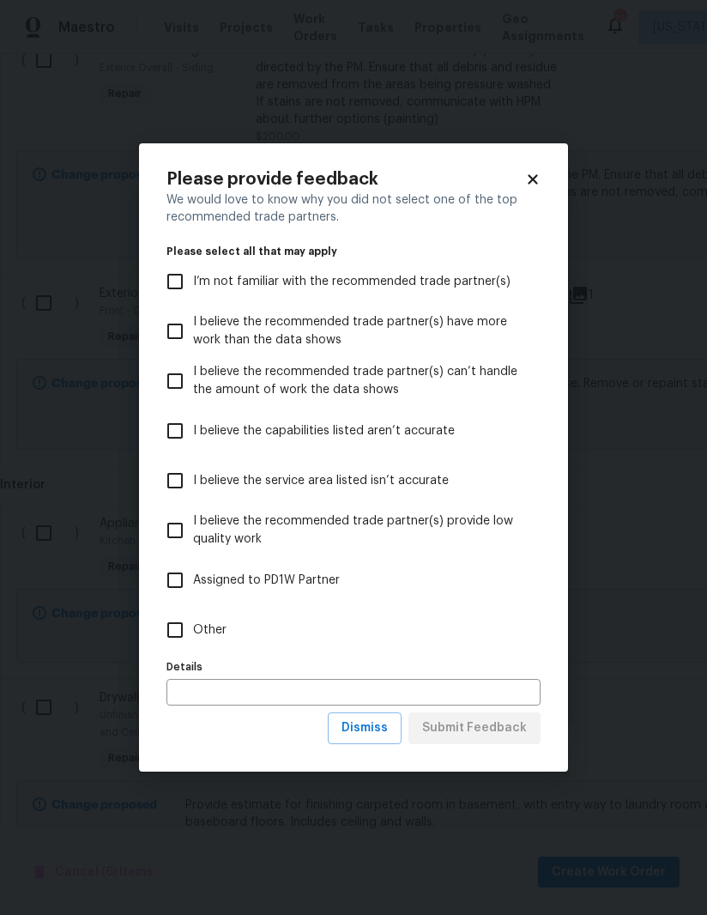
click at [190, 627] on input "Other" at bounding box center [175, 630] width 36 height 36
checkbox input "true"
click at [347, 687] on input "text" at bounding box center [353, 692] width 374 height 27
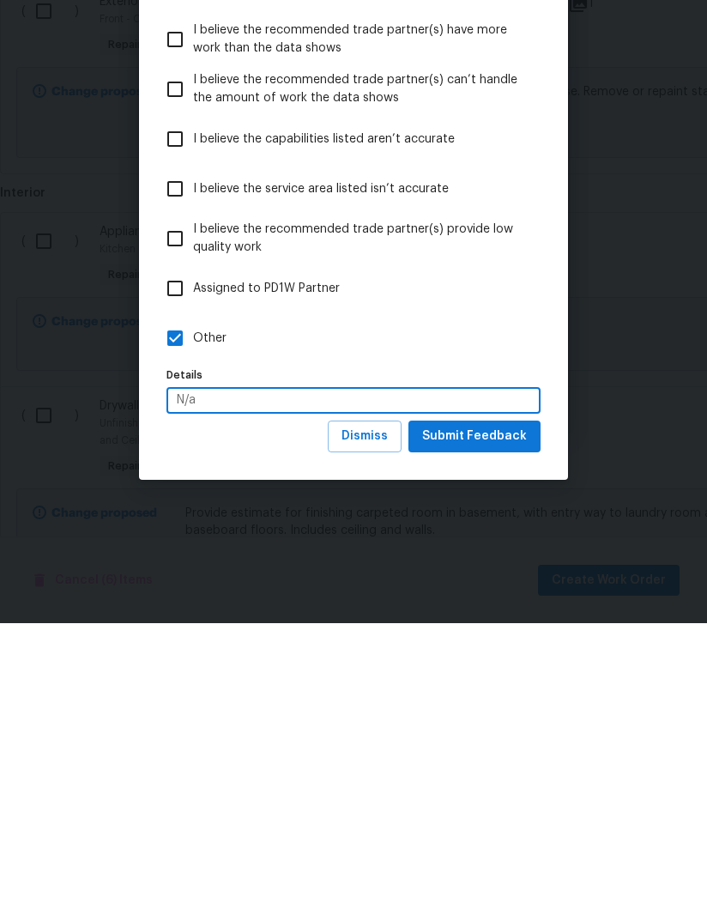
type input "N/a"
click at [498, 717] on span "Submit Feedback" at bounding box center [474, 727] width 105 height 21
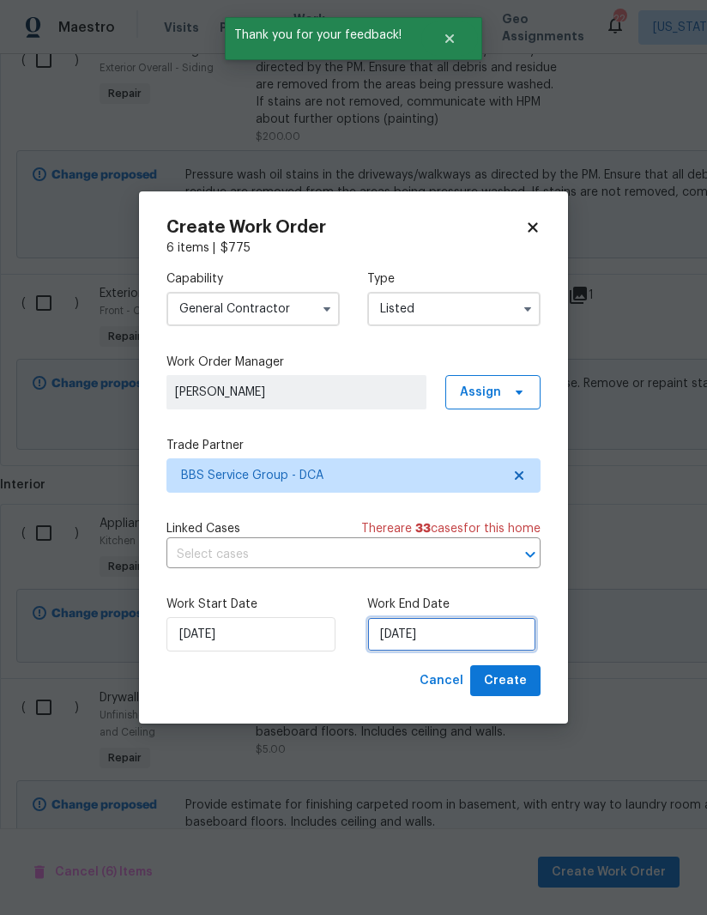
click at [419, 637] on input "9/23/2025" at bounding box center [451, 634] width 169 height 34
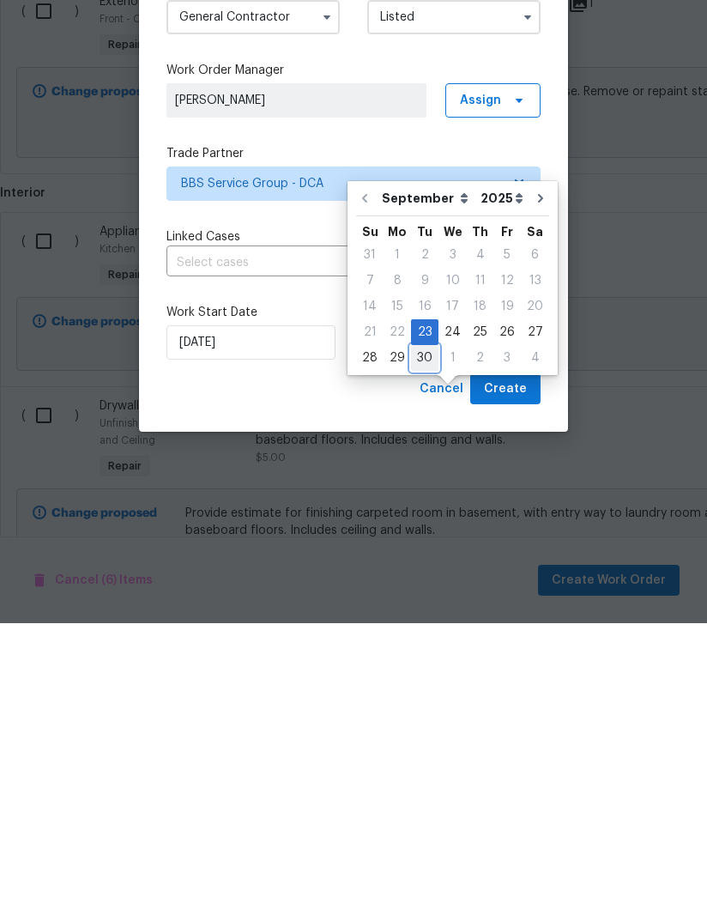
click at [428, 637] on div "30" at bounding box center [424, 649] width 27 height 24
type input "9/30/2025"
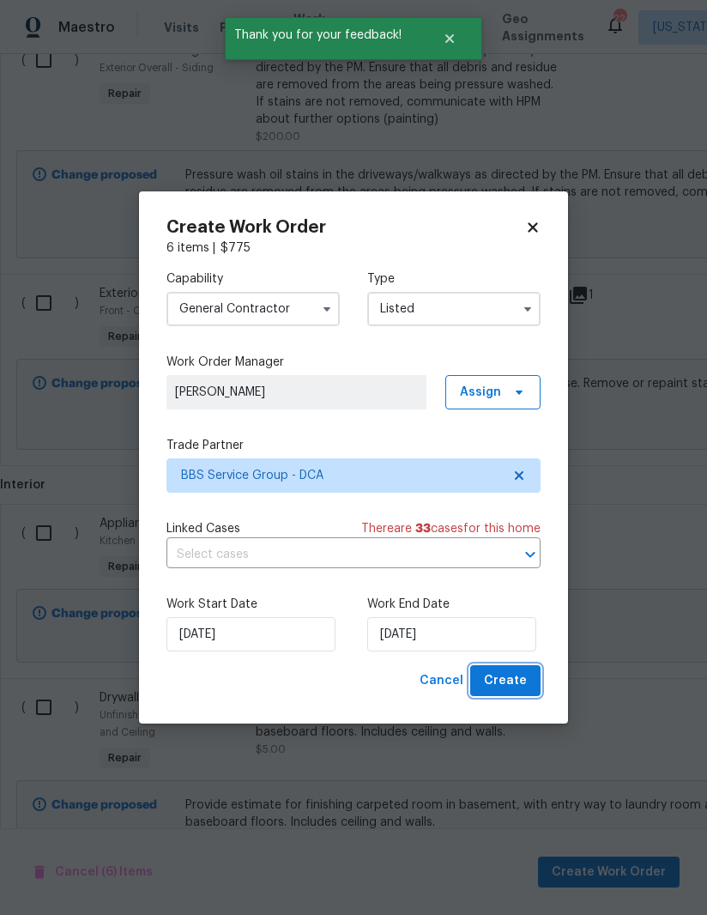
click at [513, 679] on span "Create" at bounding box center [505, 680] width 43 height 21
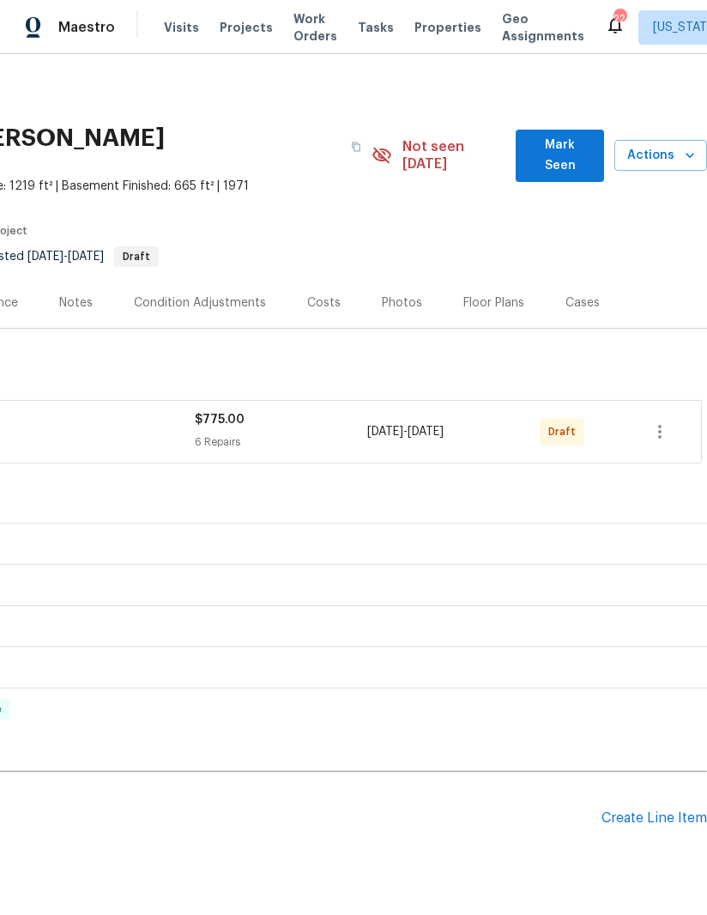
scroll to position [0, 263]
click at [662, 421] on icon "button" at bounding box center [659, 431] width 21 height 21
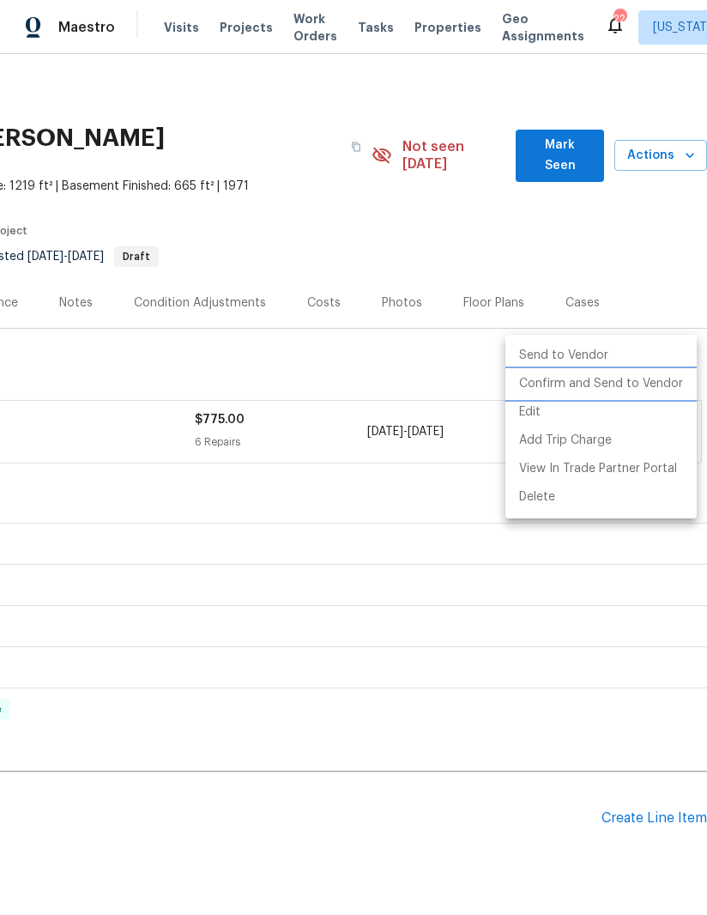
click at [608, 385] on li "Confirm and Send to Vendor" at bounding box center [600, 384] width 191 height 28
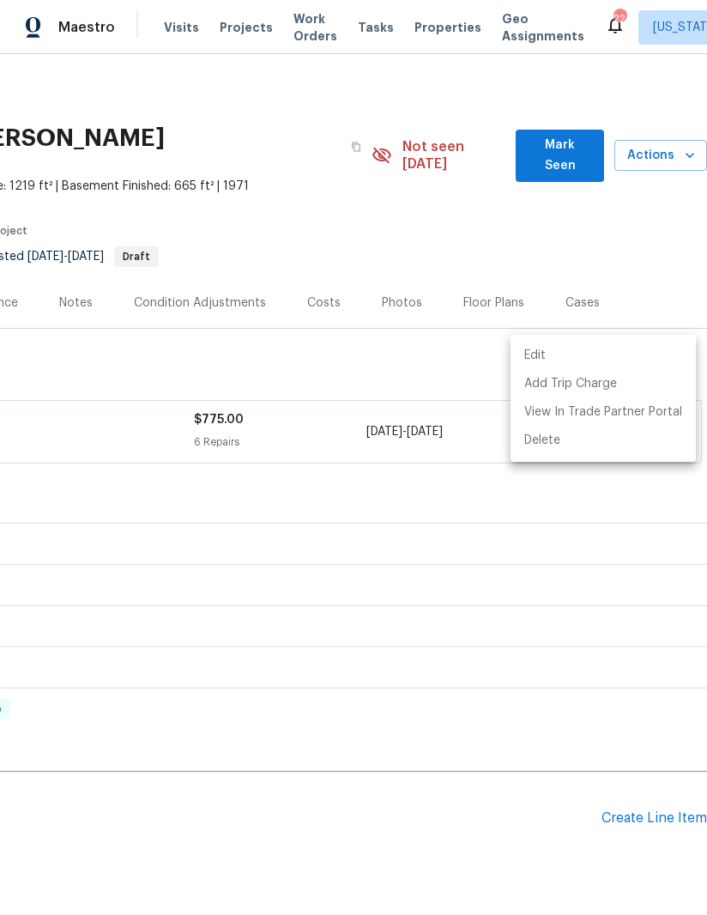
click at [581, 286] on div at bounding box center [353, 457] width 707 height 915
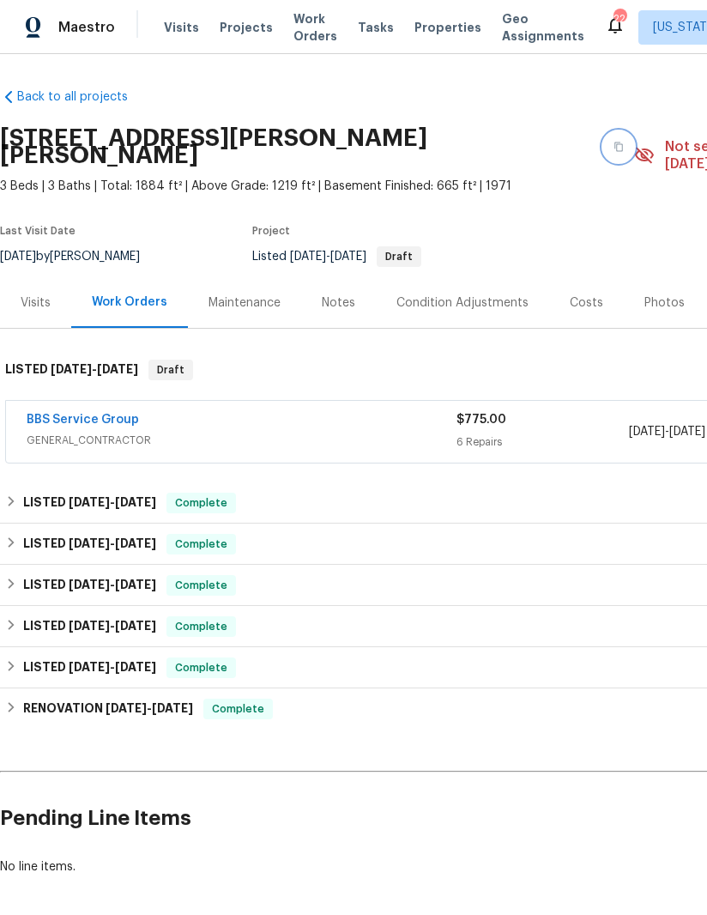
click at [603, 137] on button "button" at bounding box center [618, 146] width 31 height 31
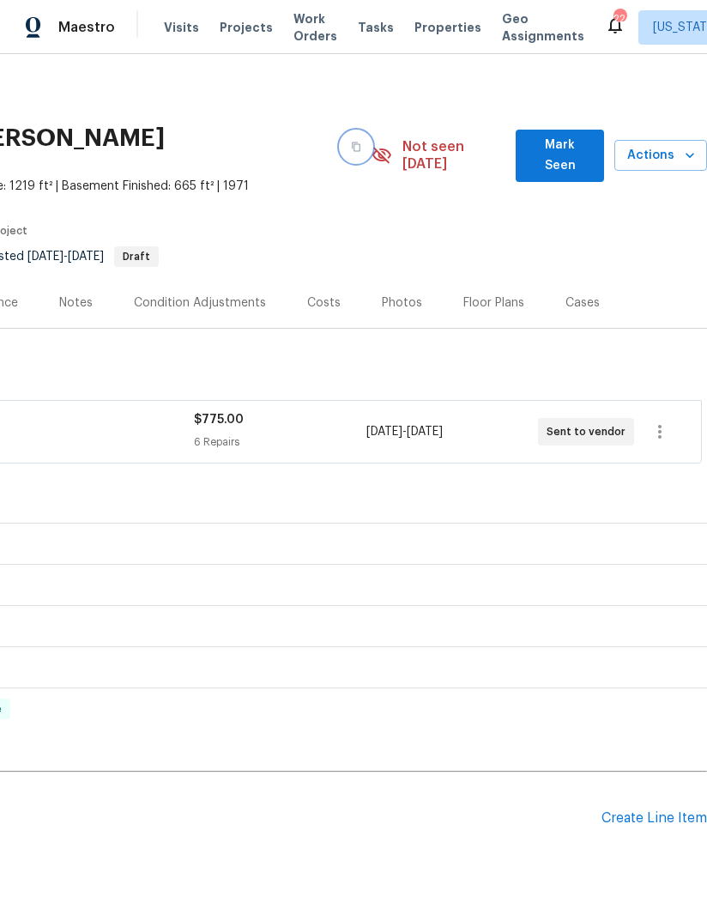
scroll to position [0, 263]
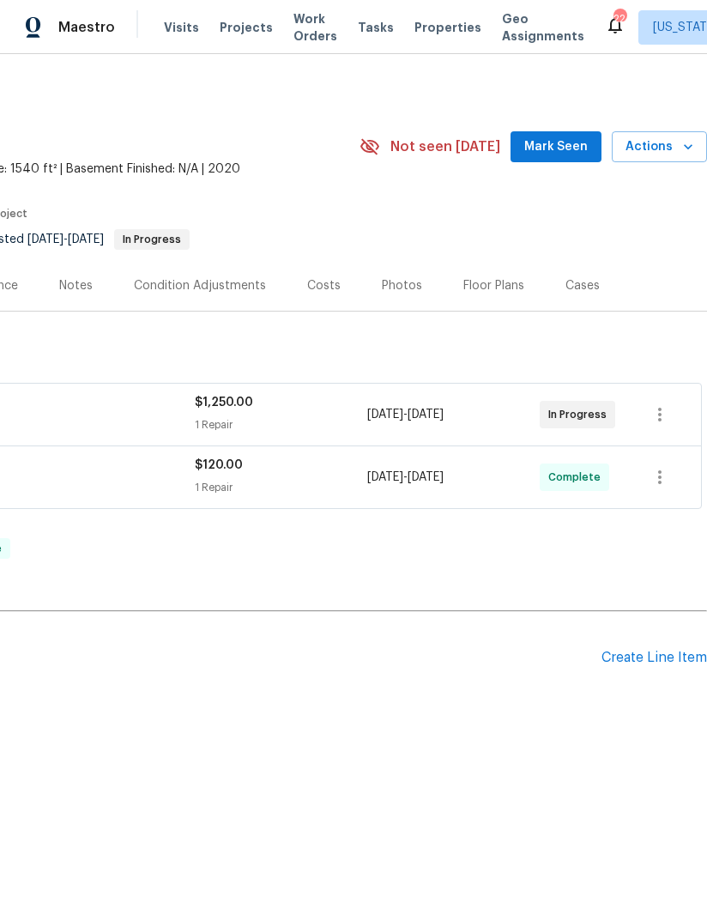
scroll to position [0, 263]
click at [663, 412] on icon "button" at bounding box center [659, 414] width 21 height 21
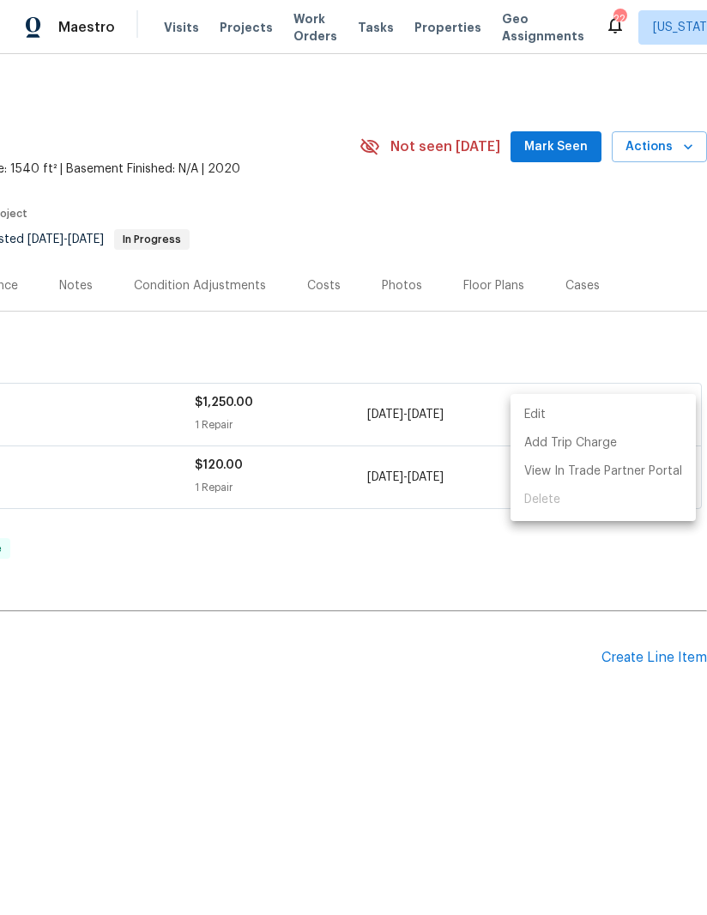
click at [565, 415] on li "Edit" at bounding box center [602, 415] width 185 height 28
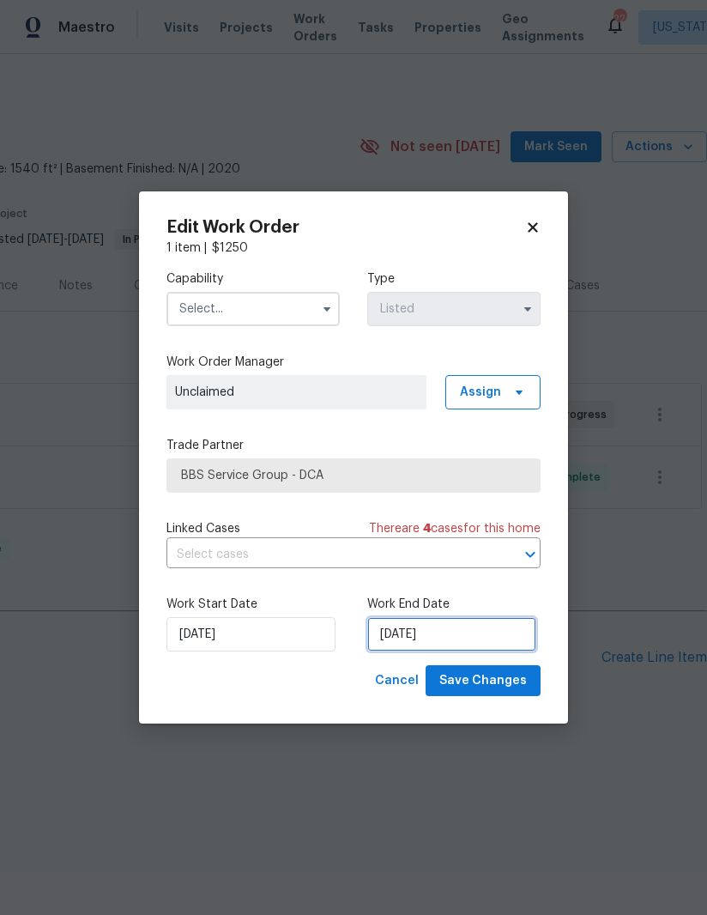
click at [438, 642] on input "[DATE]" at bounding box center [451, 634] width 169 height 34
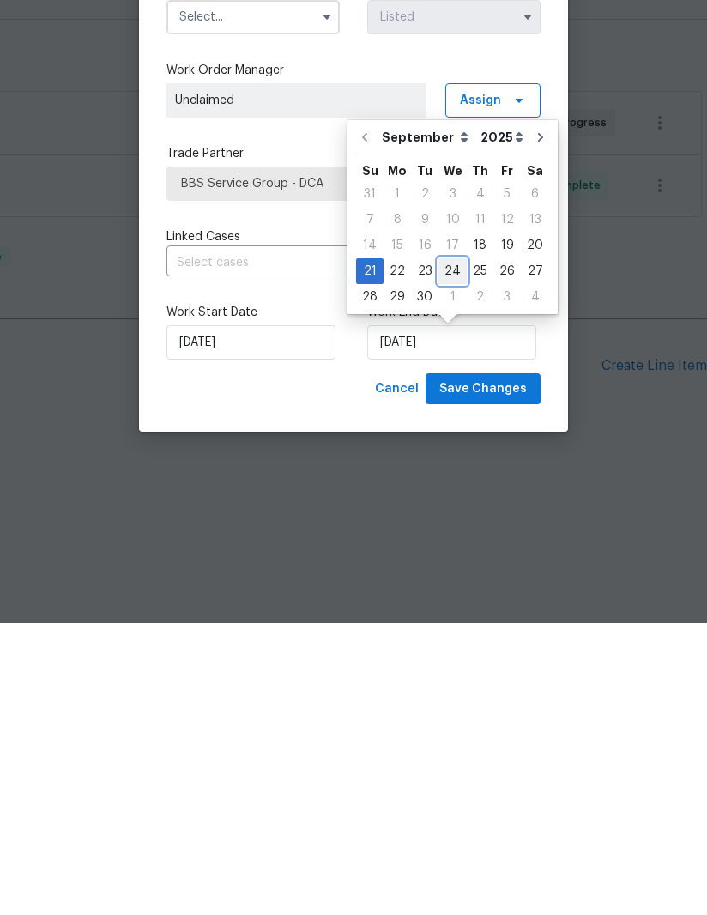
click at [448, 551] on div "24" at bounding box center [452, 563] width 28 height 24
type input "[DATE]"
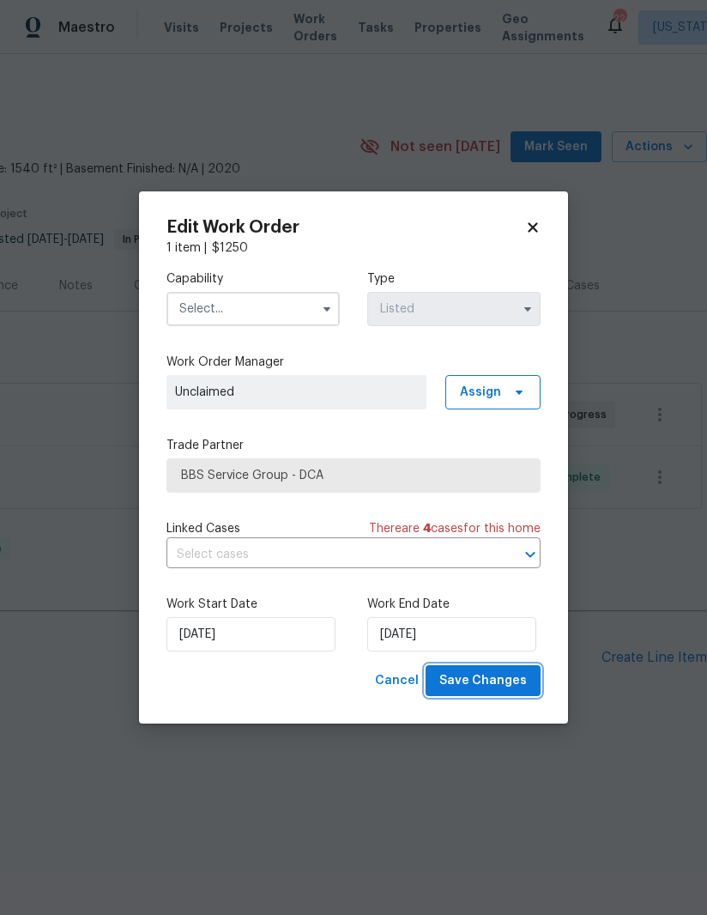
click at [492, 681] on span "Save Changes" at bounding box center [483, 680] width 88 height 21
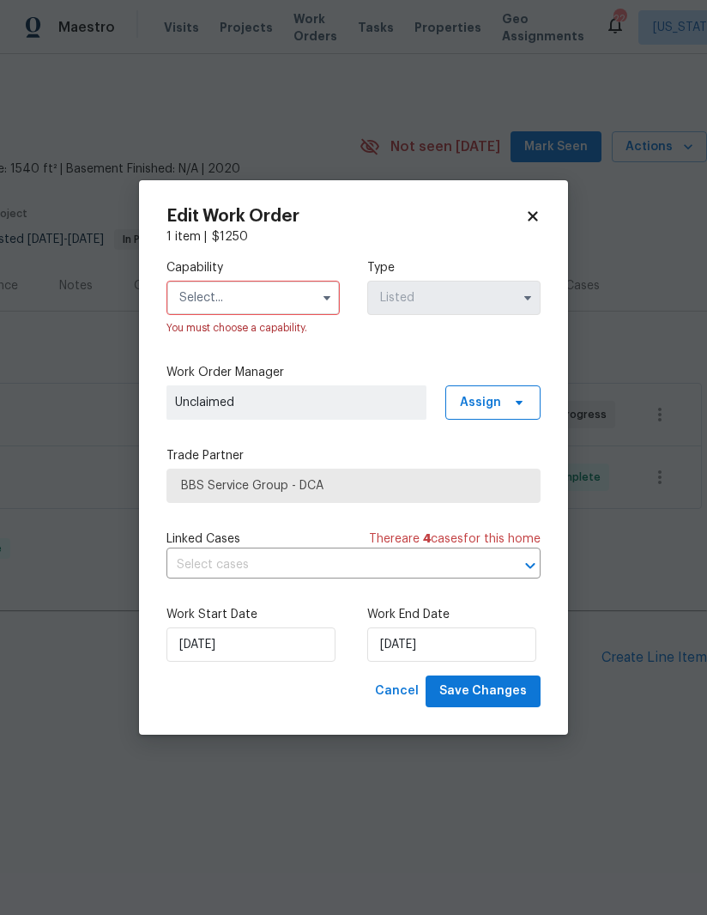
click at [323, 296] on icon "button" at bounding box center [326, 298] width 7 height 4
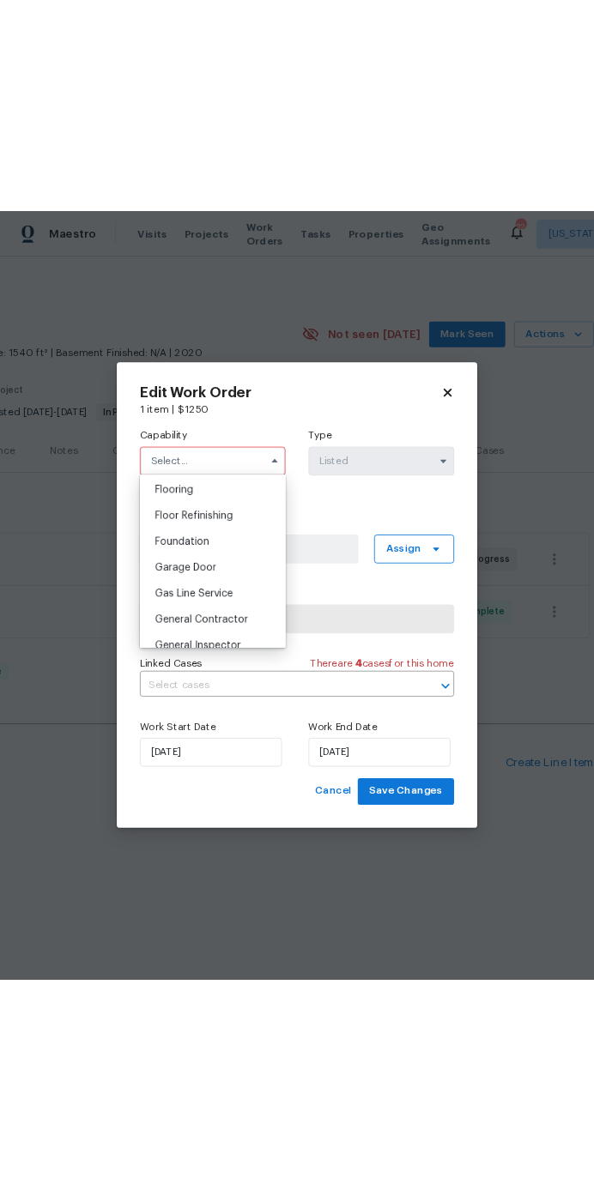
scroll to position [671, 0]
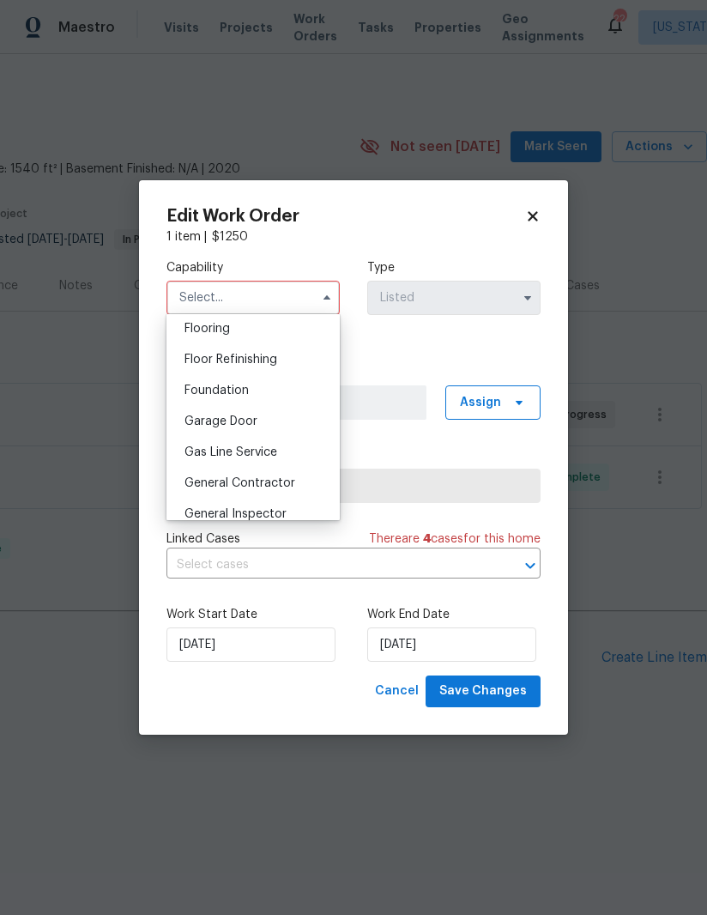
click at [293, 476] on div "General Contractor" at bounding box center [253, 483] width 165 height 31
type input "General Contractor"
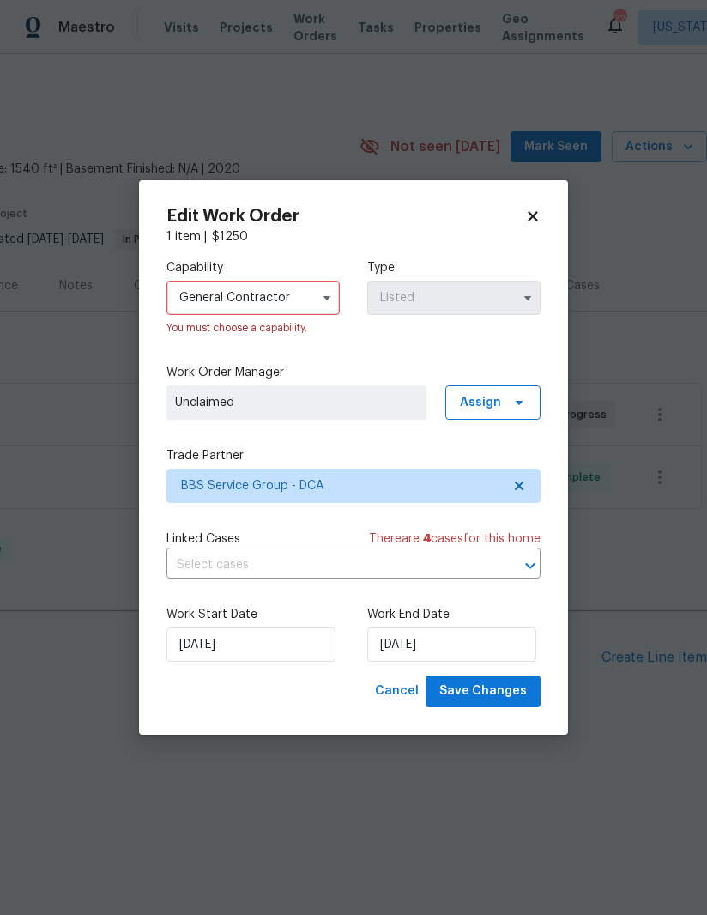
click at [389, 404] on span "Unclaimed" at bounding box center [296, 402] width 243 height 17
click at [501, 688] on span "Save Changes" at bounding box center [483, 690] width 88 height 21
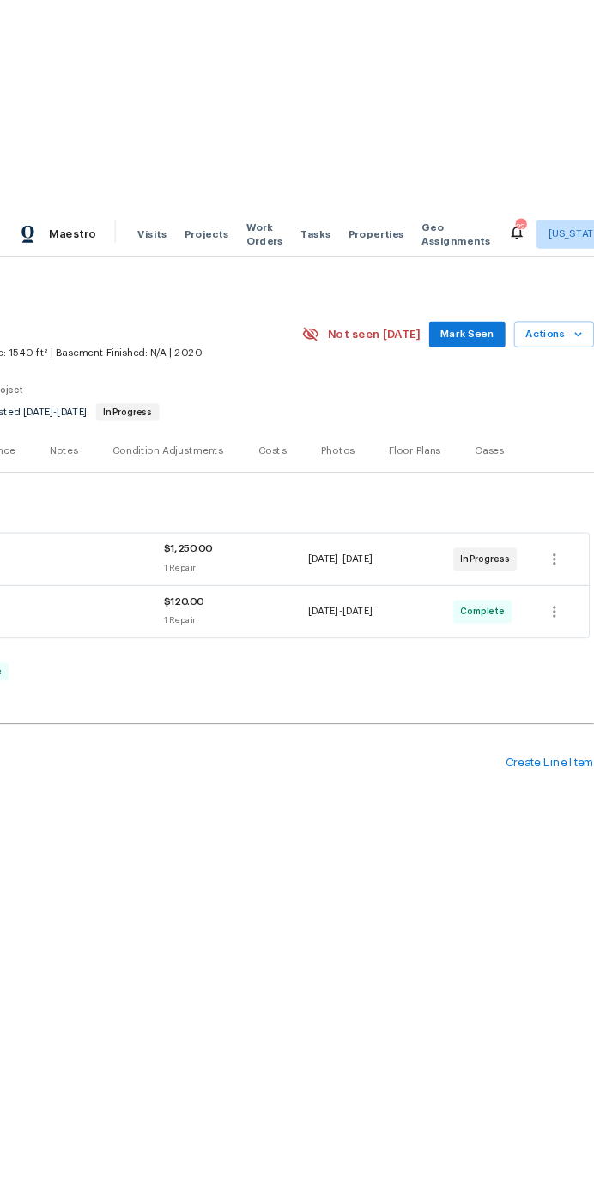
scroll to position [0, 0]
